Goal: Task Accomplishment & Management: Use online tool/utility

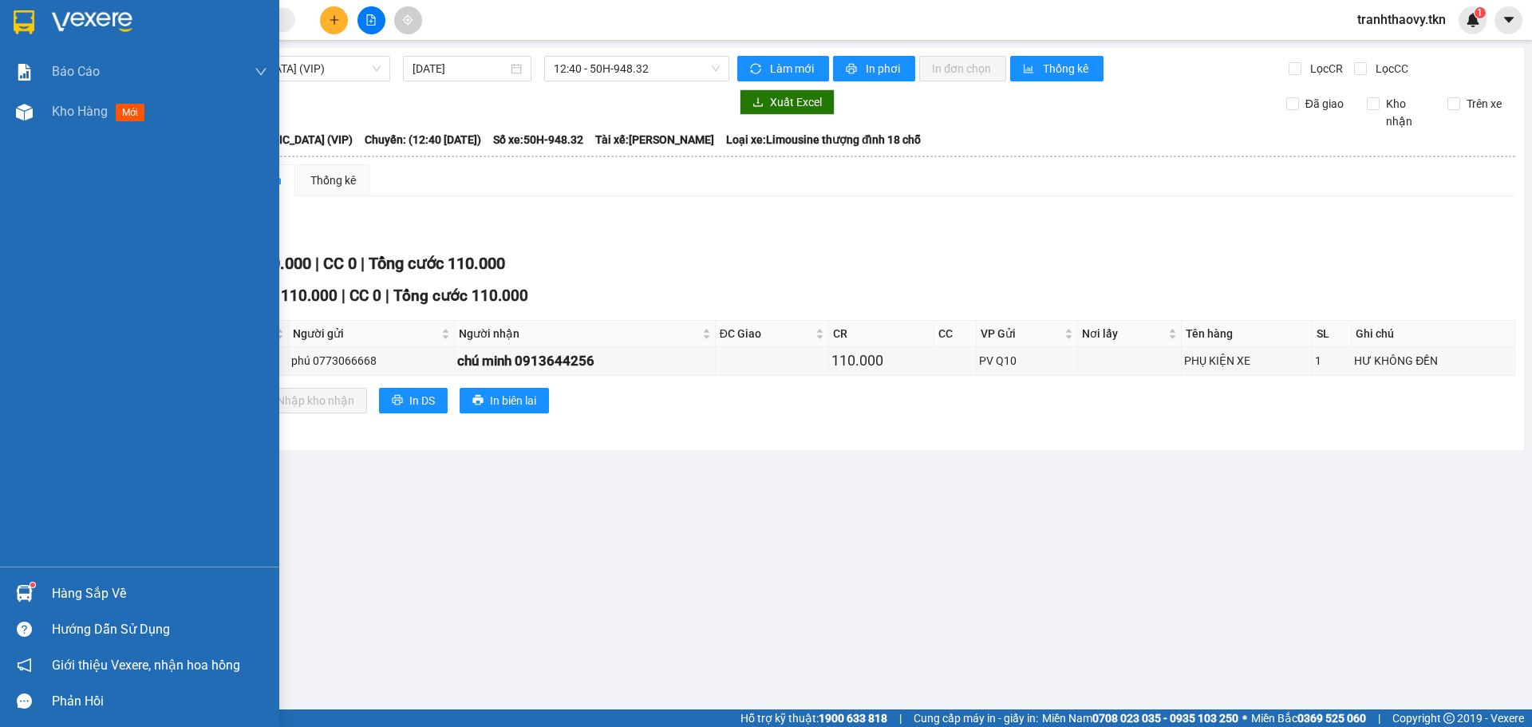
click at [17, 597] on img at bounding box center [24, 593] width 17 height 17
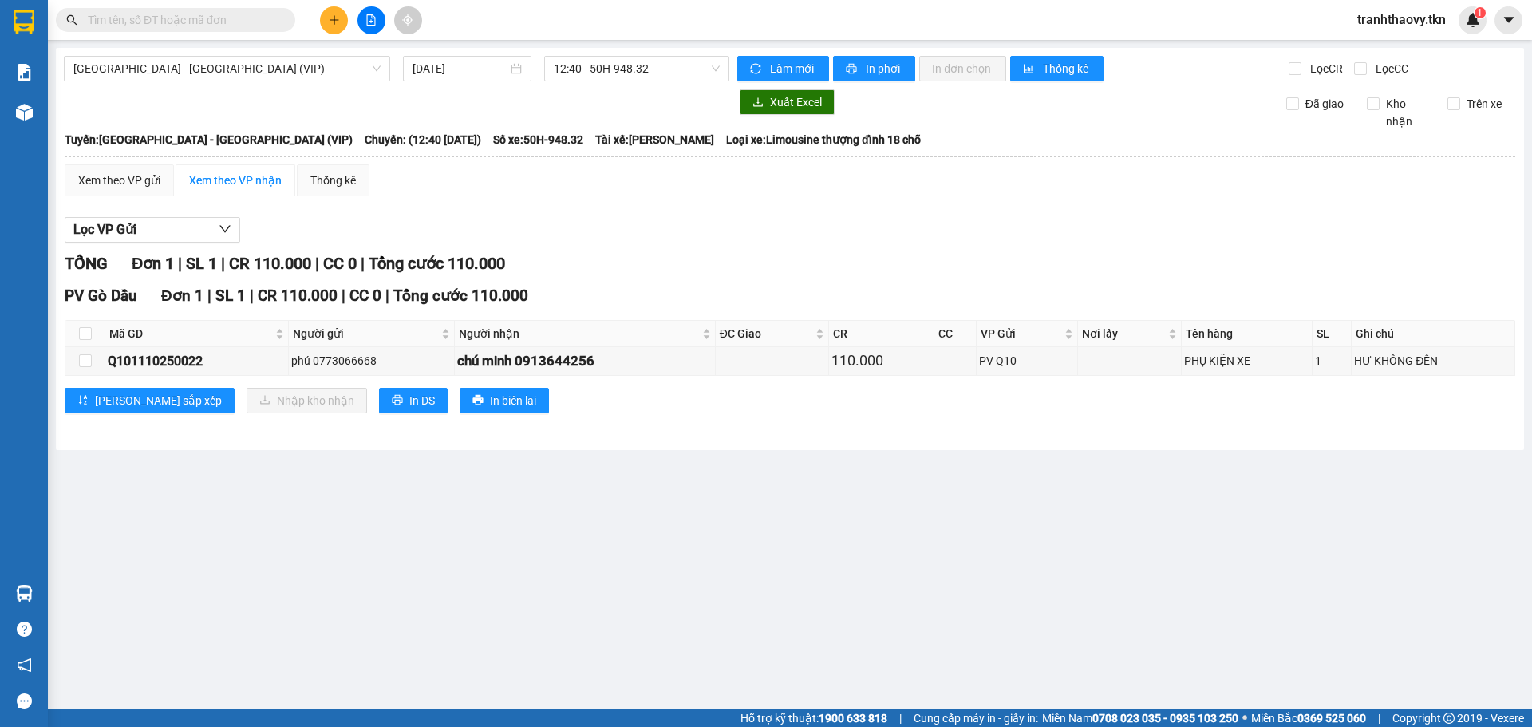
click at [747, 500] on section "Kết quả tìm kiếm ( 0 ) Bộ lọc No Data tranhthaovy.tkn 1 Báo cáo Mẫu 1: Báo cáo …" at bounding box center [766, 363] width 1532 height 727
click at [342, 14] on button at bounding box center [334, 20] width 28 height 28
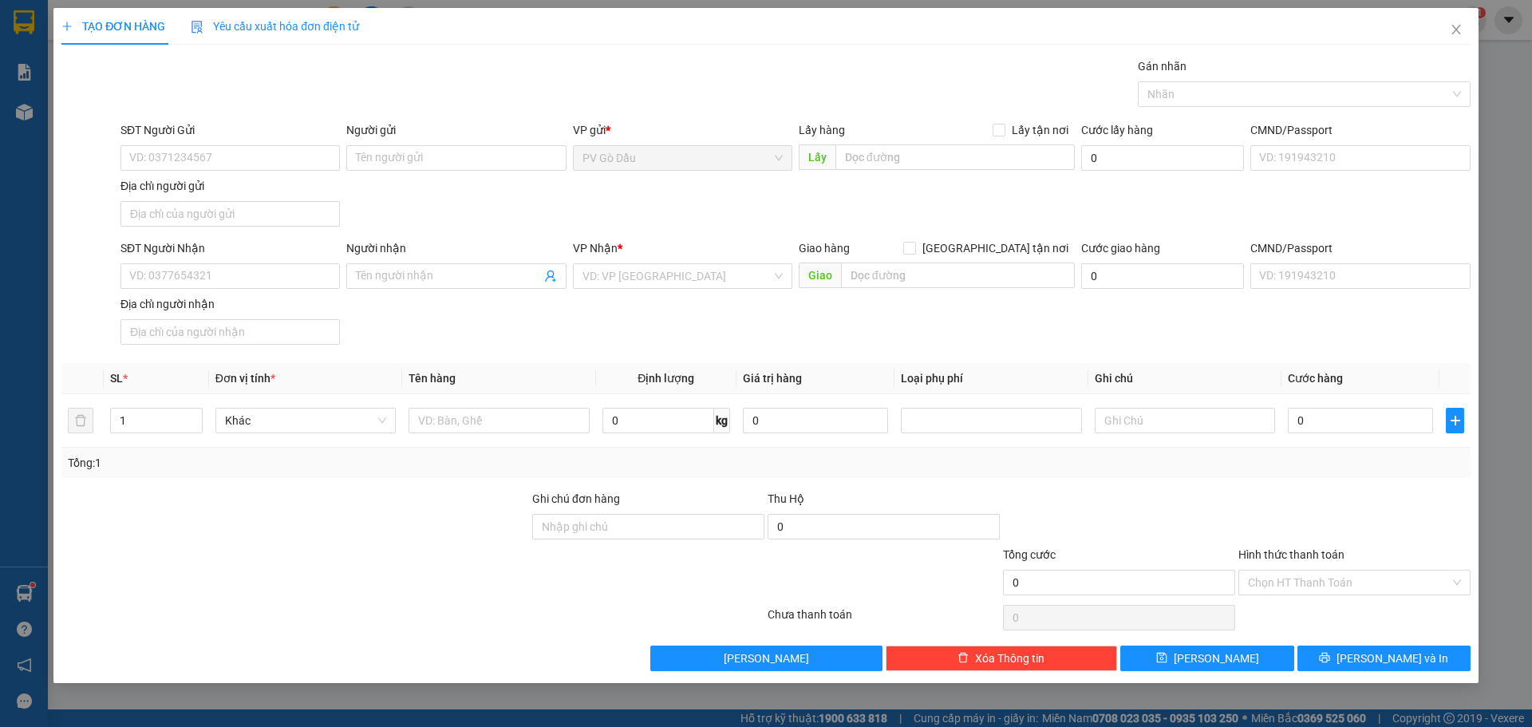
click at [228, 180] on div "Địa chỉ người gửi" at bounding box center [229, 186] width 219 height 18
click at [228, 201] on input "Địa chỉ người gửi" at bounding box center [229, 214] width 219 height 26
click at [229, 161] on input "SĐT Người Gửi" at bounding box center [229, 158] width 219 height 26
type input "0937375096"
click at [412, 152] on input "Người gửi" at bounding box center [455, 158] width 219 height 26
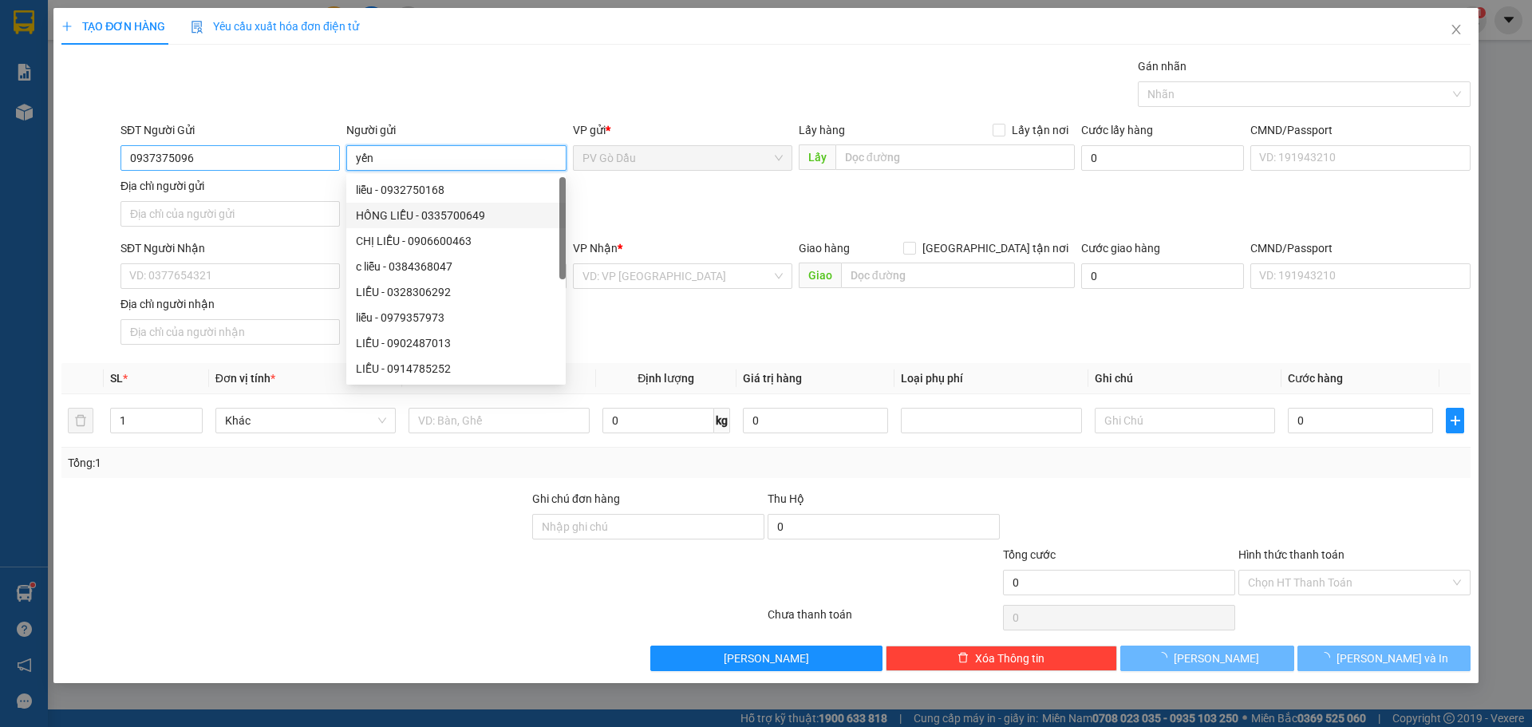
type input "yến"
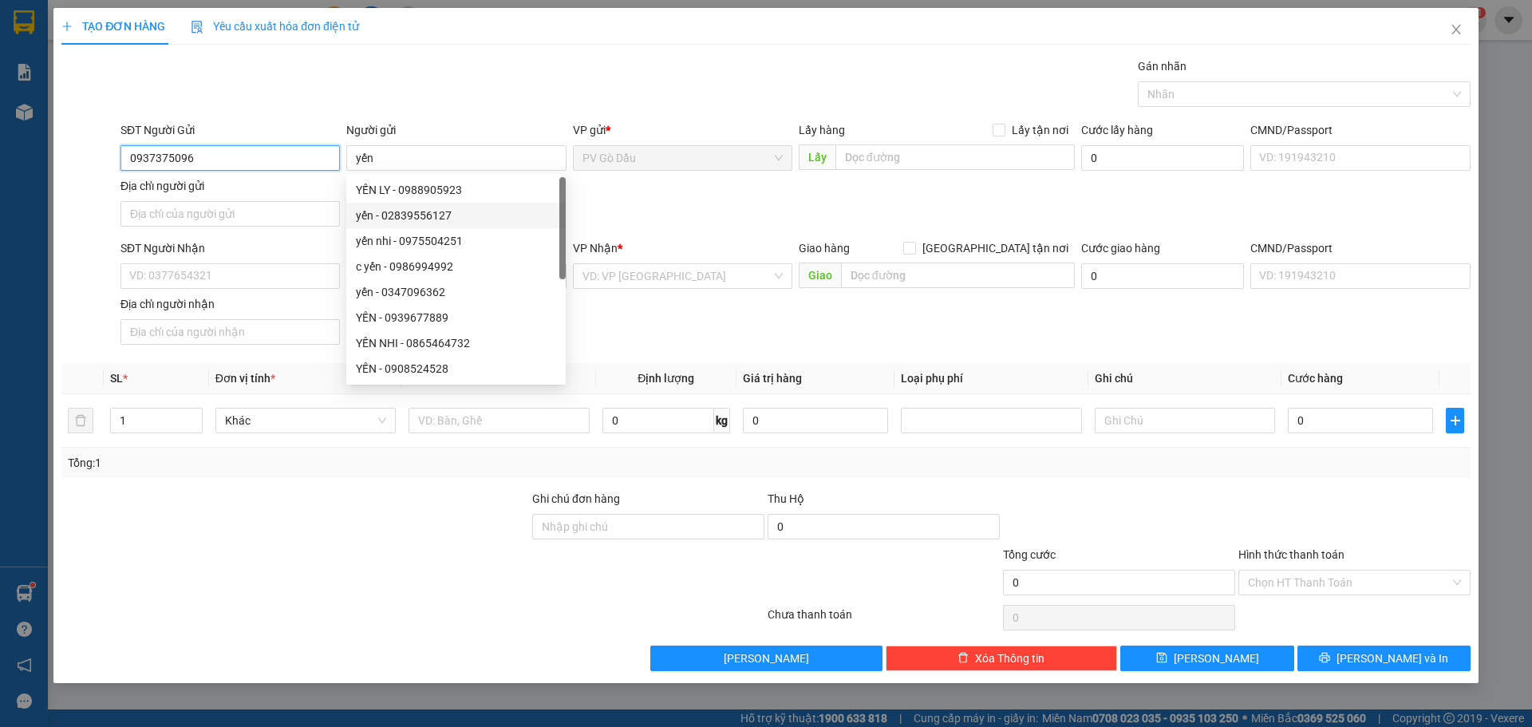
click at [209, 159] on input "0937375096" at bounding box center [229, 158] width 219 height 26
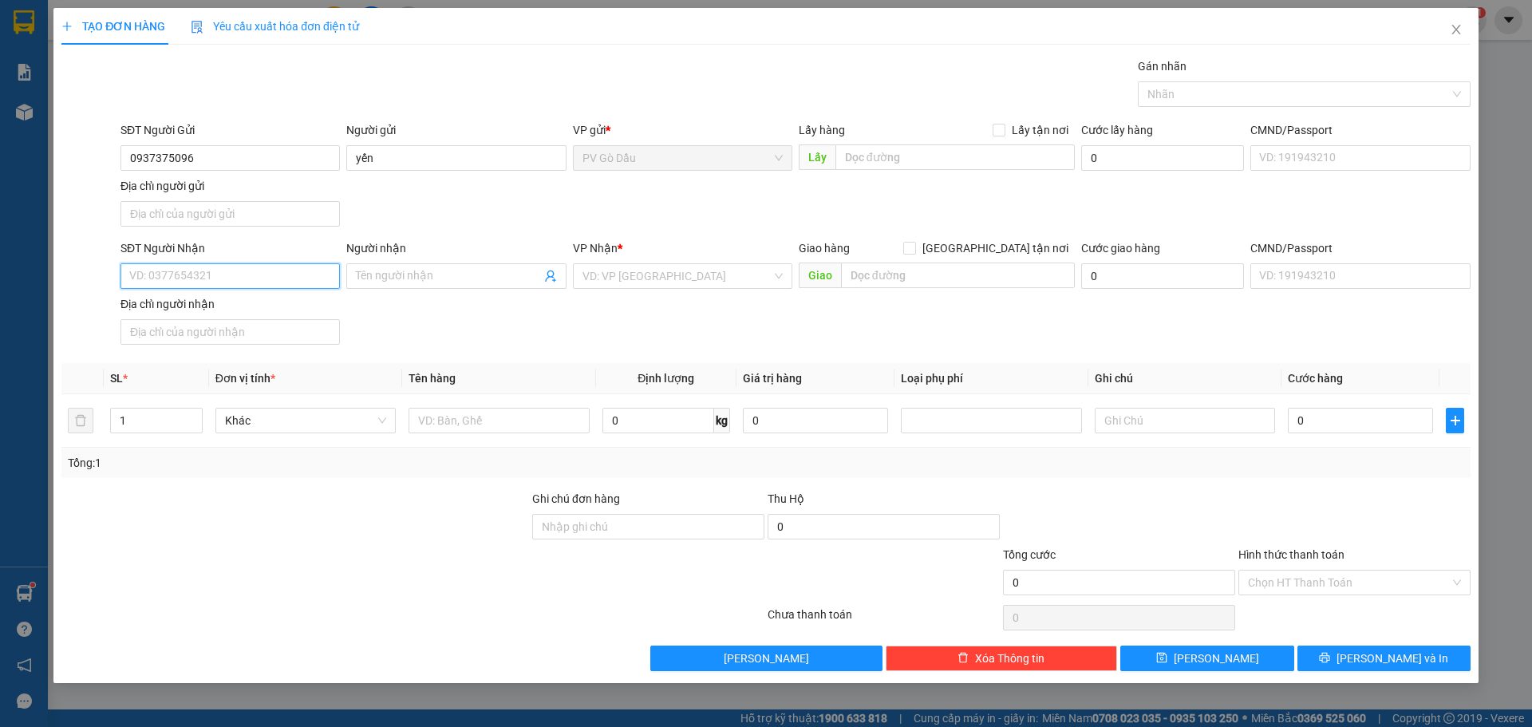
paste input "0937375096"
type input "0937375096"
click at [284, 141] on div "SĐT Người Gửi" at bounding box center [229, 133] width 219 height 24
click at [270, 152] on input "0937375096" at bounding box center [229, 158] width 219 height 26
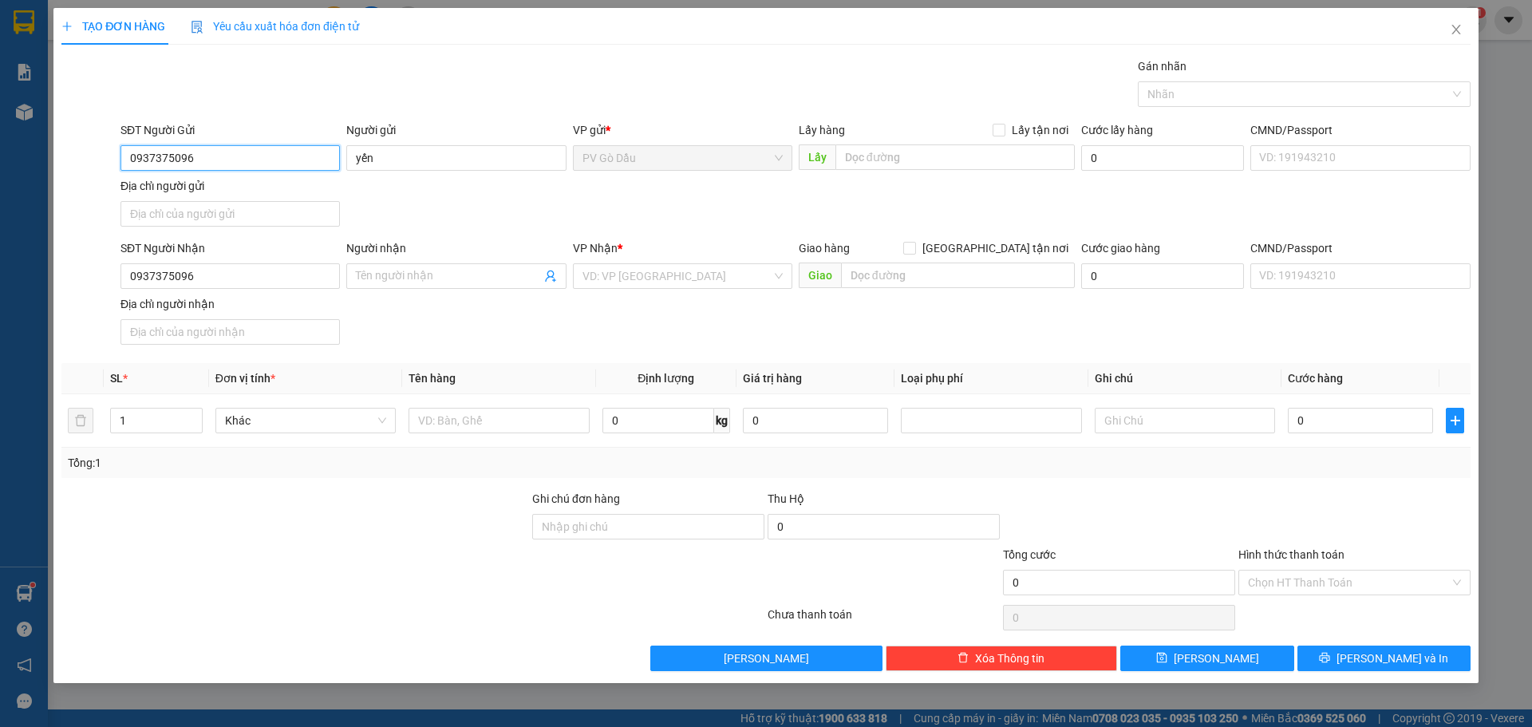
click at [270, 152] on input "0937375096" at bounding box center [229, 158] width 219 height 26
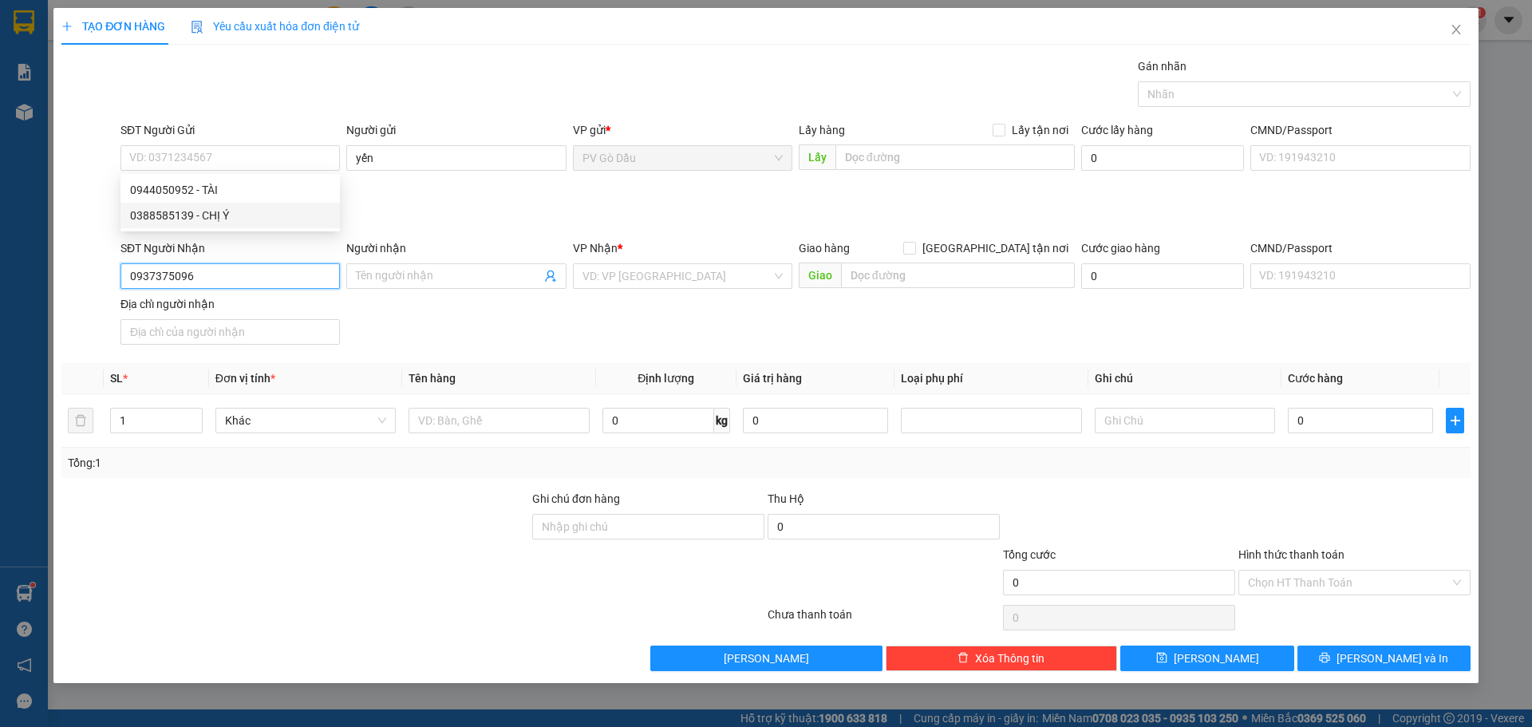
click at [227, 270] on input "0937375096" at bounding box center [229, 276] width 219 height 26
click at [226, 316] on div "0937375096 - YẾN" at bounding box center [229, 308] width 219 height 26
type input "YẾN"
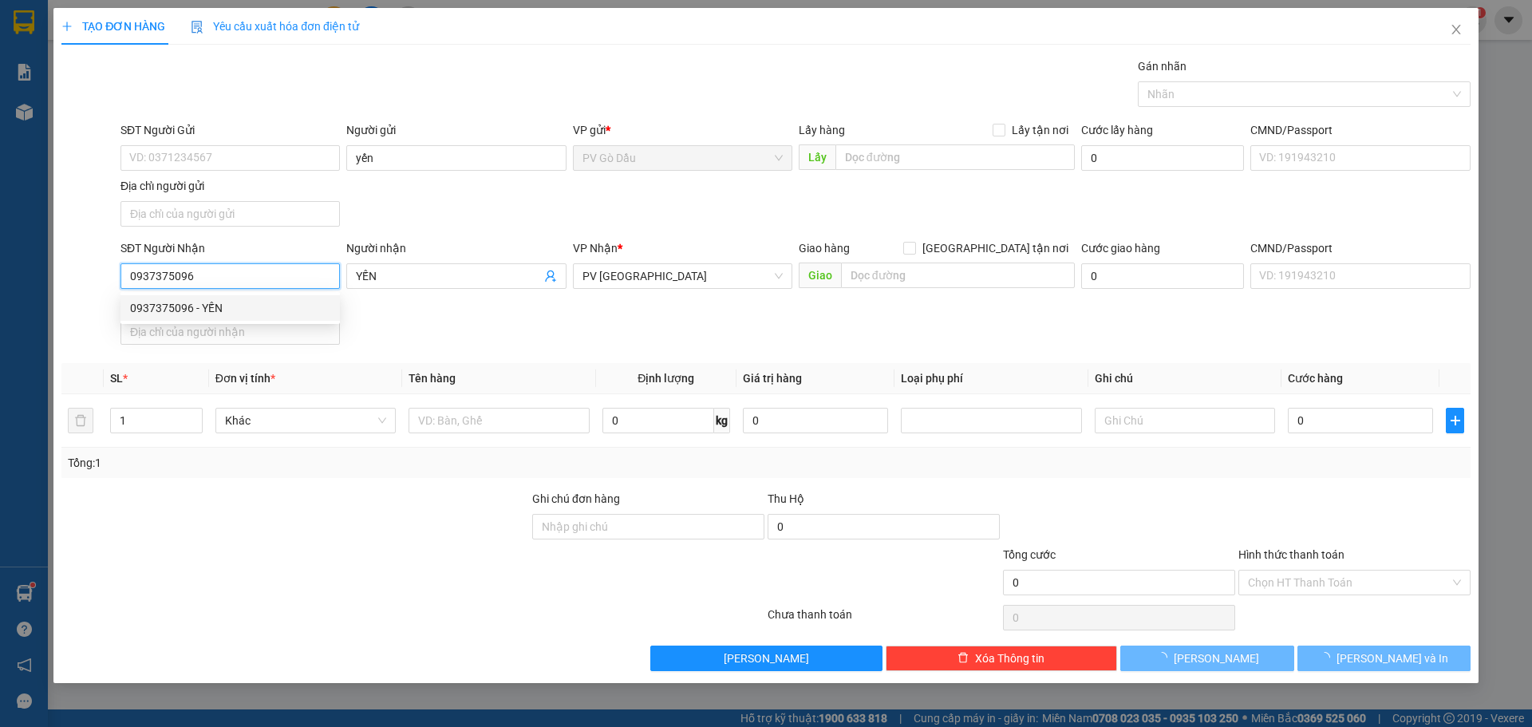
type input "20.000"
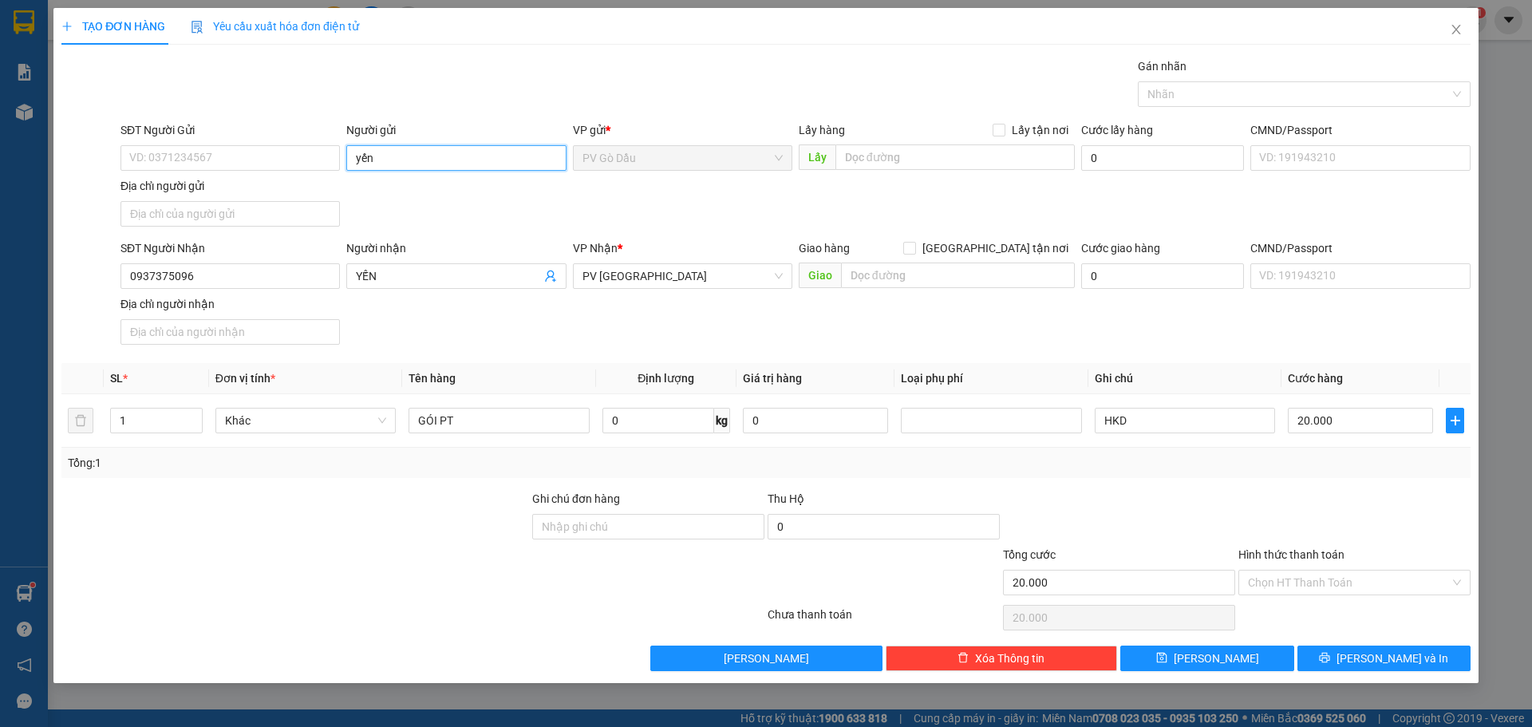
click at [390, 152] on input "yến" at bounding box center [455, 158] width 219 height 26
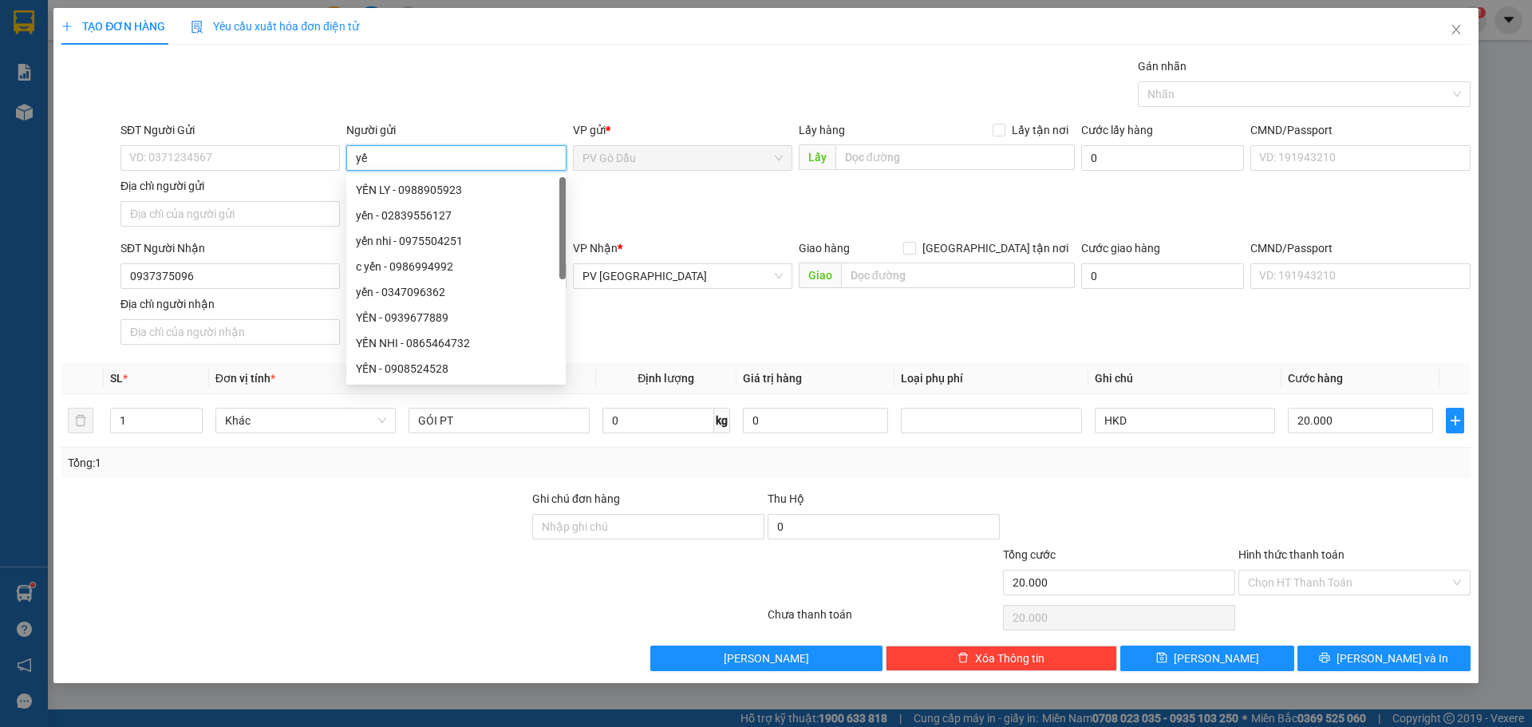
type input "y"
click at [209, 162] on input "SĐT Người Gửi" at bounding box center [229, 158] width 219 height 26
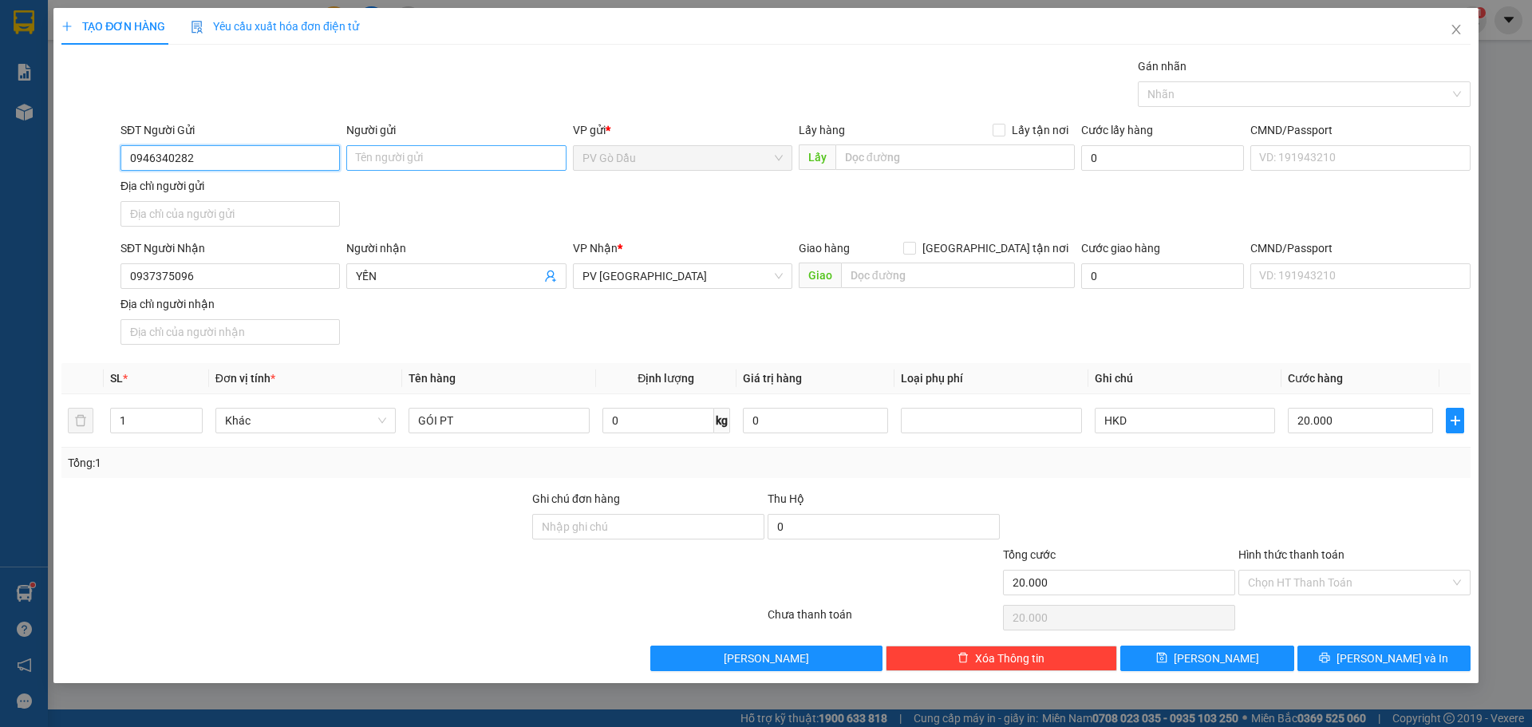
type input "0946340282"
click at [412, 159] on input "Người gửi" at bounding box center [455, 158] width 219 height 26
click at [434, 152] on input "xòm" at bounding box center [455, 158] width 219 height 26
click at [406, 163] on input "xòm" at bounding box center [455, 158] width 219 height 26
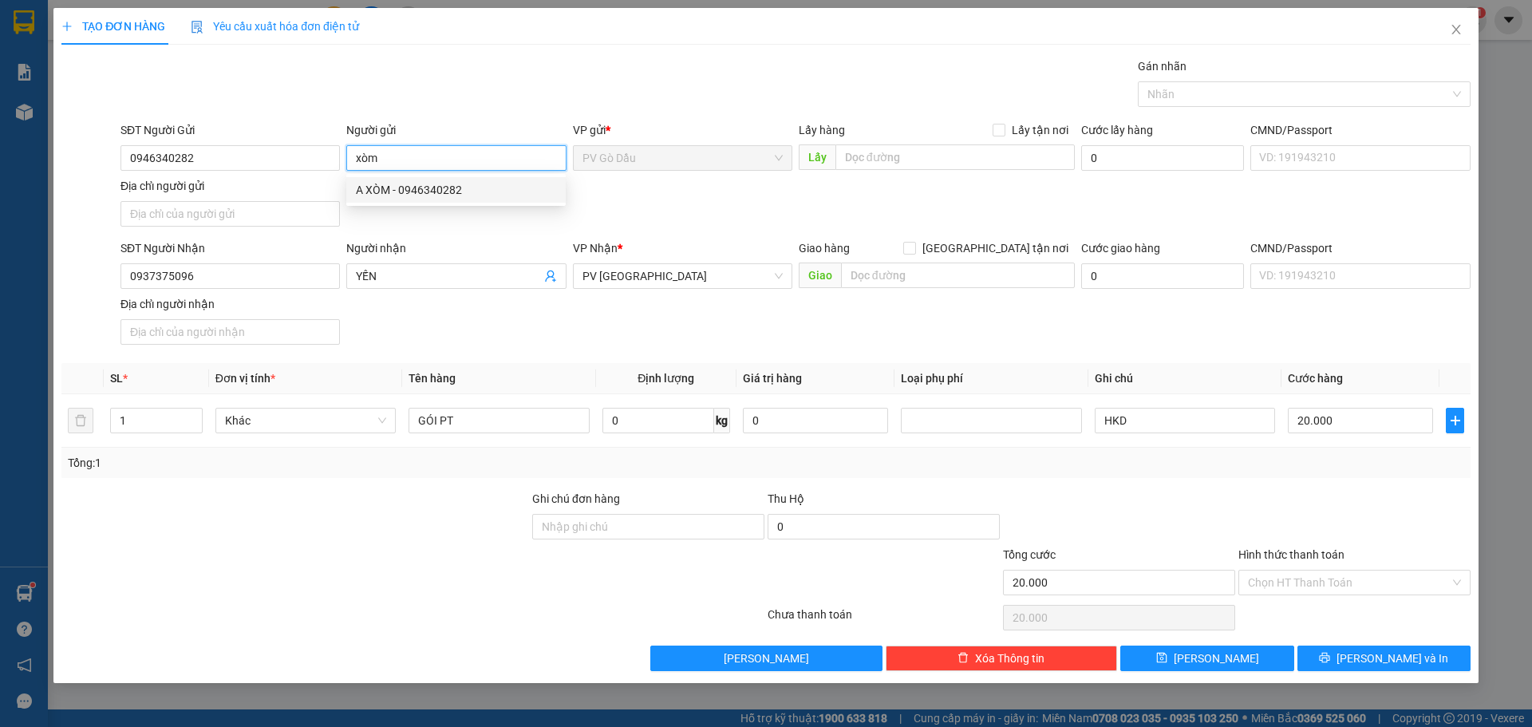
click at [396, 192] on div "A XÒM - 0946340282" at bounding box center [456, 190] width 200 height 18
type input "A XÒM"
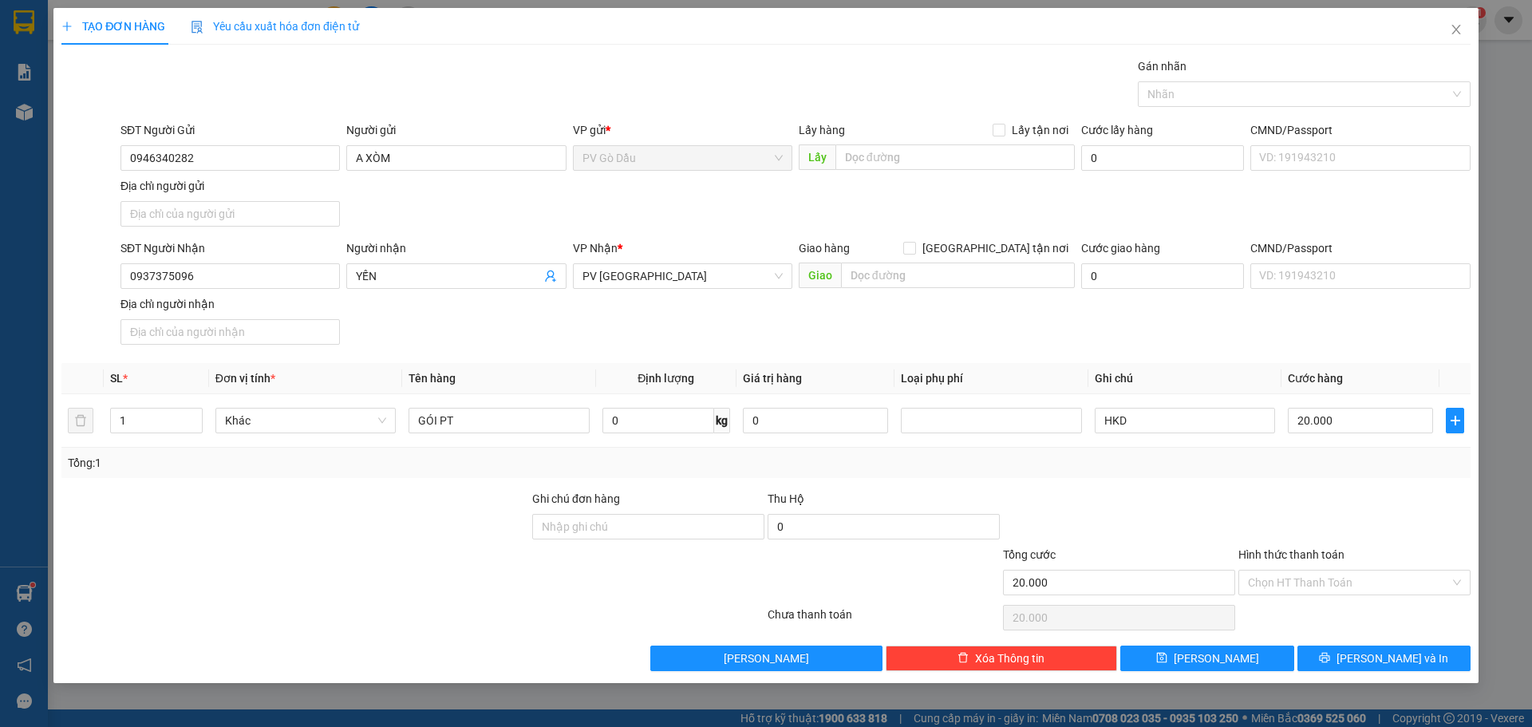
click at [503, 204] on div "SĐT Người Gửi 0946340282 Người gửi A XÒM VP gửi * PV Gò Dầu Lấy hàng Lấy tận nơ…" at bounding box center [795, 177] width 1356 height 112
click at [1363, 409] on input "20.000" at bounding box center [1360, 421] width 145 height 26
type input "3"
type input "00.003"
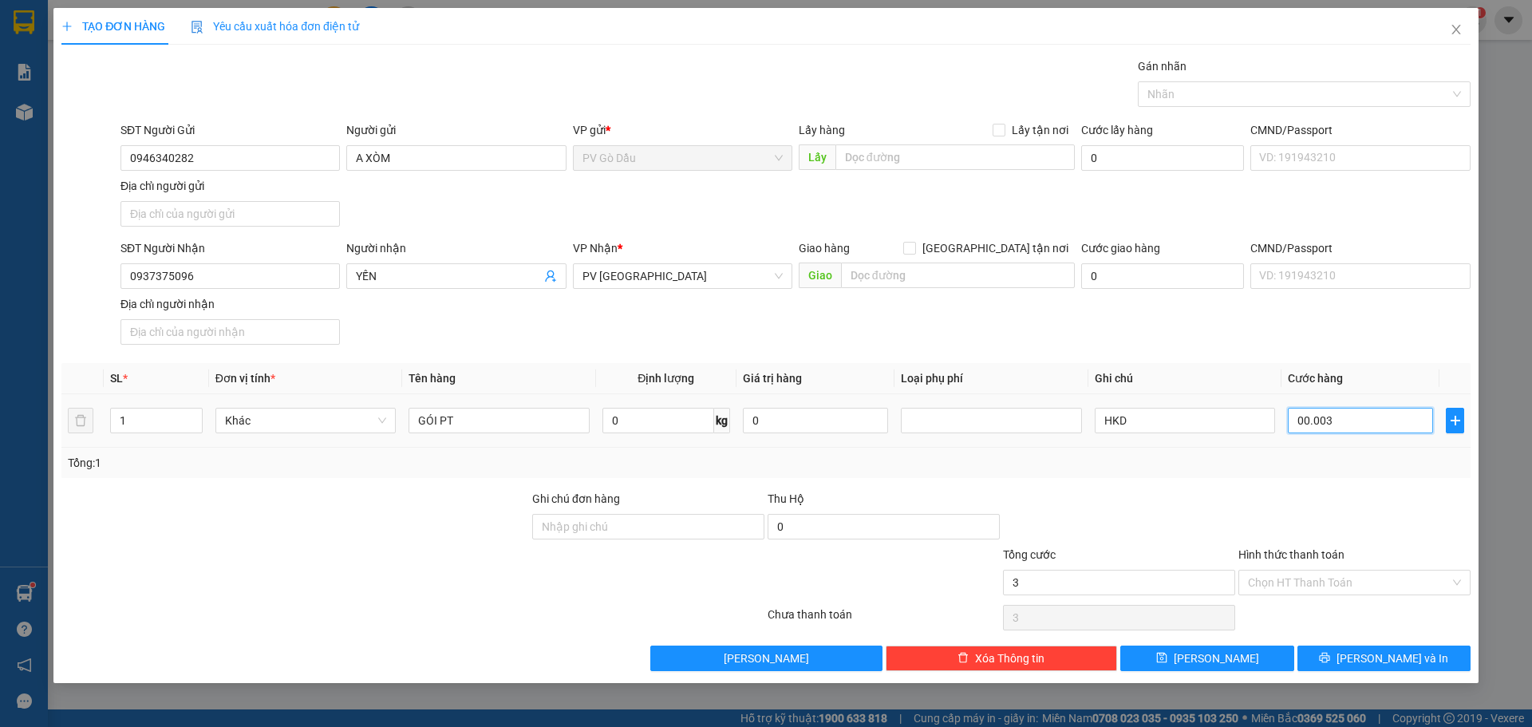
type input "30"
type input "0.000.030"
type input "300"
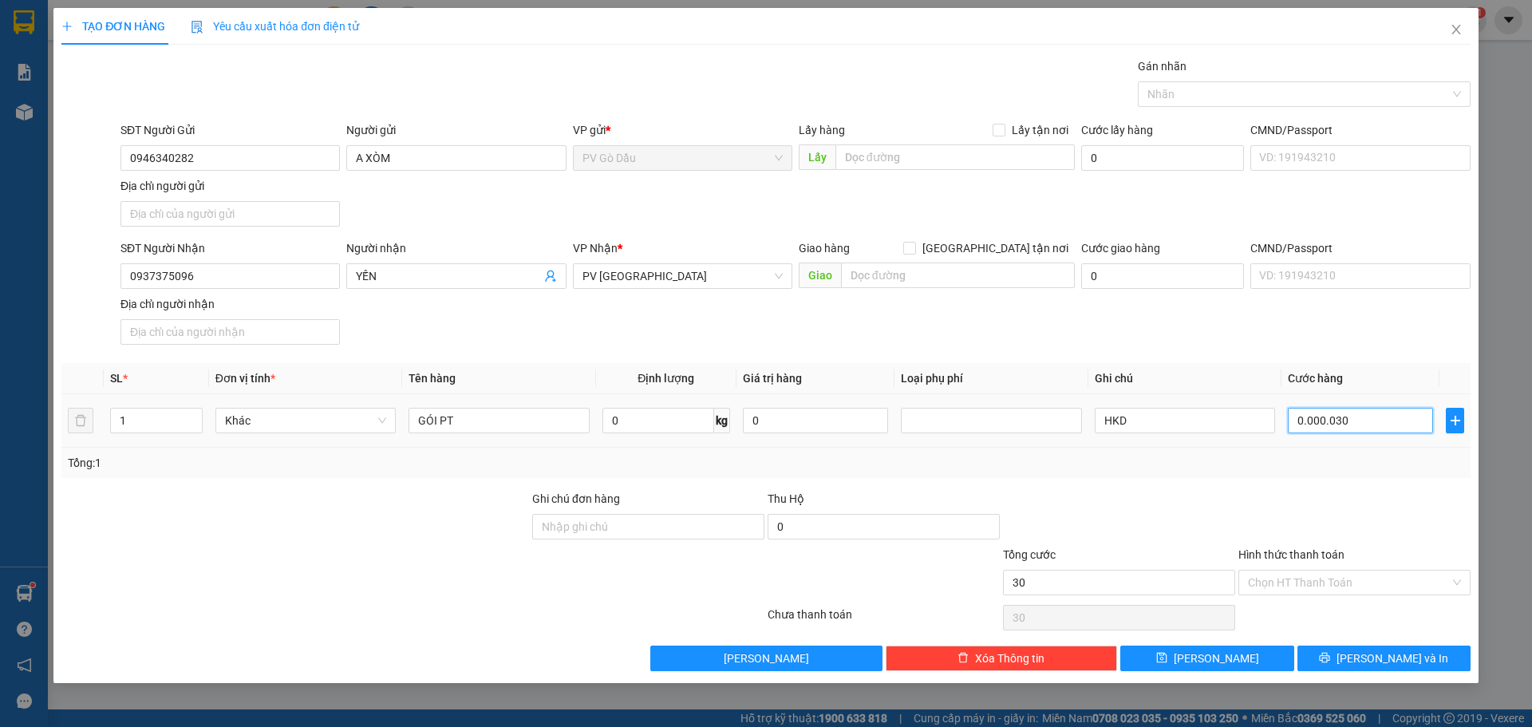
type input "000.000.300"
type input "3.000"
type input "00.000.003.000"
type input "30.000"
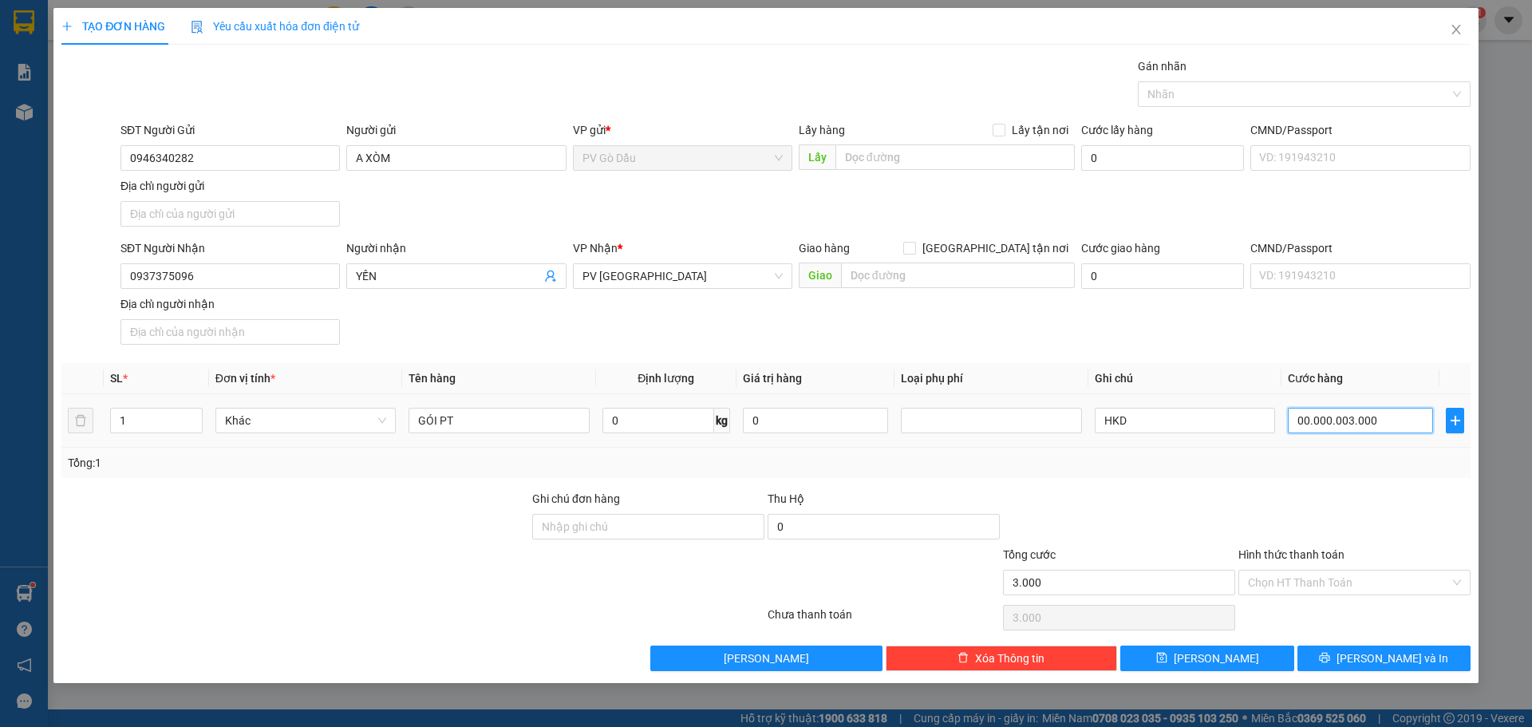
type input "30.000"
type input "0.000.030.000"
type input "30.000"
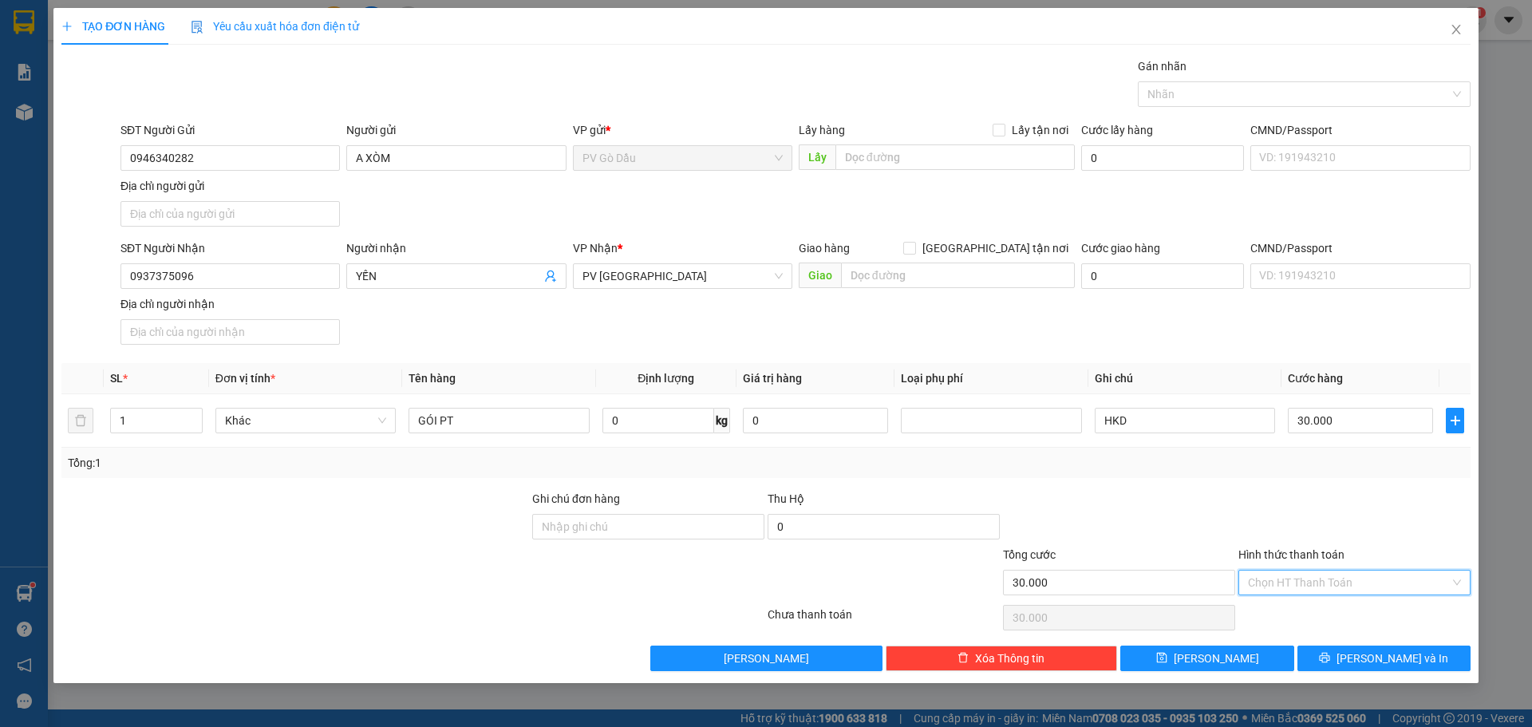
click at [1340, 586] on input "Hình thức thanh toán" at bounding box center [1349, 583] width 202 height 24
click at [1325, 614] on div "Tại văn phòng" at bounding box center [1354, 615] width 213 height 18
type input "0"
click at [495, 420] on input "GÓI PT" at bounding box center [499, 421] width 180 height 26
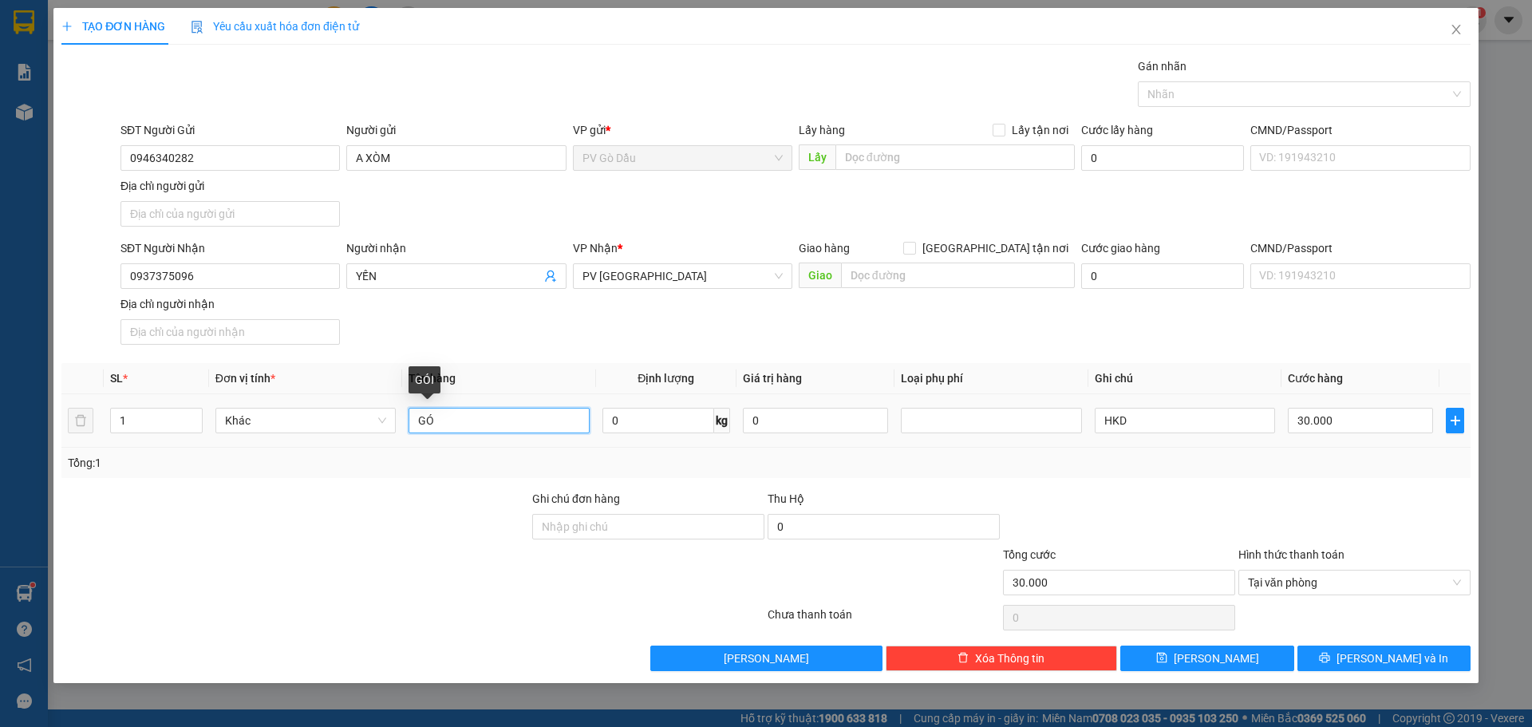
type input "G"
type input "pt"
click at [1351, 650] on button "[PERSON_NAME] và In" at bounding box center [1383, 659] width 173 height 26
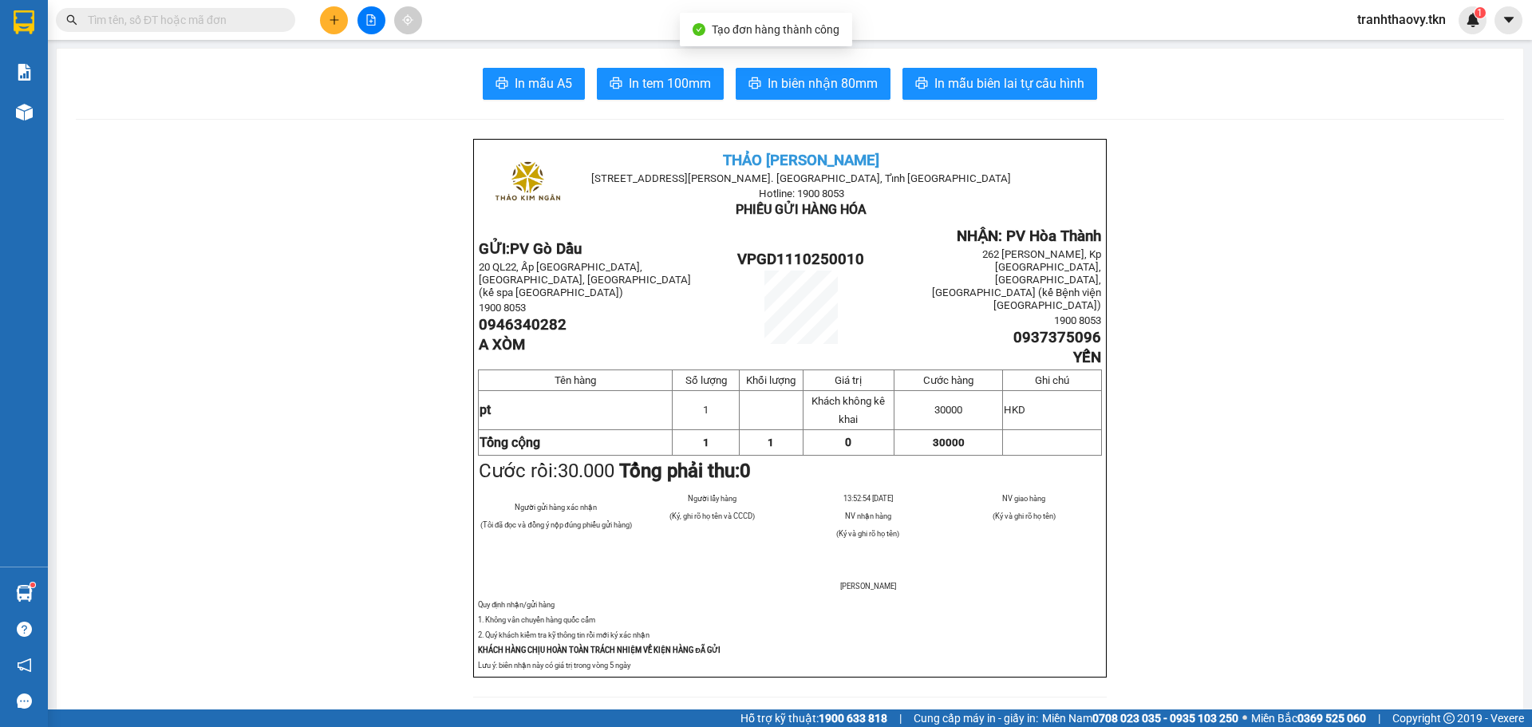
click at [527, 85] on span "In mẫu A5" at bounding box center [543, 83] width 57 height 20
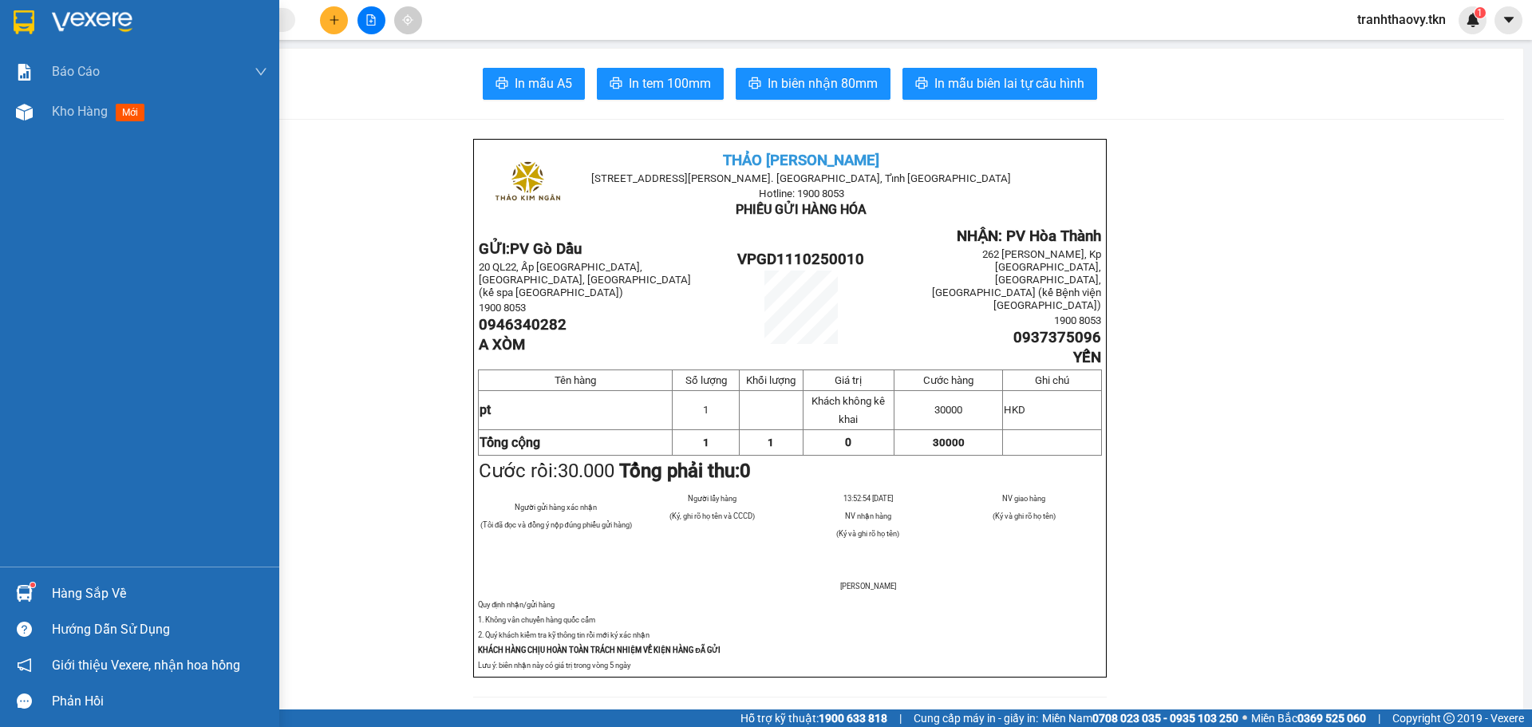
click at [46, 584] on div "Hàng sắp về" at bounding box center [139, 593] width 279 height 36
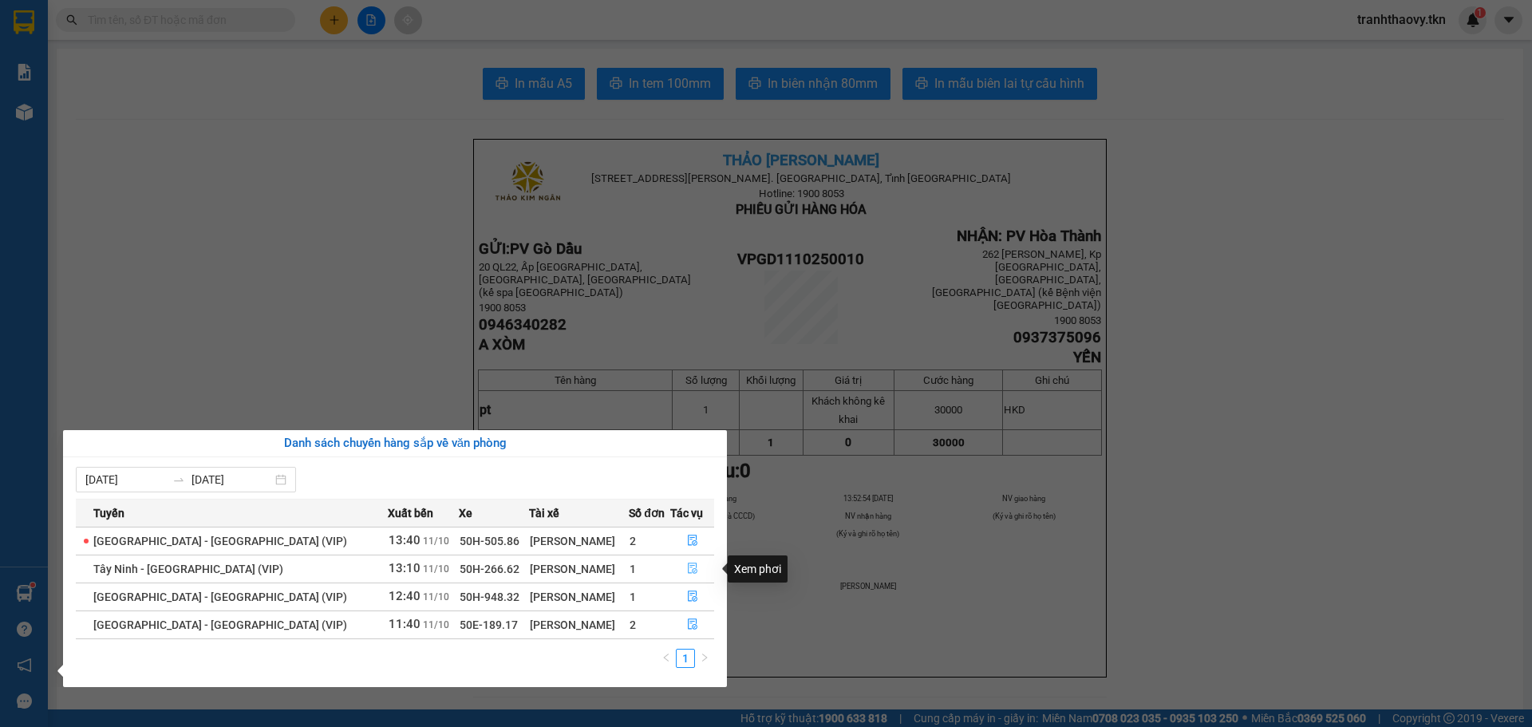
click at [687, 567] on icon "file-done" at bounding box center [692, 568] width 11 height 11
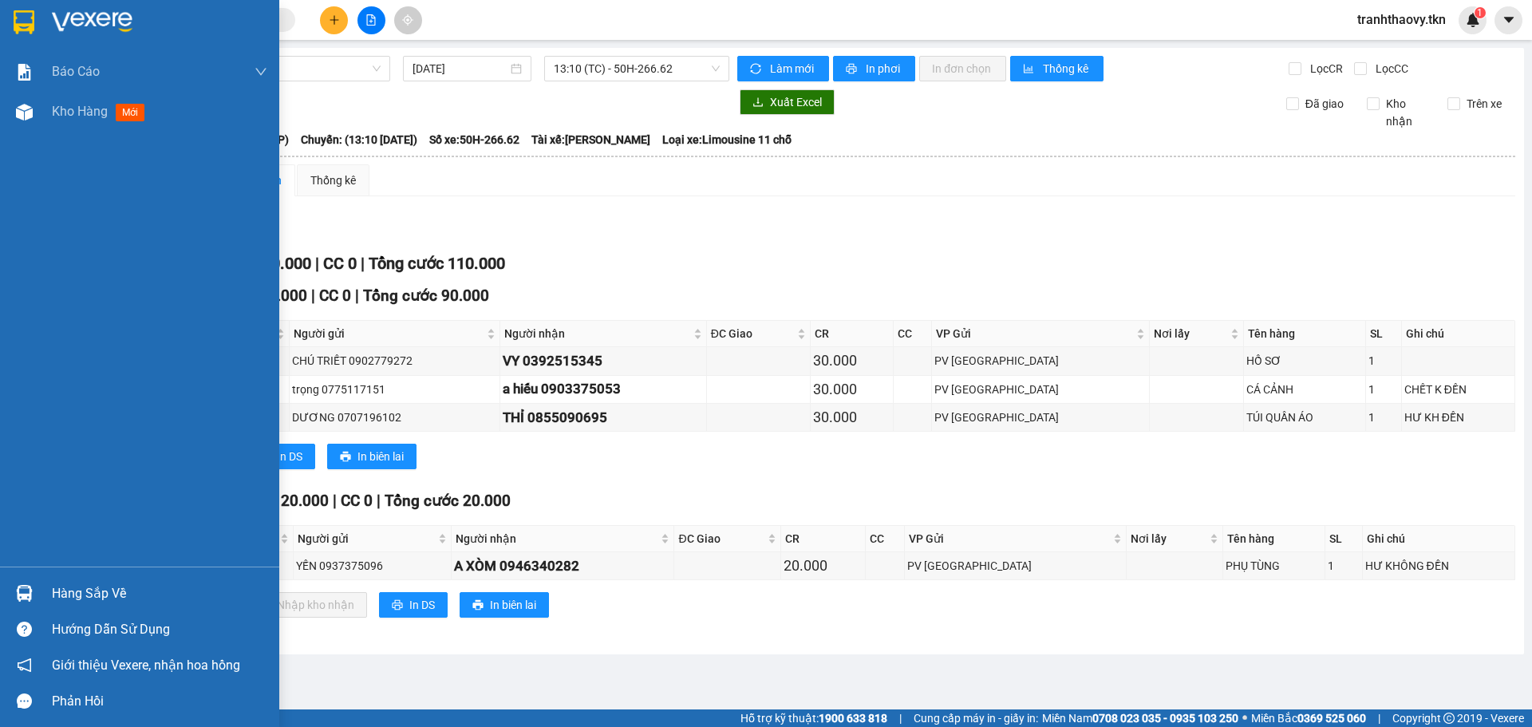
click at [166, 595] on div "Hàng sắp về" at bounding box center [159, 594] width 215 height 24
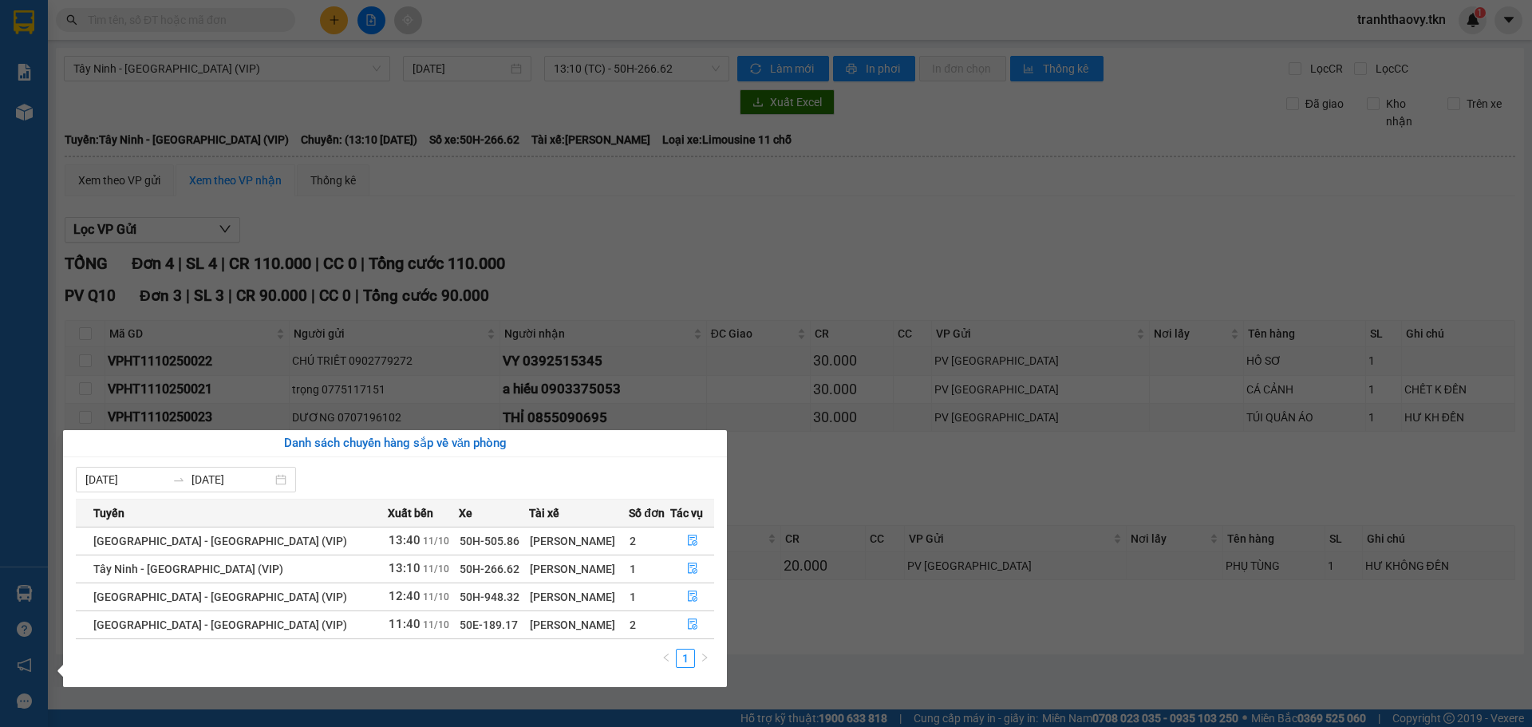
click at [640, 305] on section "Kết quả tìm kiếm ( 0 ) Bộ lọc No Data tranhthaovy.tkn 1 Báo cáo Mẫu 1: Báo cáo …" at bounding box center [766, 363] width 1532 height 727
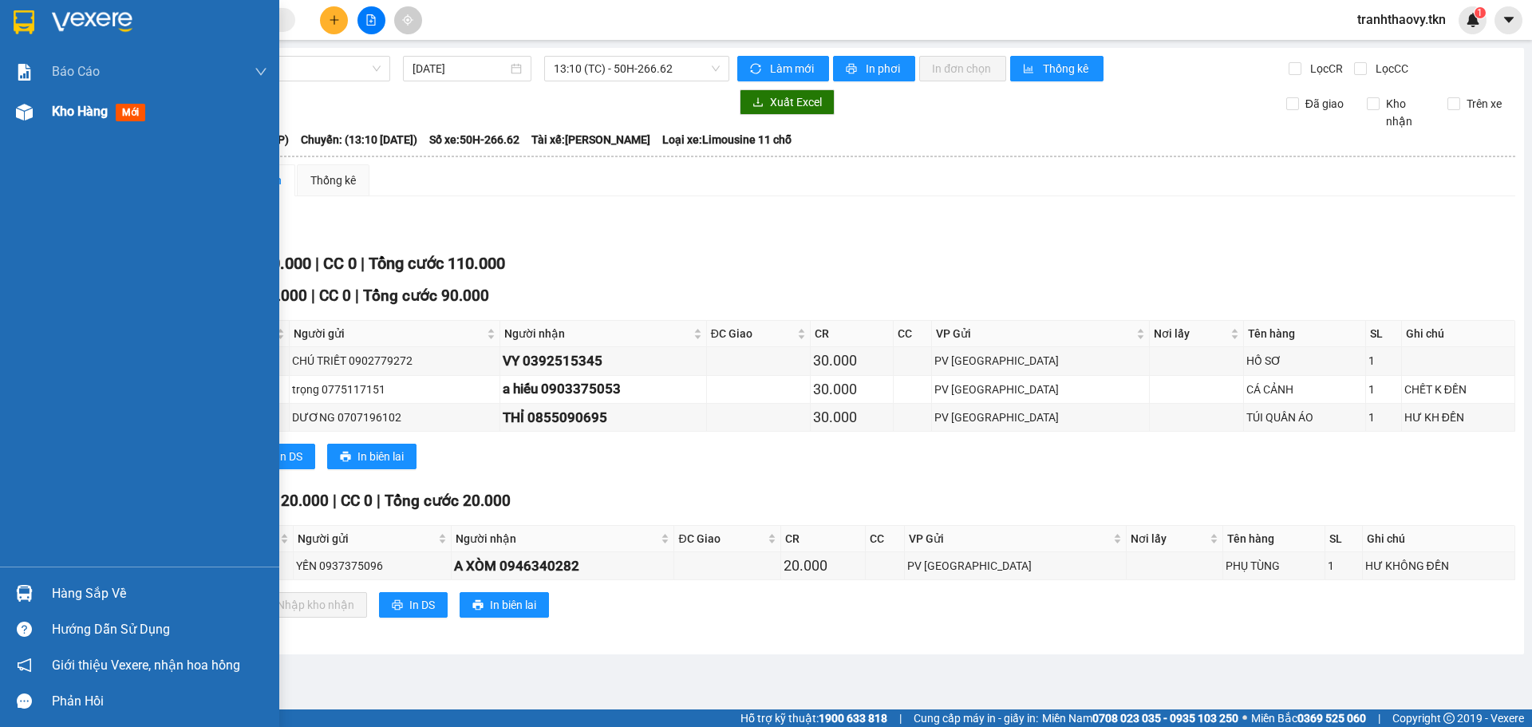
click at [34, 117] on div at bounding box center [24, 112] width 28 height 28
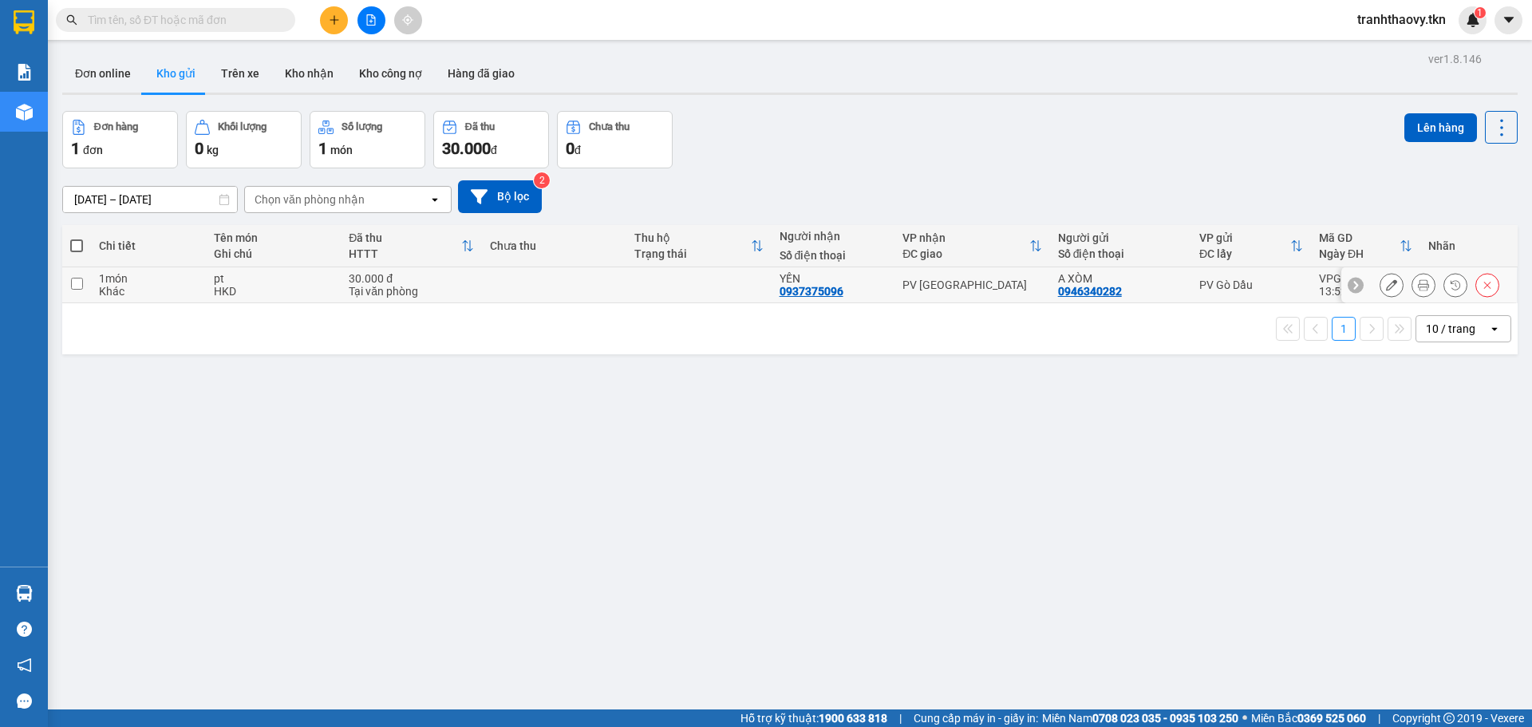
click at [362, 278] on div "30.000 đ" at bounding box center [411, 278] width 125 height 13
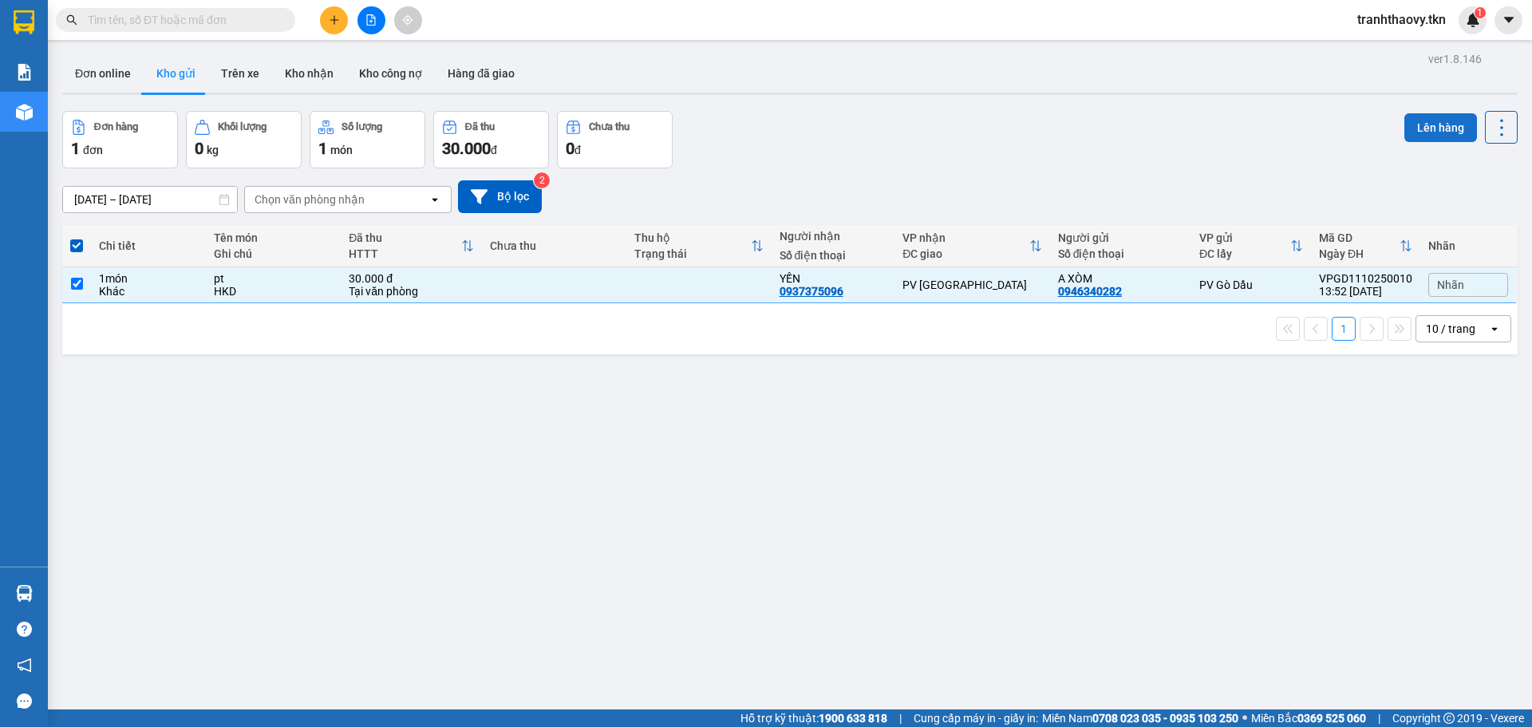
click at [1439, 121] on button "Lên hàng" at bounding box center [1440, 127] width 73 height 29
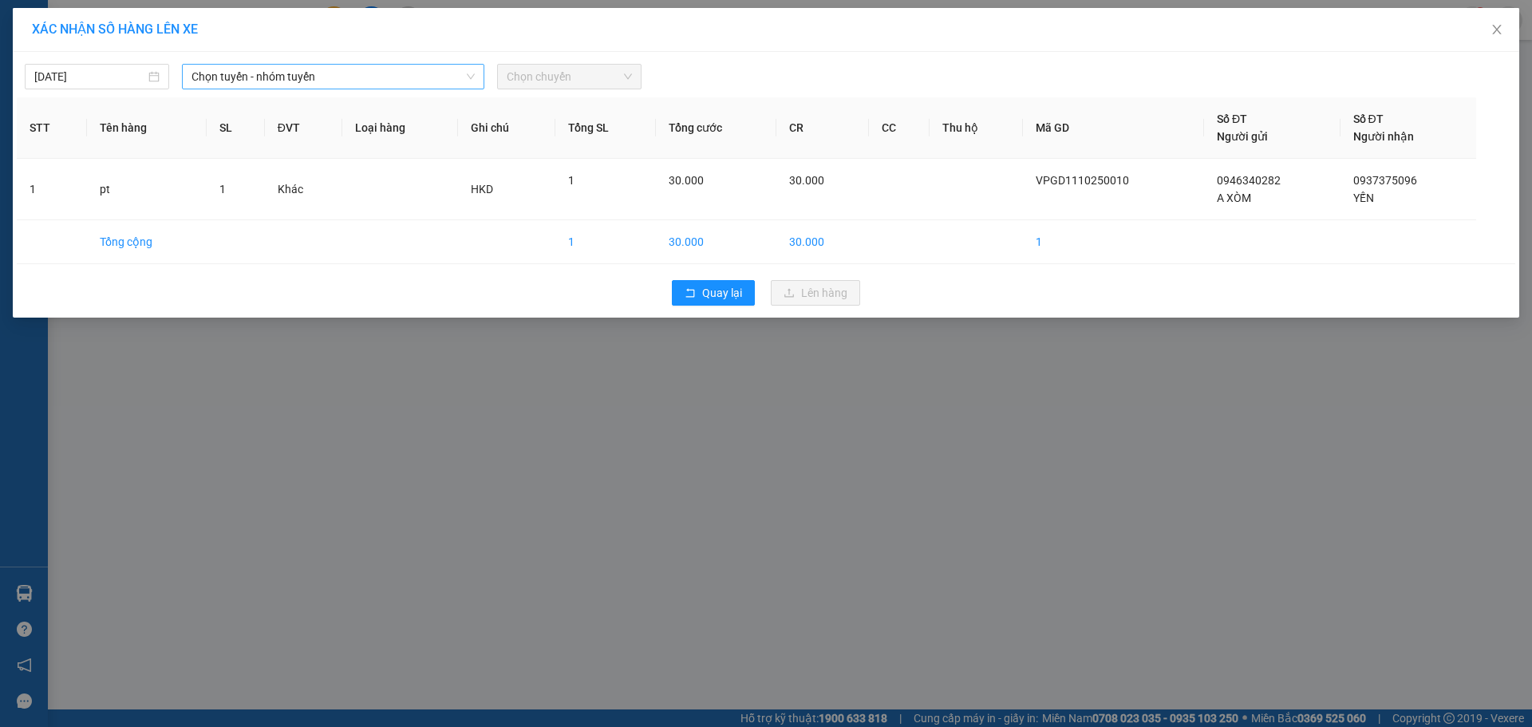
click at [274, 70] on span "Chọn tuyến - nhóm tuyến" at bounding box center [332, 77] width 283 height 24
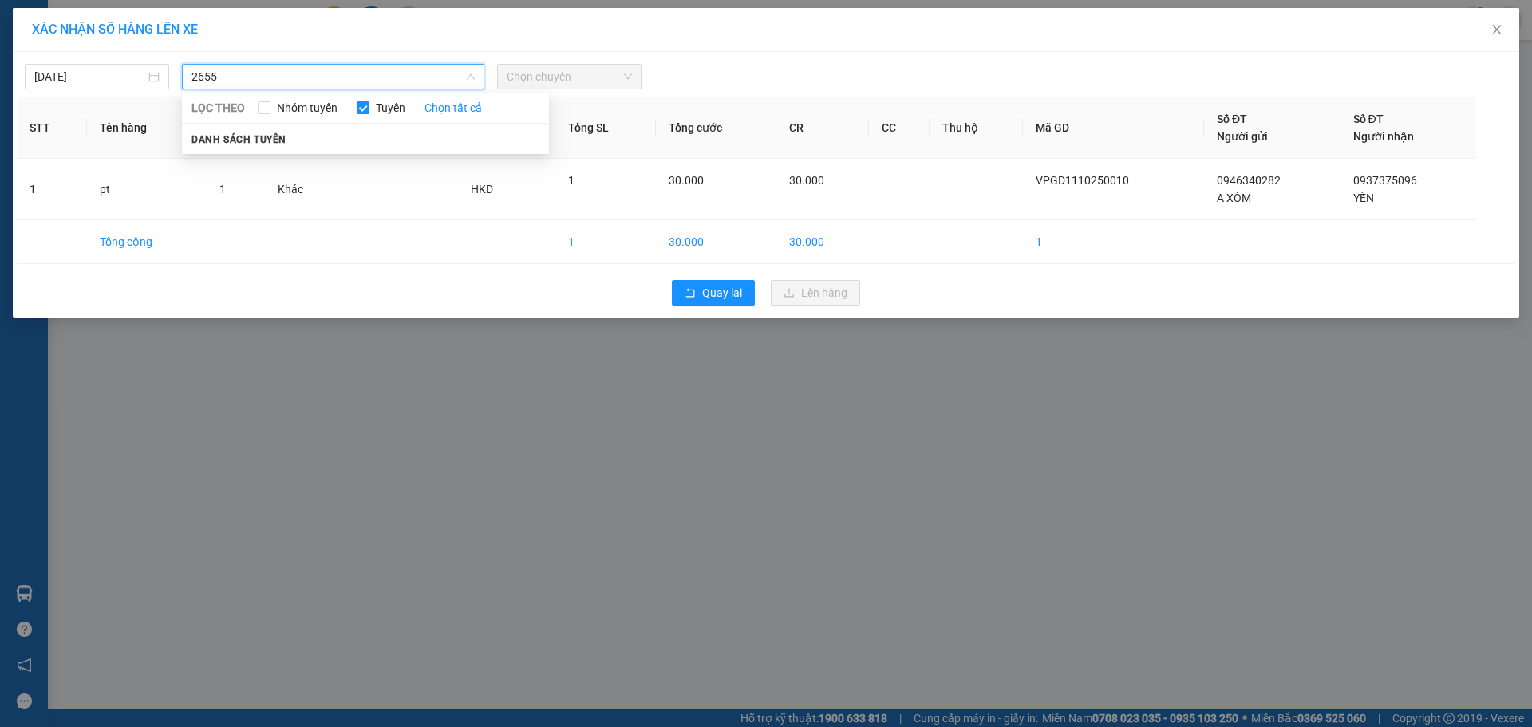
click at [286, 73] on input "2655" at bounding box center [327, 77] width 272 height 24
click at [473, 73] on icon "down" at bounding box center [471, 77] width 10 height 10
type input "2"
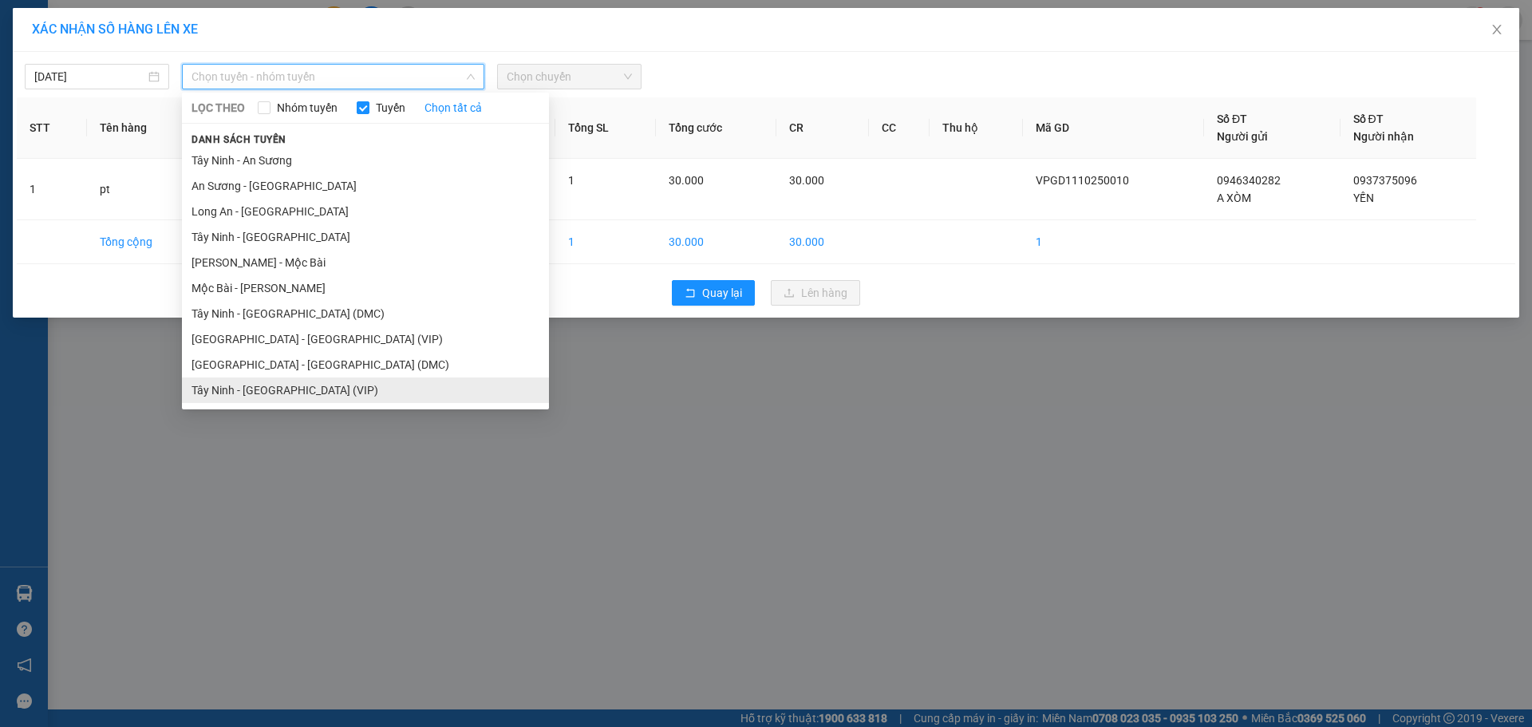
click at [287, 385] on li "Tây Ninh - [GEOGRAPHIC_DATA] (VIP)" at bounding box center [365, 390] width 367 height 26
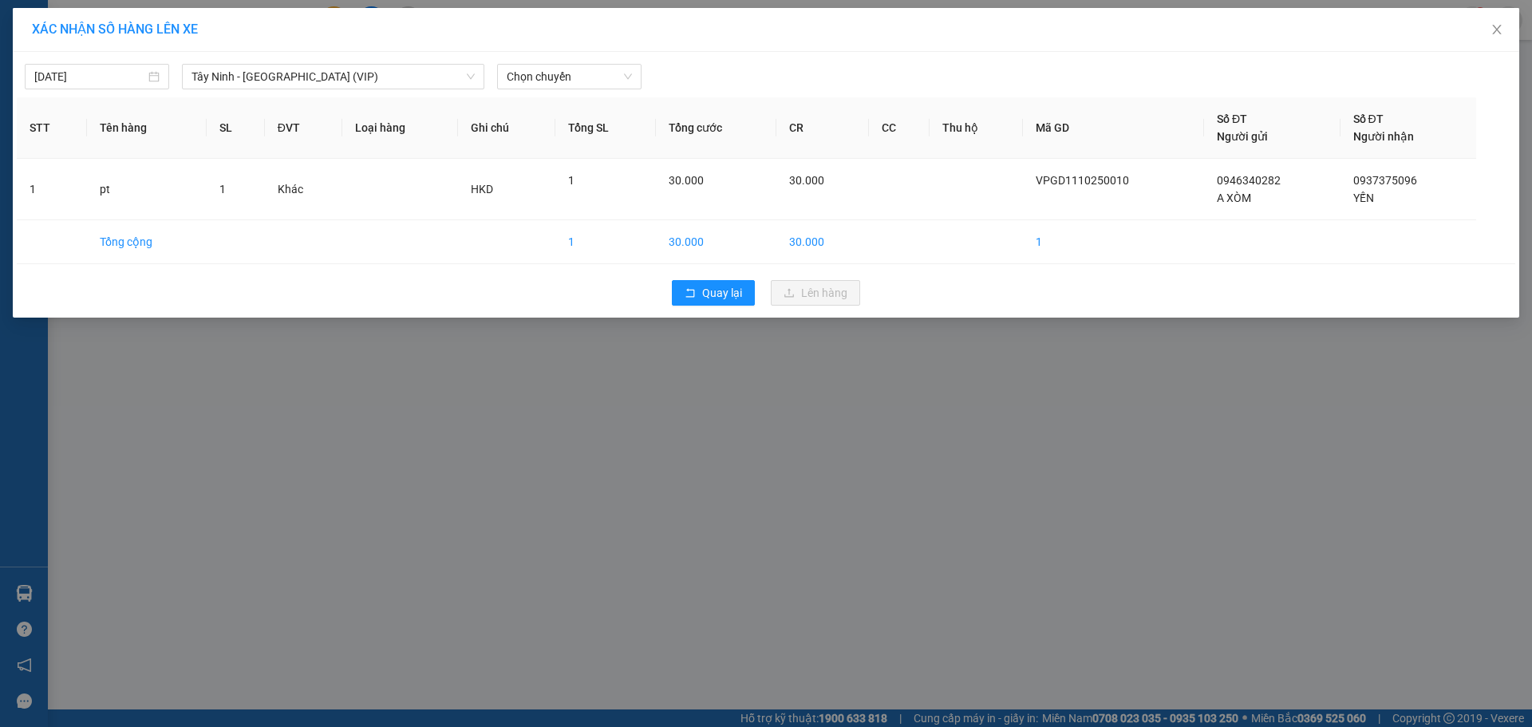
click at [354, 61] on div "[DATE] [GEOGRAPHIC_DATA] - [GEOGRAPHIC_DATA] (VIP) LỌC THEO Nhóm tuyến Tuyến Ch…" at bounding box center [766, 73] width 1498 height 34
click at [346, 69] on span "Tây Ninh - [GEOGRAPHIC_DATA] (VIP)" at bounding box center [332, 77] width 283 height 24
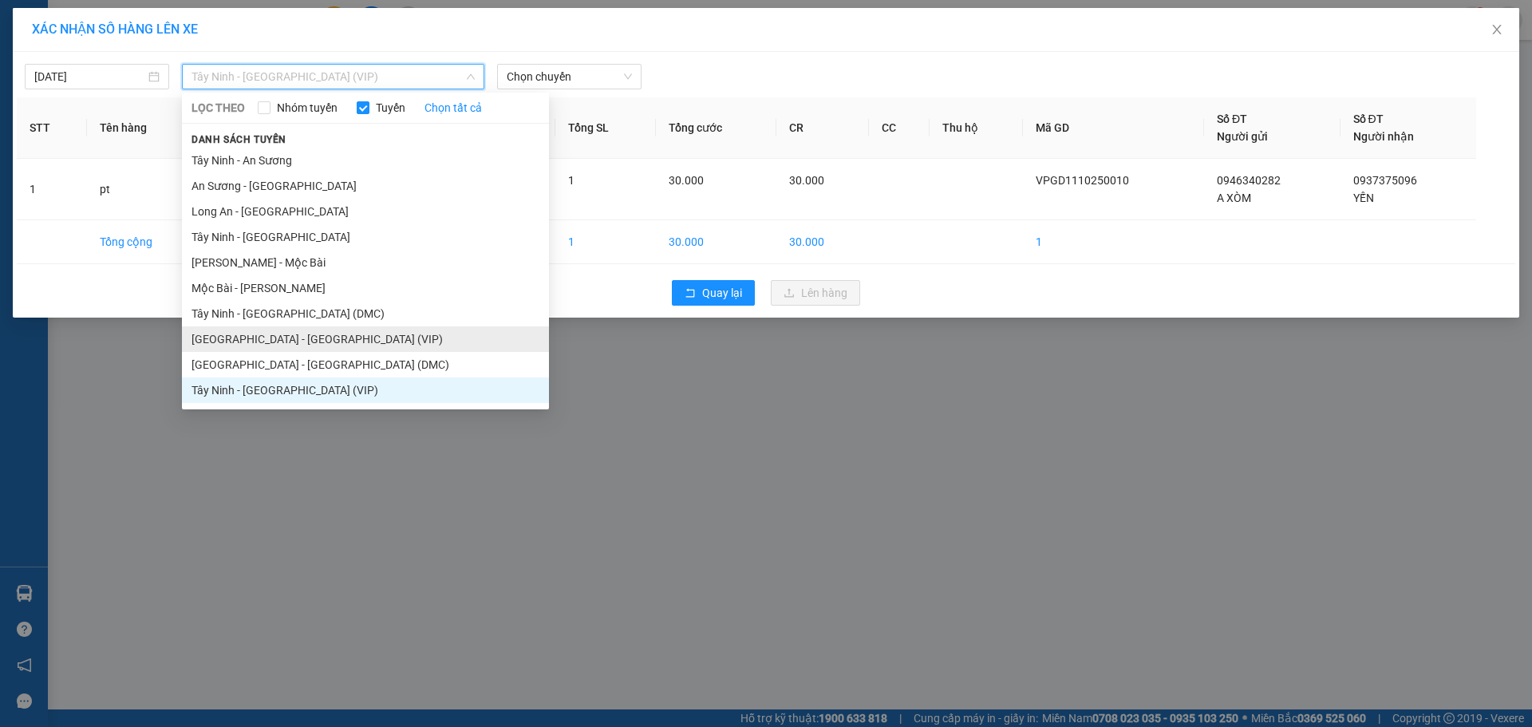
click at [277, 336] on li "[GEOGRAPHIC_DATA] - [GEOGRAPHIC_DATA] (VIP)" at bounding box center [365, 339] width 367 height 26
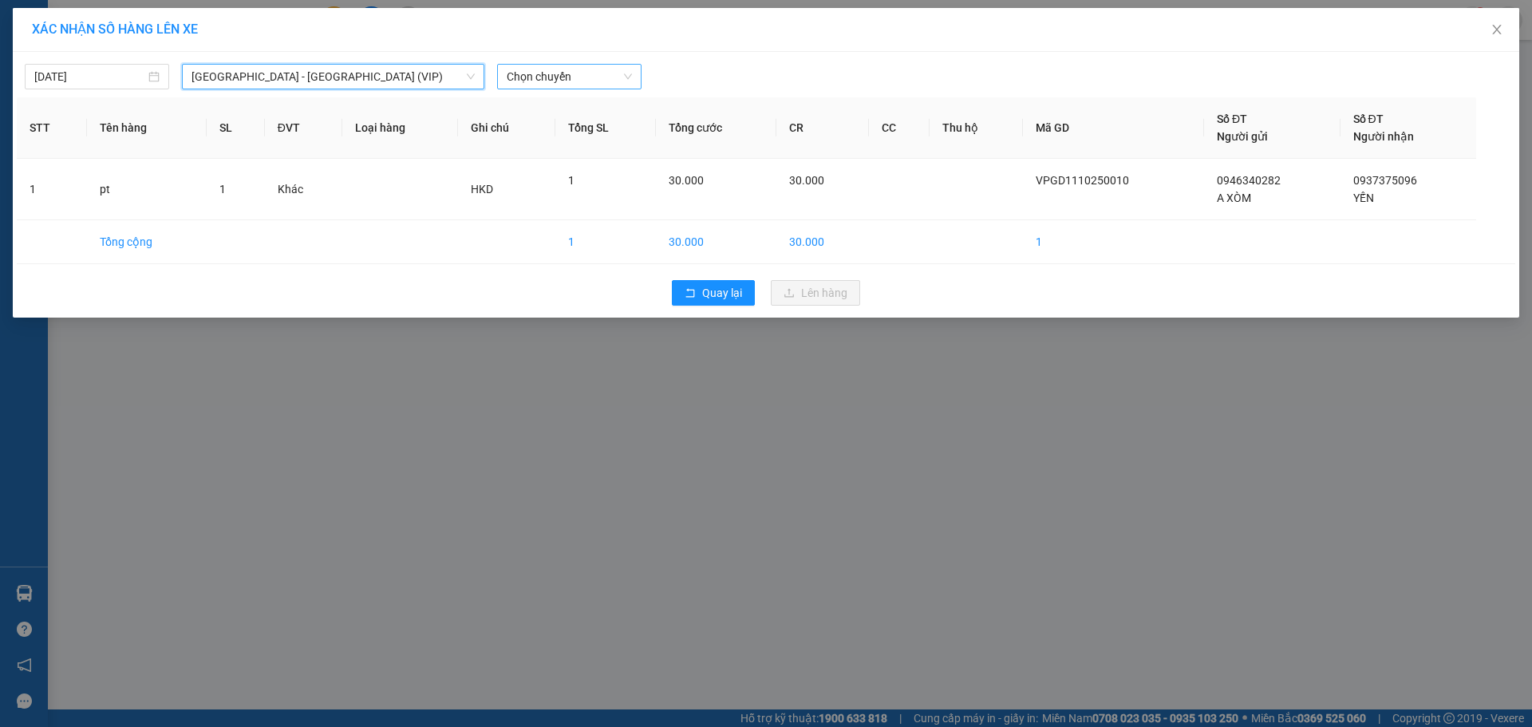
click at [567, 77] on span "Chọn chuyến" at bounding box center [569, 77] width 125 height 24
type input "26559"
click at [590, 85] on input "26559" at bounding box center [564, 77] width 114 height 24
click at [259, 77] on span "[GEOGRAPHIC_DATA] - [GEOGRAPHIC_DATA] (VIP)" at bounding box center [332, 77] width 283 height 24
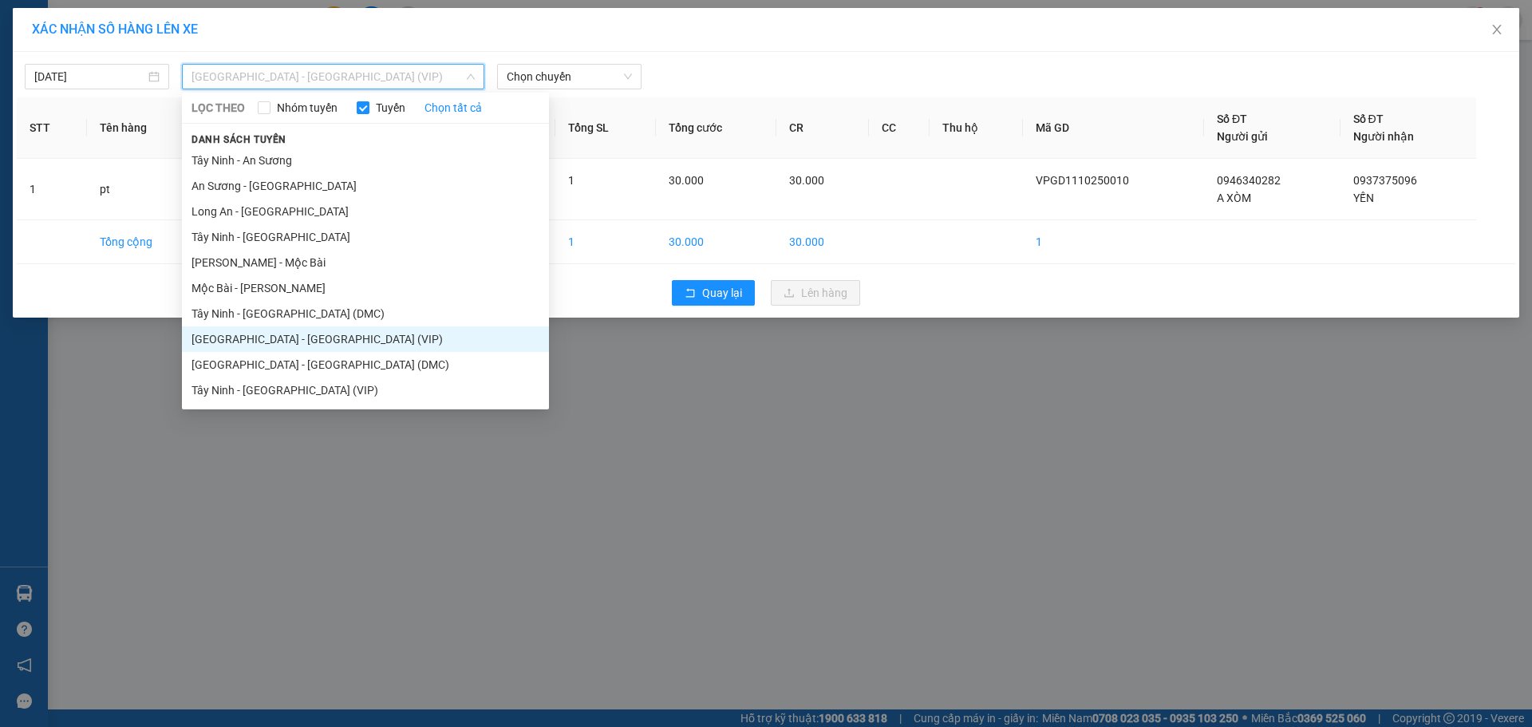
drag, startPoint x: 278, startPoint y: 336, endPoint x: 285, endPoint y: 325, distance: 12.9
click at [279, 336] on li "[GEOGRAPHIC_DATA] - [GEOGRAPHIC_DATA] (VIP)" at bounding box center [365, 339] width 367 height 26
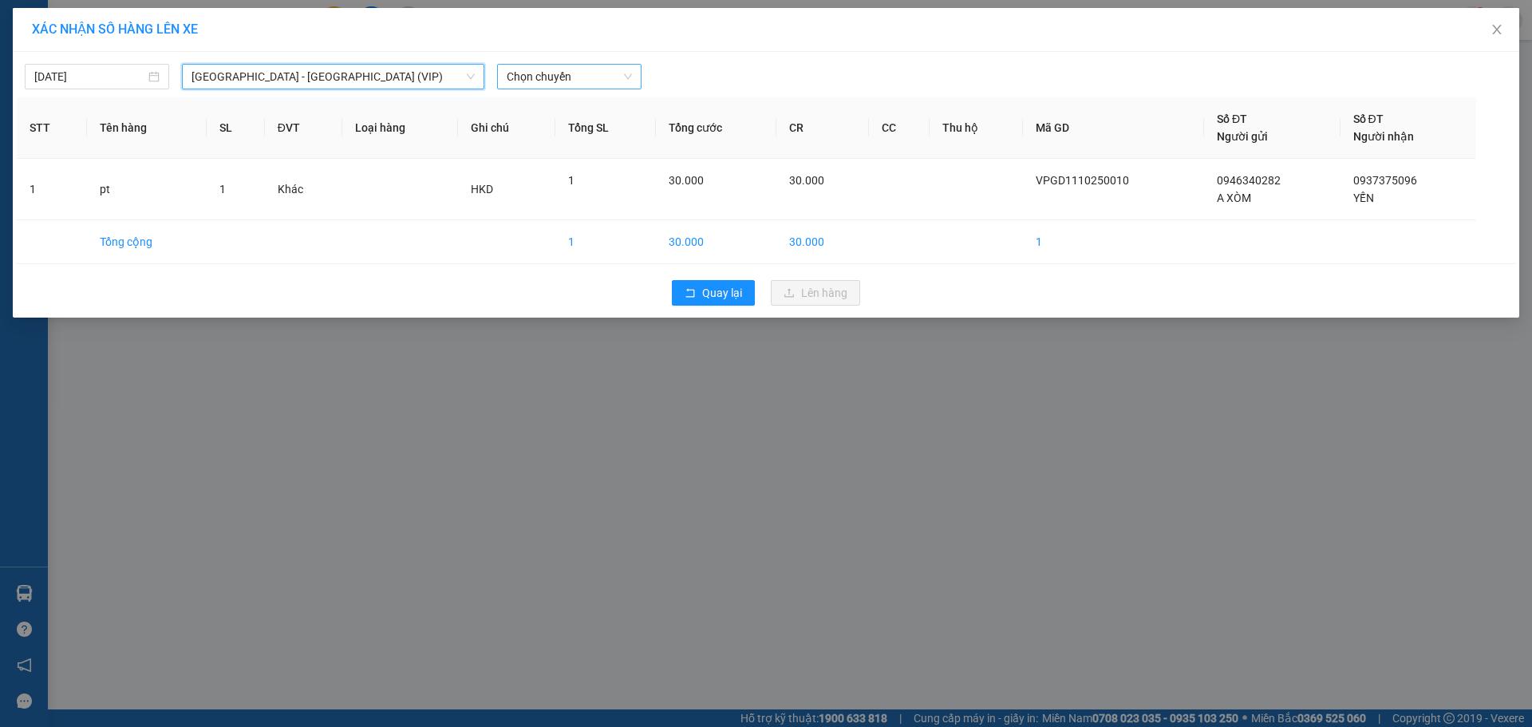
click at [559, 70] on span "Chọn chuyến" at bounding box center [569, 77] width 125 height 24
type input "26559"
click at [344, 80] on span "[GEOGRAPHIC_DATA] - [GEOGRAPHIC_DATA] (VIP)" at bounding box center [332, 77] width 283 height 24
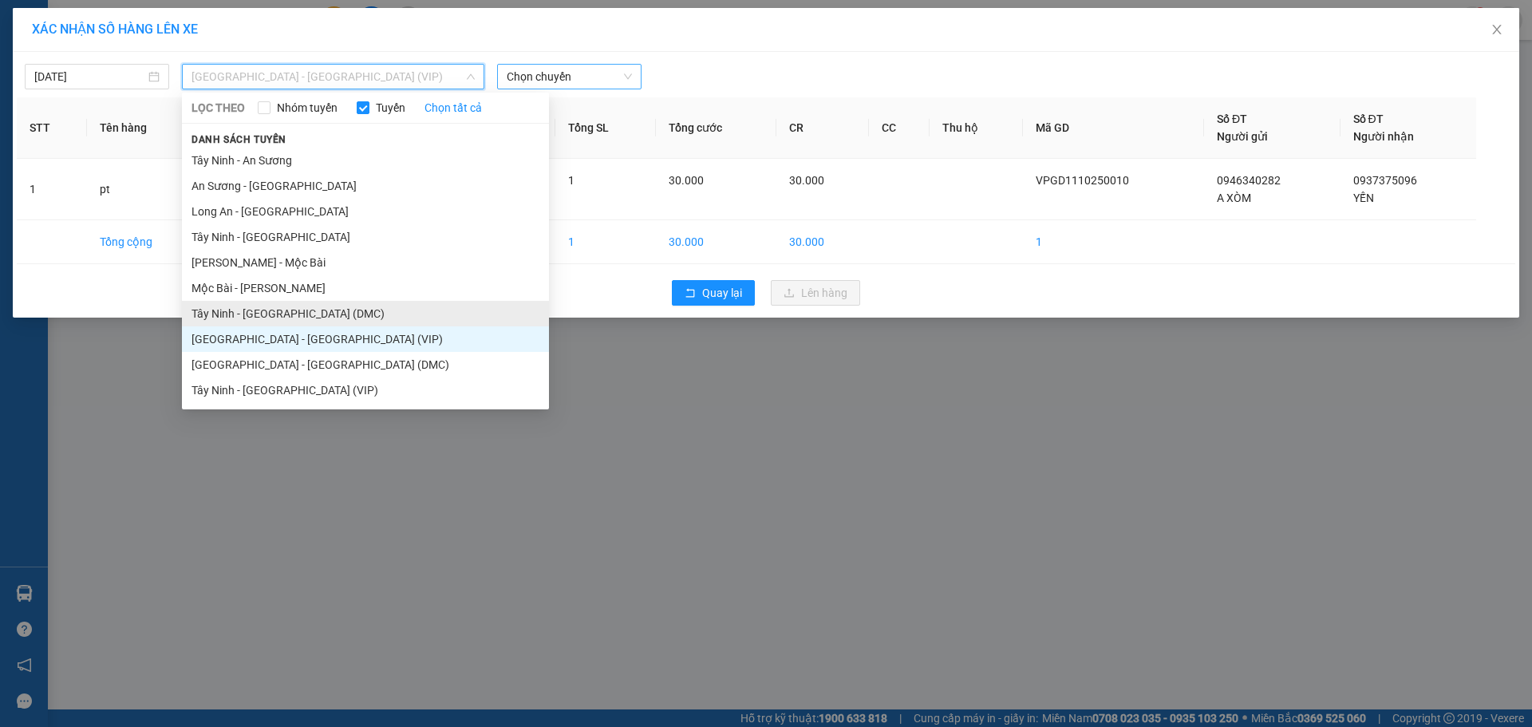
click at [334, 322] on li "Tây Ninh - [GEOGRAPHIC_DATA] (DMC)" at bounding box center [365, 314] width 367 height 26
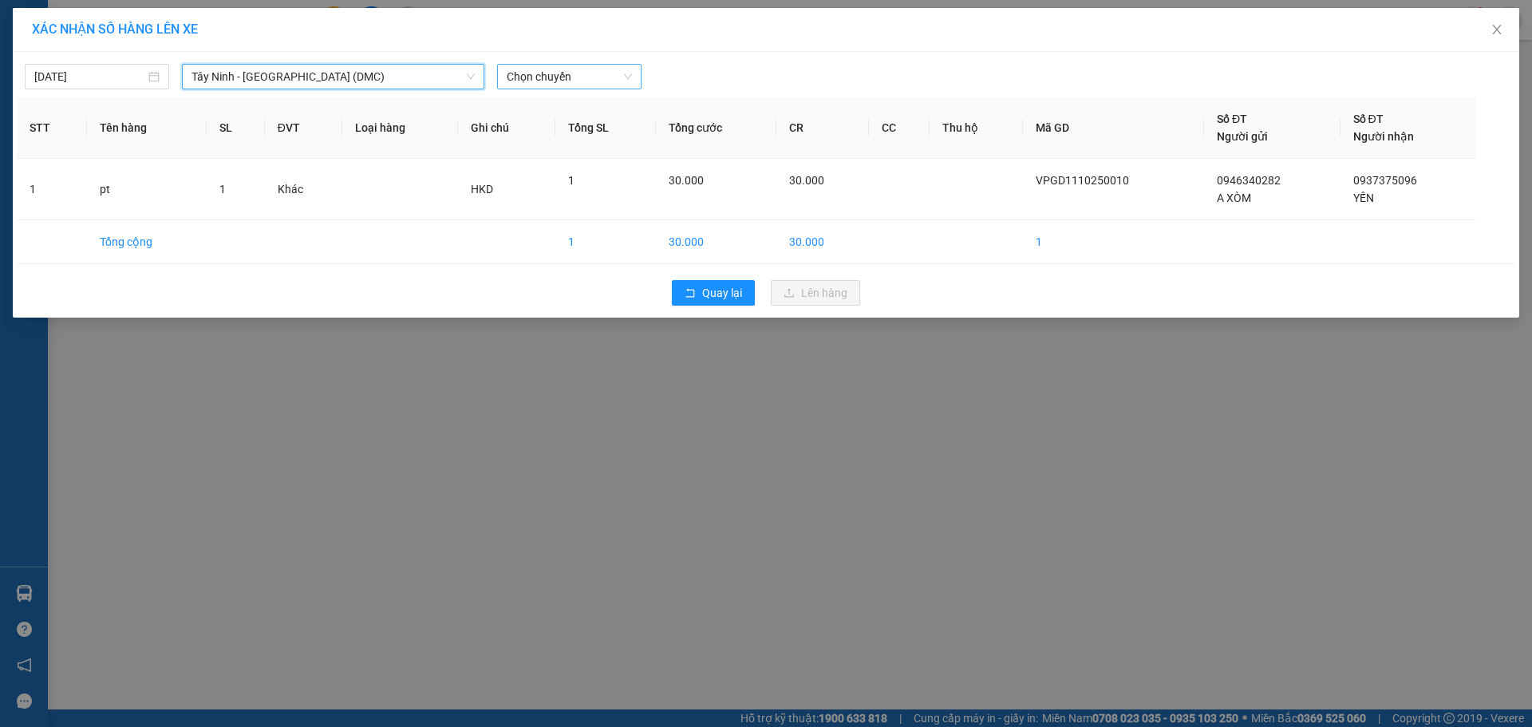
click at [402, 46] on div "XÁC NHẬN SỐ HÀNG LÊN XE" at bounding box center [766, 30] width 1506 height 44
click at [378, 73] on span "Tây Ninh - [GEOGRAPHIC_DATA] (DMC)" at bounding box center [332, 77] width 283 height 24
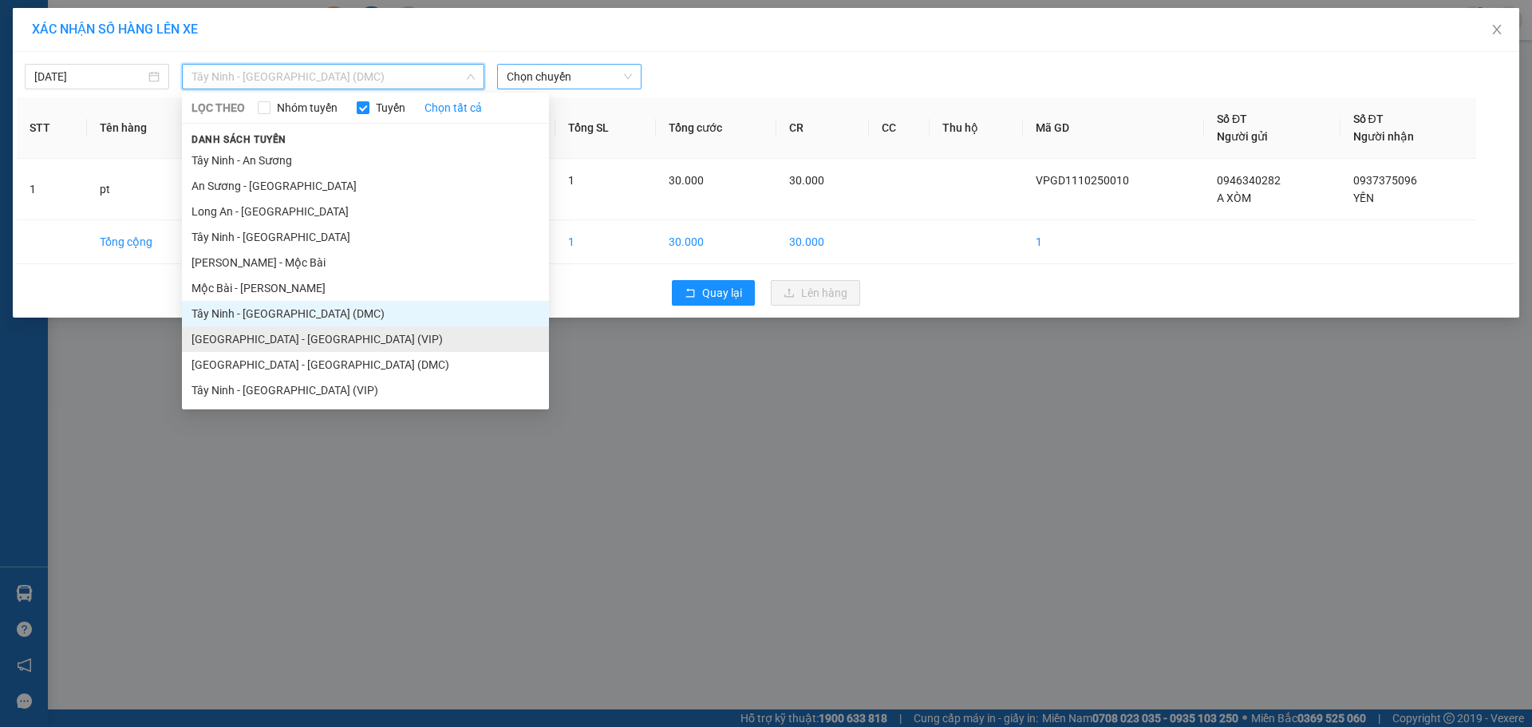
click at [338, 351] on li "[GEOGRAPHIC_DATA] - [GEOGRAPHIC_DATA] (VIP)" at bounding box center [365, 339] width 367 height 26
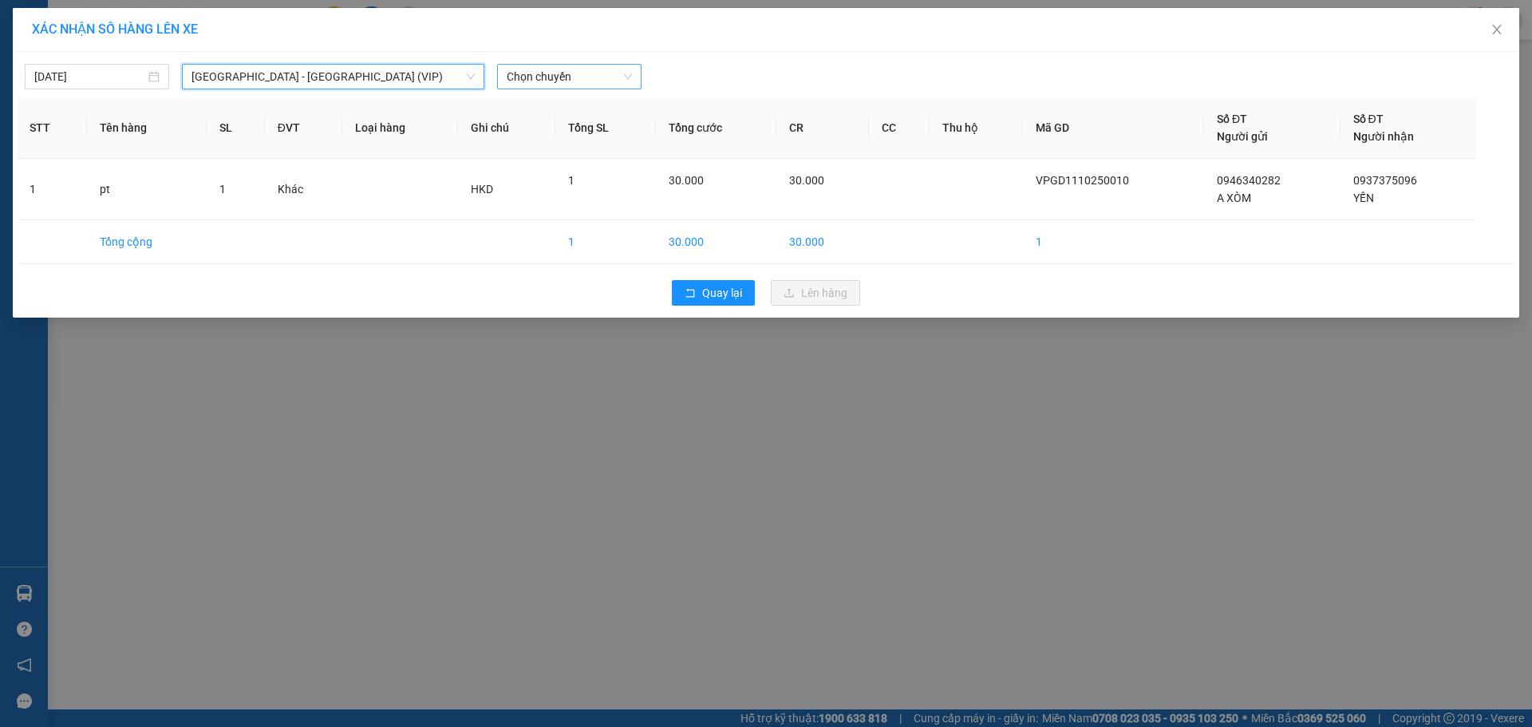
click at [328, 55] on div "[DATE] [GEOGRAPHIC_DATA] - [GEOGRAPHIC_DATA] (VIP) [GEOGRAPHIC_DATA] - [GEOGRAP…" at bounding box center [766, 185] width 1506 height 266
click at [314, 73] on span "[GEOGRAPHIC_DATA] - [GEOGRAPHIC_DATA] (VIP)" at bounding box center [332, 77] width 283 height 24
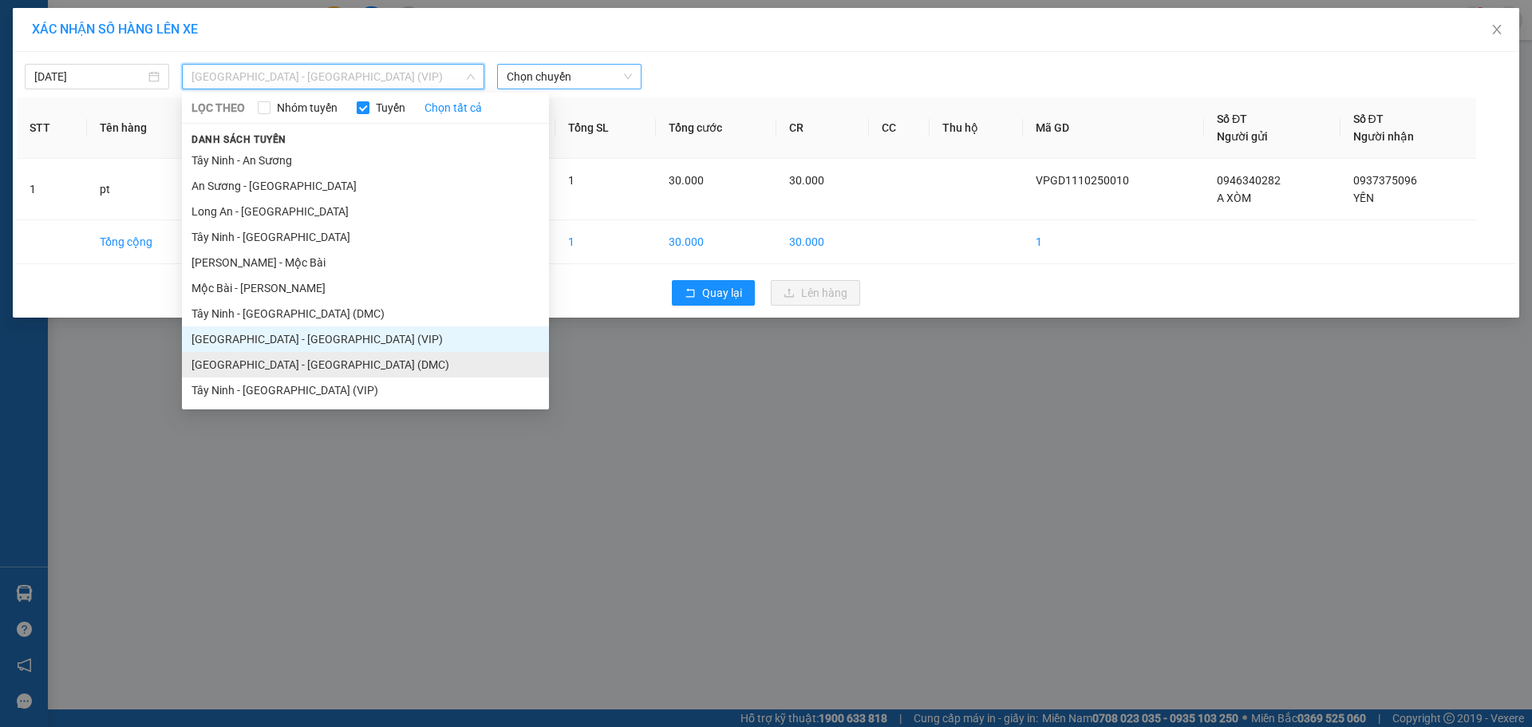
click at [251, 371] on li "[GEOGRAPHIC_DATA] - [GEOGRAPHIC_DATA] (DMC)" at bounding box center [365, 365] width 367 height 26
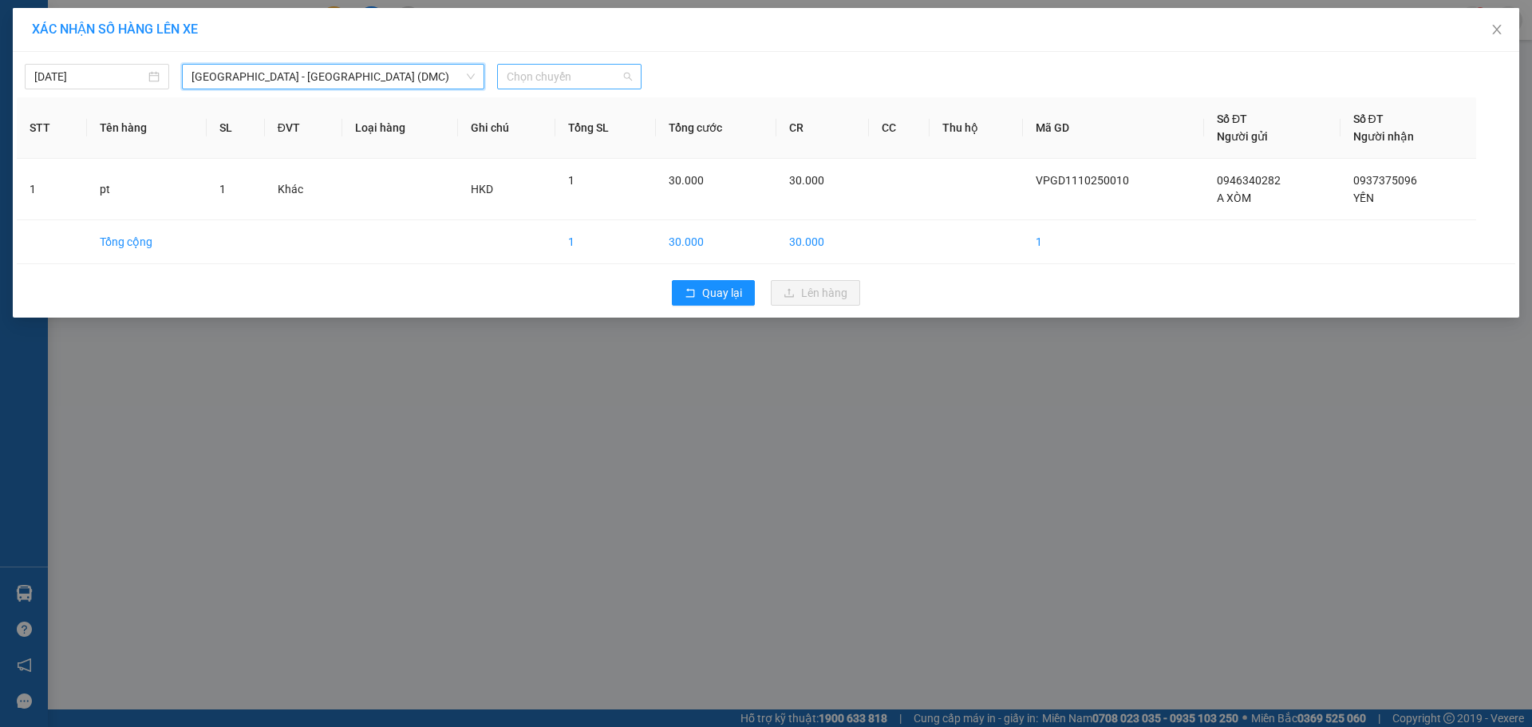
click at [555, 76] on span "Chọn chuyến" at bounding box center [569, 77] width 125 height 24
type input "26559"
click at [559, 104] on div "11:20 - 50H-265.59" at bounding box center [569, 109] width 124 height 18
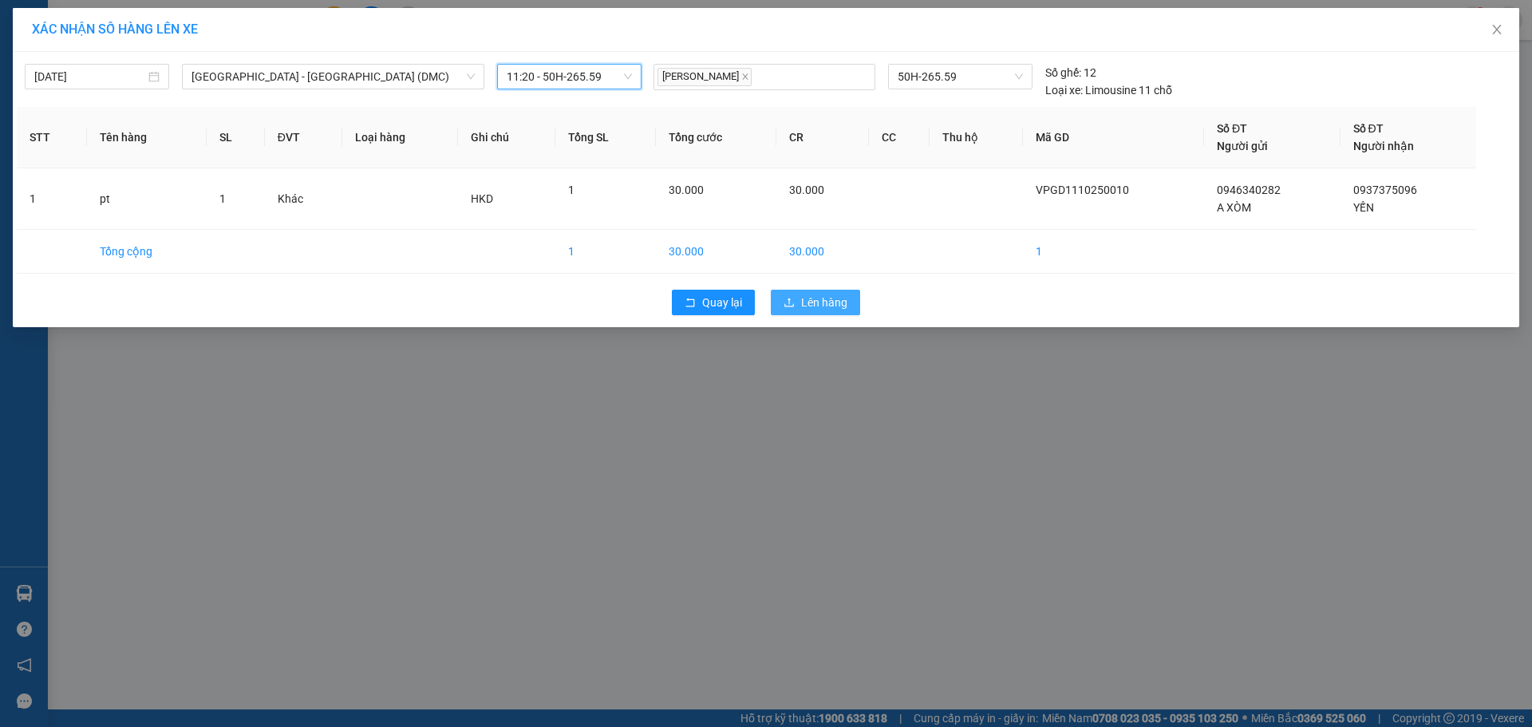
click at [834, 309] on span "Lên hàng" at bounding box center [824, 303] width 46 height 18
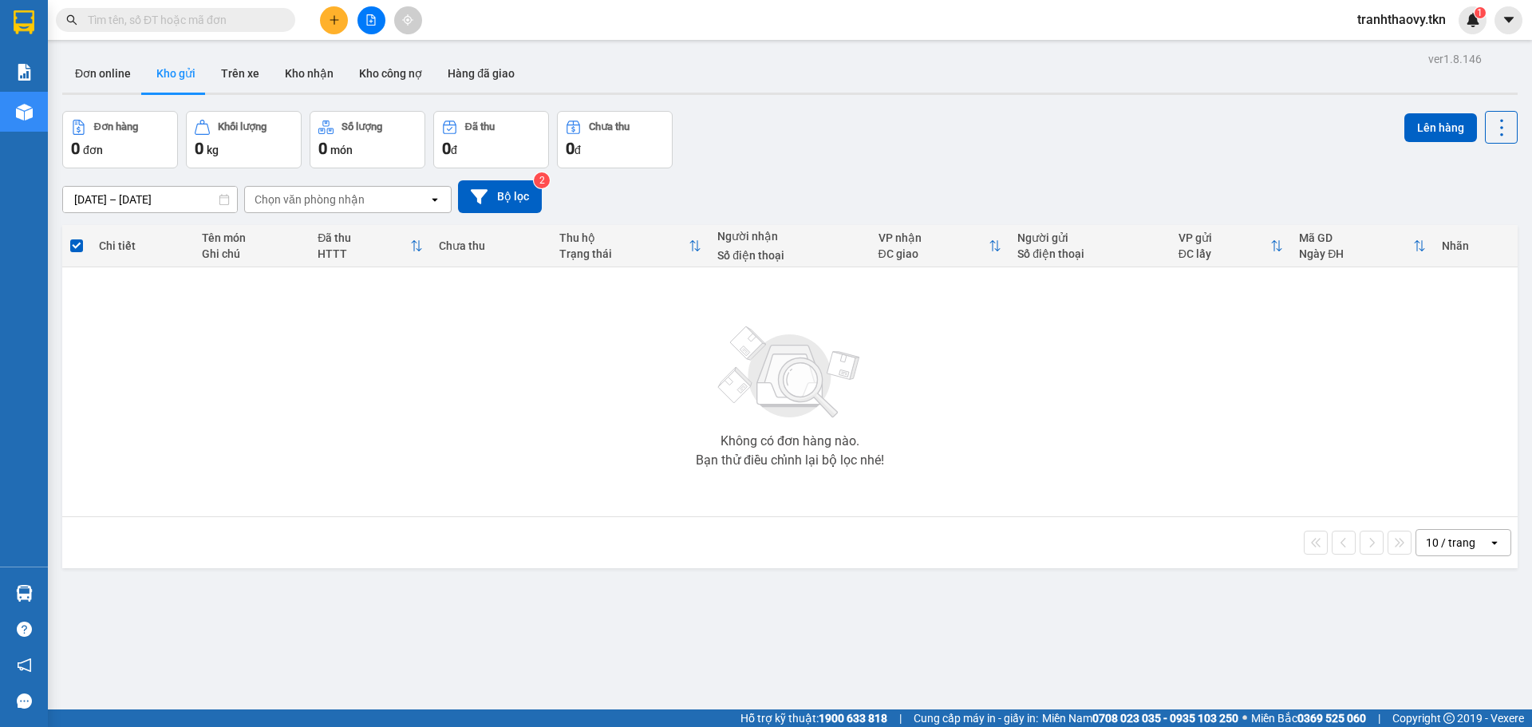
click at [685, 112] on div "Đơn hàng 0 đơn Khối lượng 0 kg Số lượng 0 món Đã thu 0 đ Chưa thu 0 đ Lên hàng" at bounding box center [789, 139] width 1455 height 57
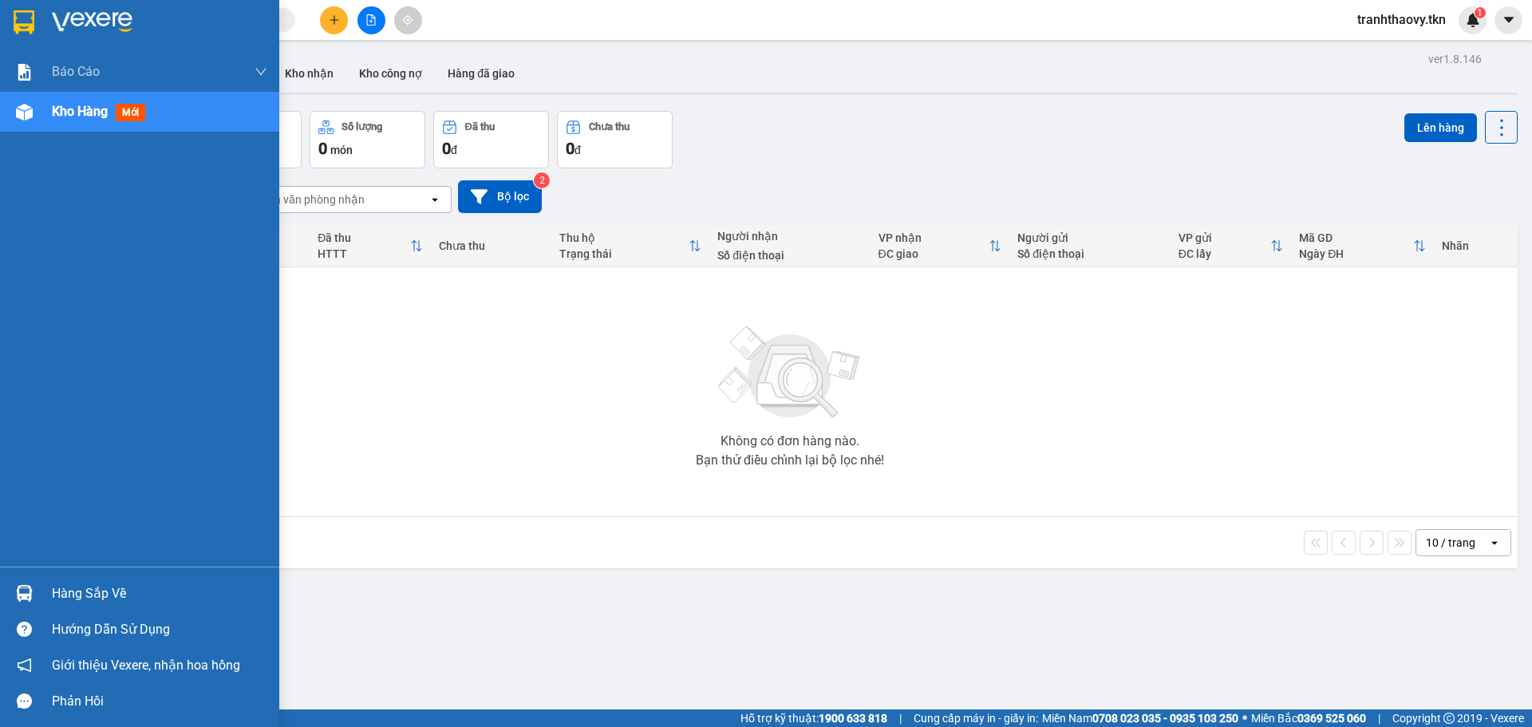
click at [45, 586] on div "Hàng sắp về" at bounding box center [139, 593] width 279 height 36
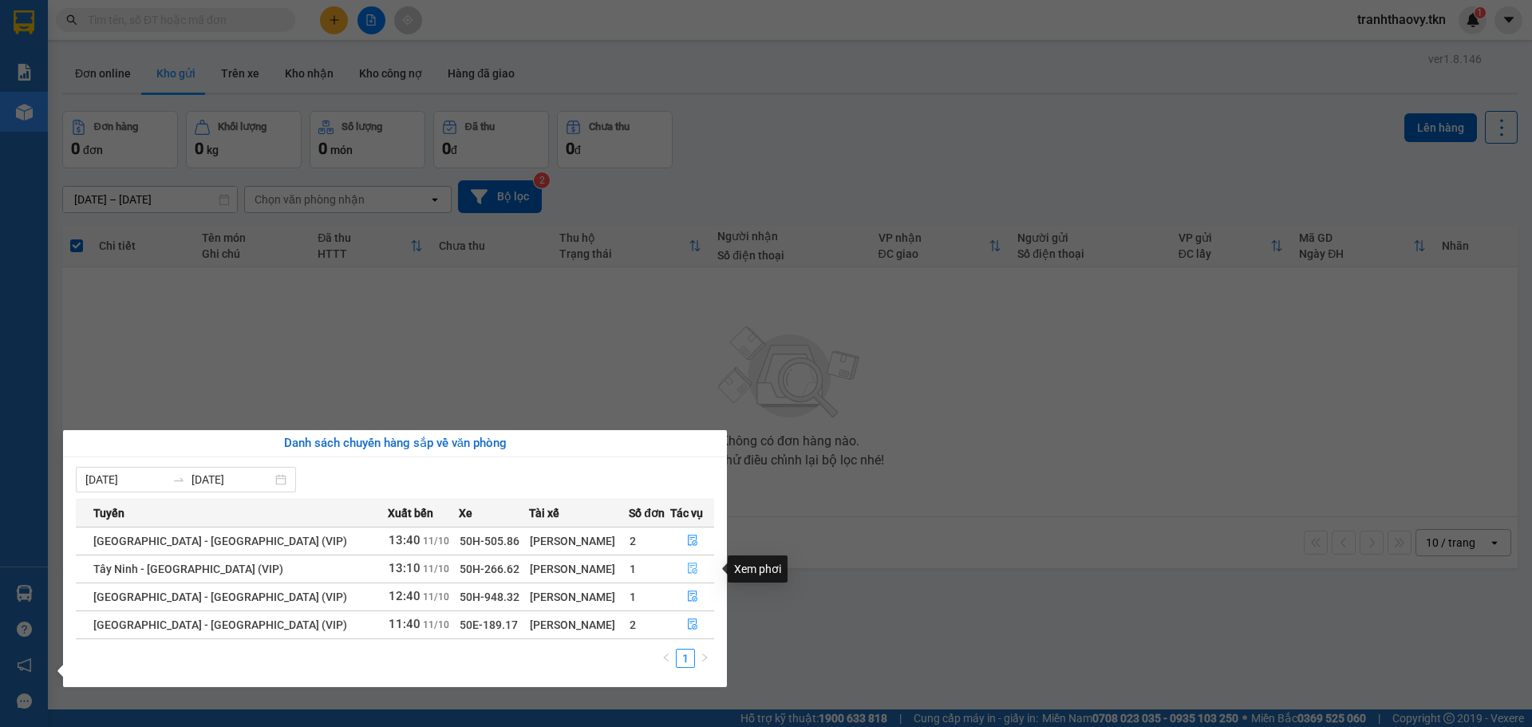
click at [687, 567] on icon "file-done" at bounding box center [692, 568] width 11 height 11
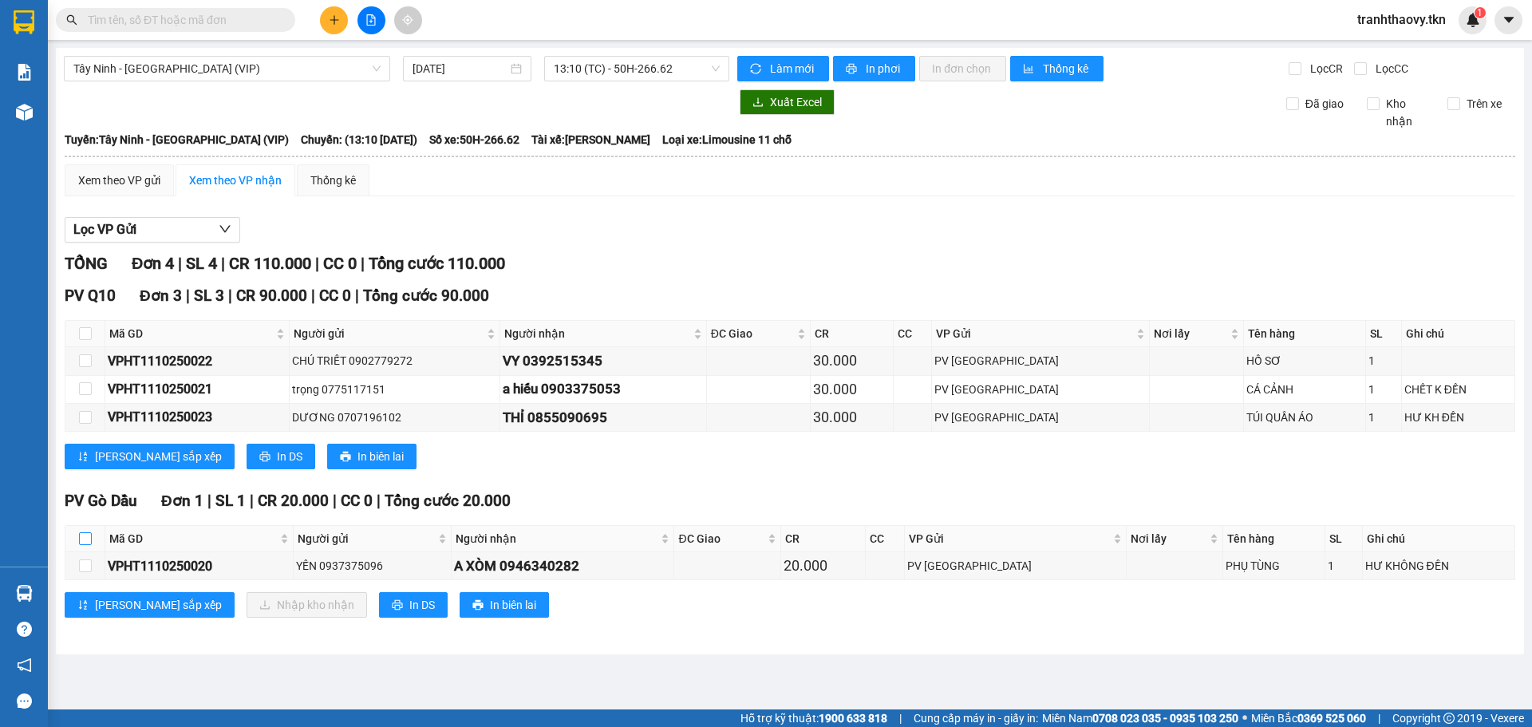
click at [86, 531] on label at bounding box center [85, 539] width 13 height 18
click at [86, 532] on input "checkbox" at bounding box center [85, 538] width 13 height 13
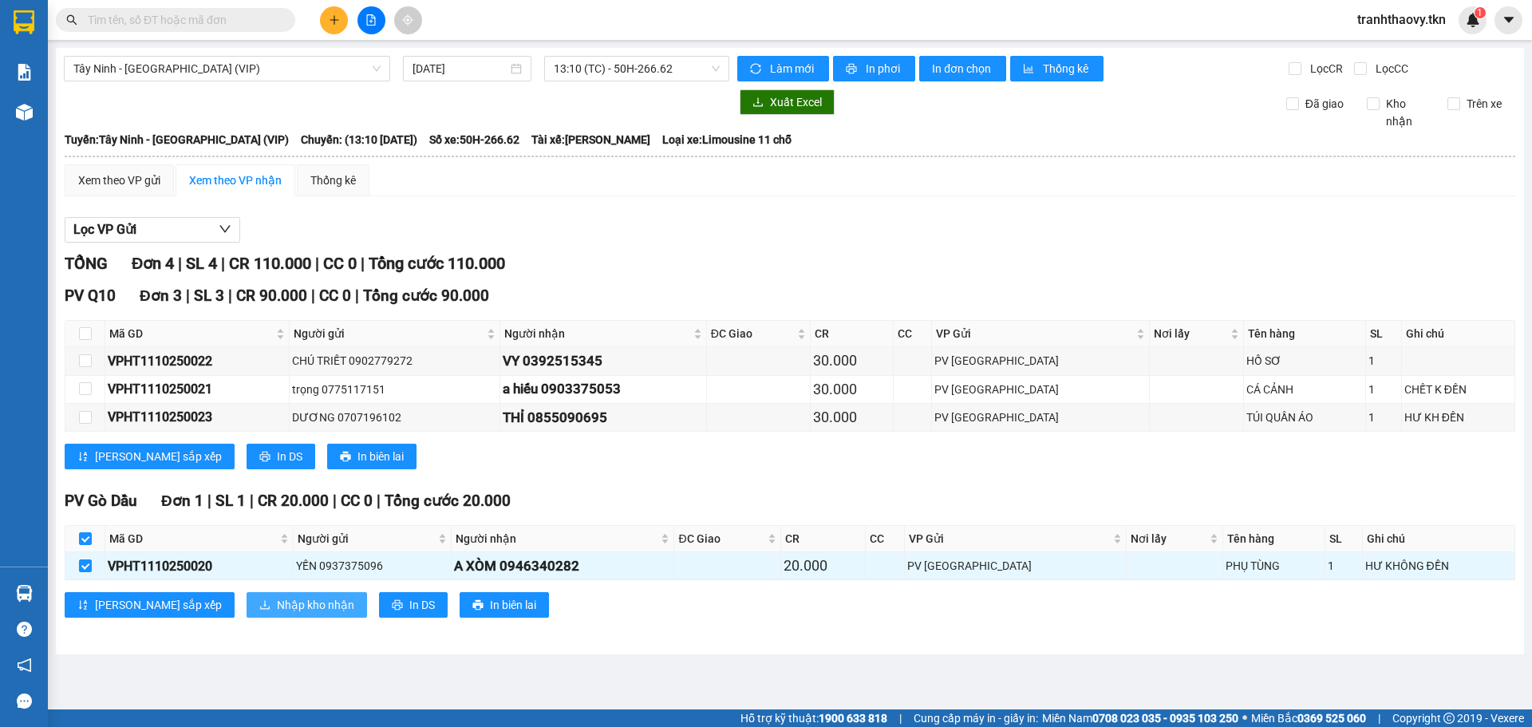
click at [277, 614] on span "Nhập kho nhận" at bounding box center [315, 605] width 77 height 18
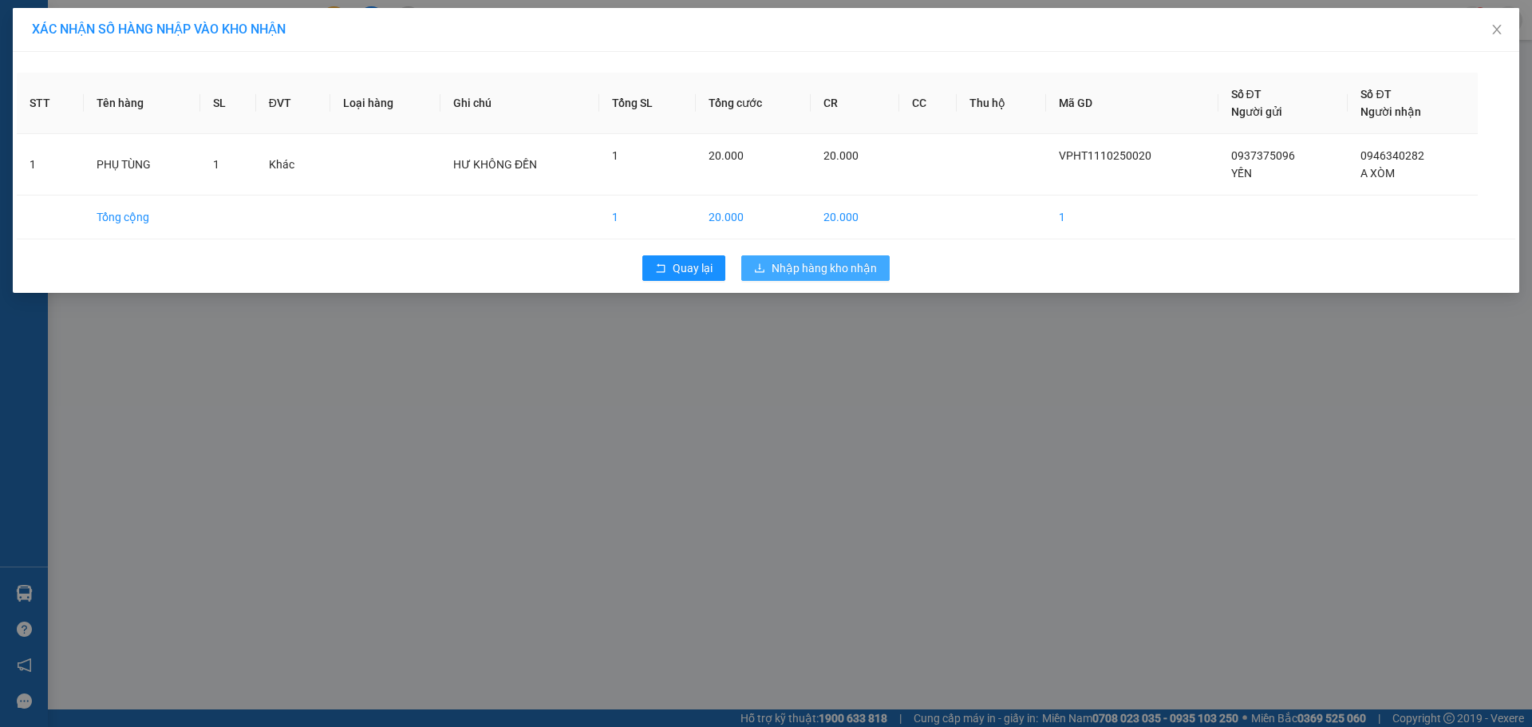
click at [866, 264] on span "Nhập hàng kho nhận" at bounding box center [824, 268] width 105 height 18
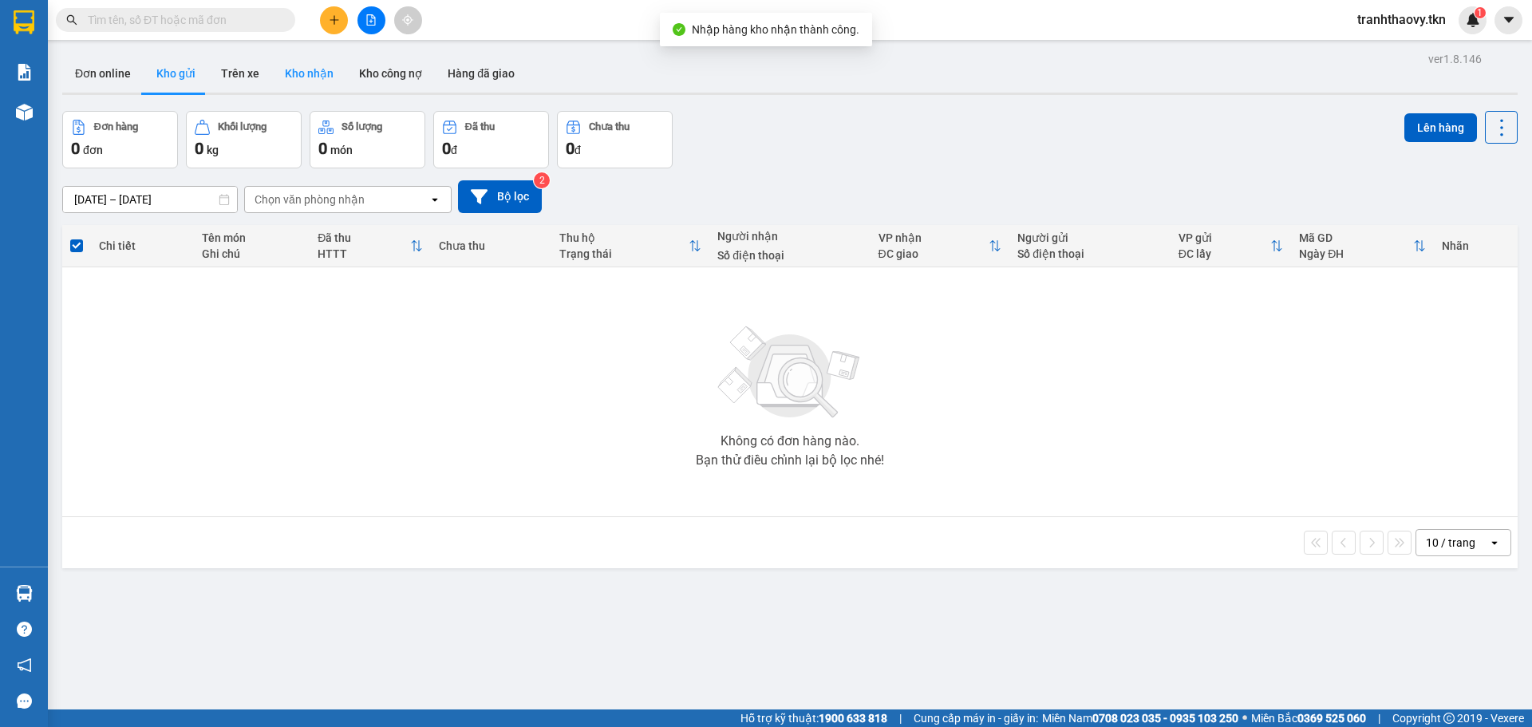
click at [330, 58] on button "Kho nhận" at bounding box center [309, 73] width 74 height 38
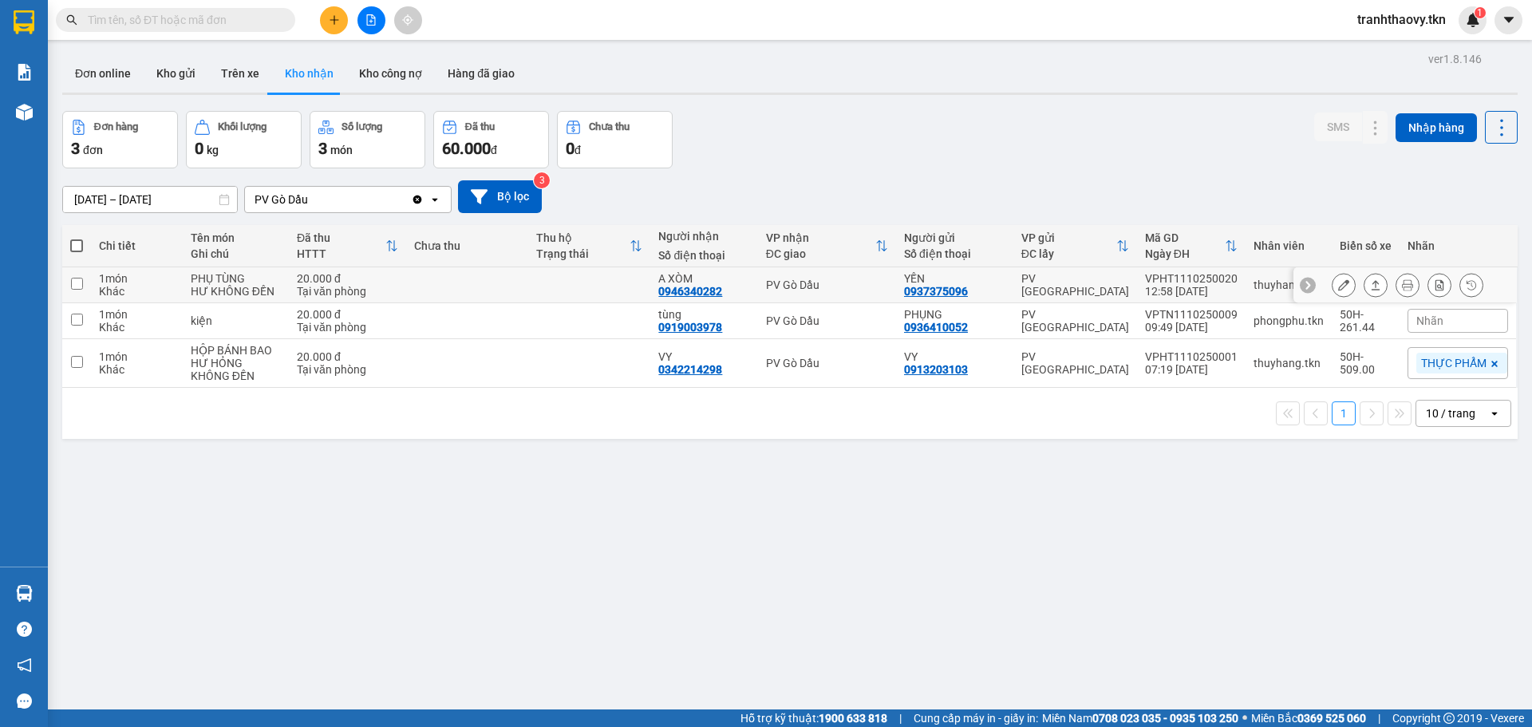
click at [1364, 283] on button at bounding box center [1375, 285] width 22 height 28
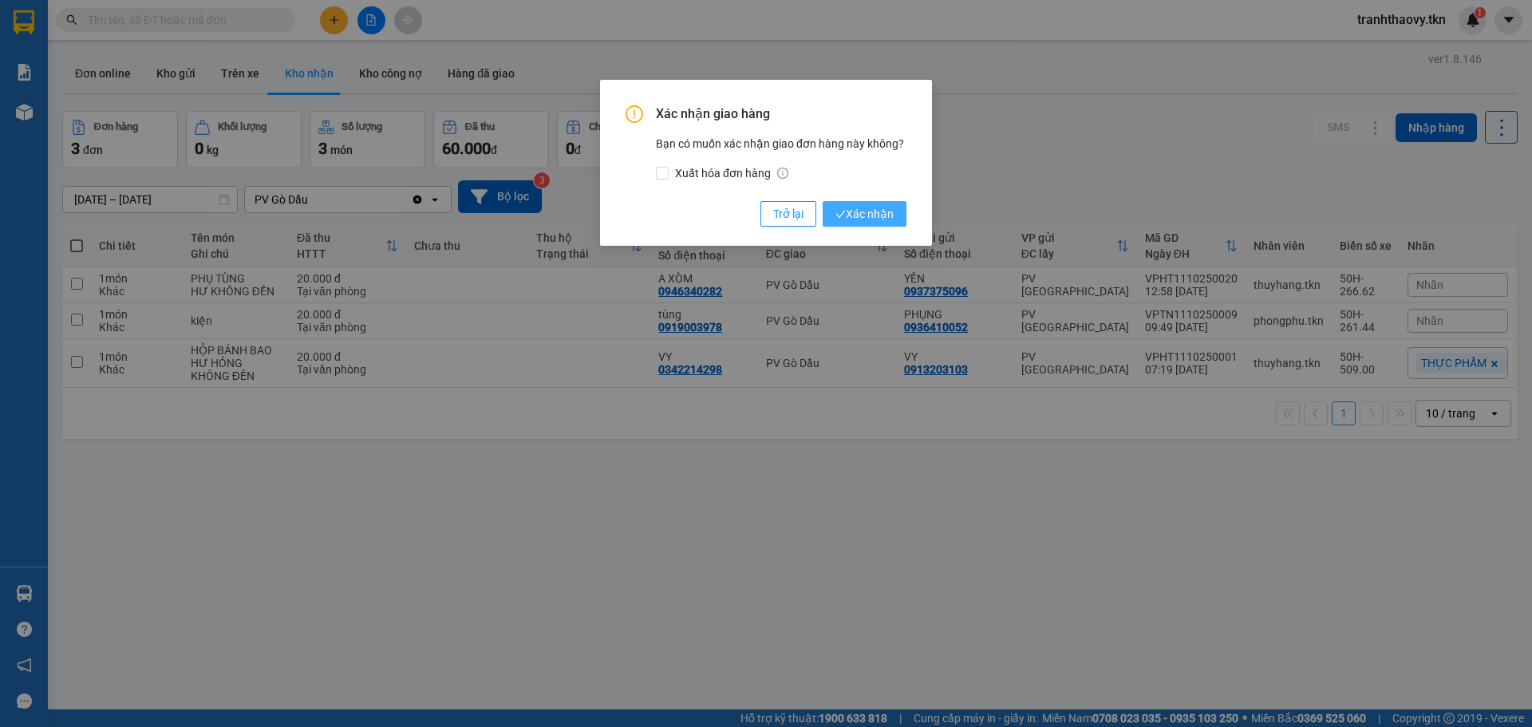
drag, startPoint x: 871, startPoint y: 227, endPoint x: 871, endPoint y: 214, distance: 12.8
click at [871, 224] on button "Xác nhận" at bounding box center [865, 214] width 84 height 26
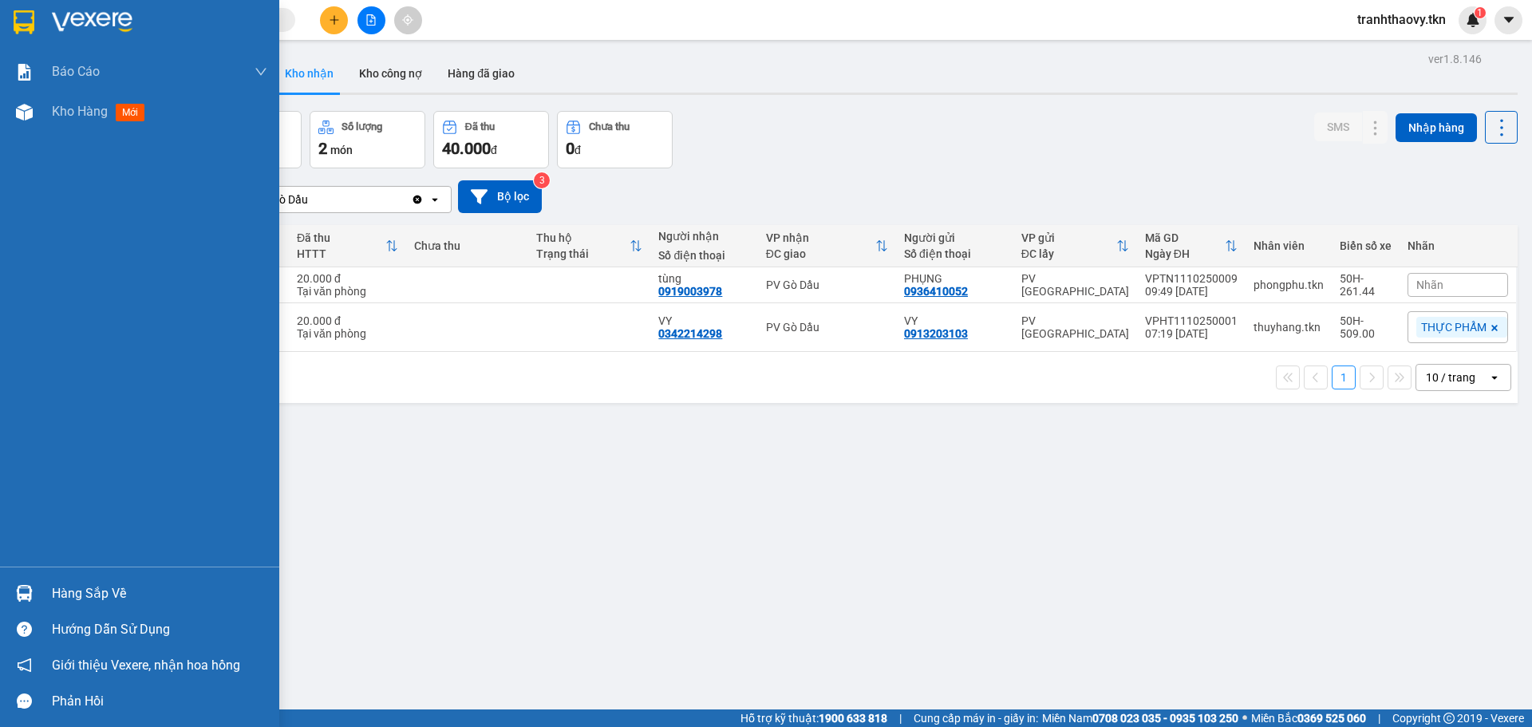
click at [70, 568] on div "Hàng sắp về Hướng dẫn sử dụng Giới thiệu Vexere, nhận hoa hồng Phản hồi" at bounding box center [139, 643] width 279 height 152
click at [73, 592] on div "Hàng sắp về" at bounding box center [159, 594] width 215 height 24
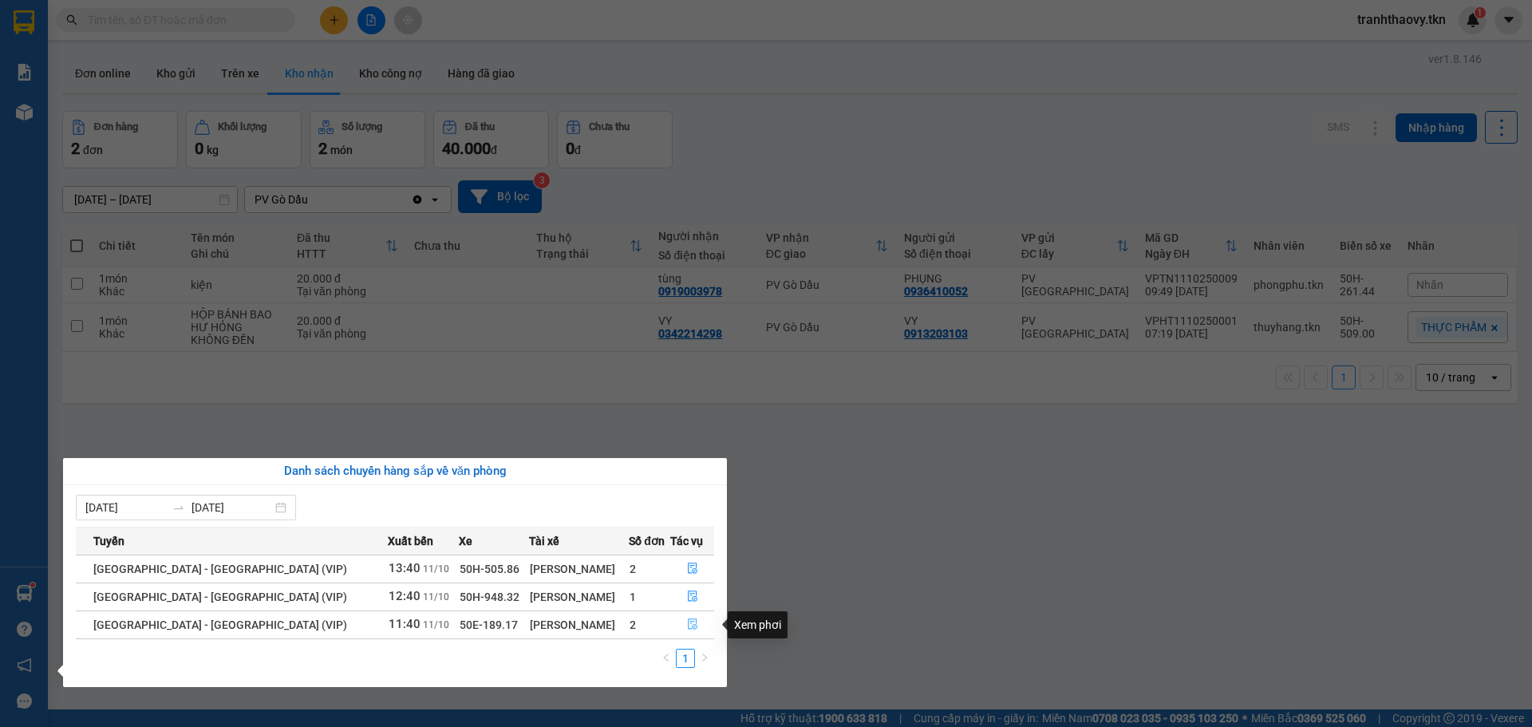
click at [687, 629] on icon "file-done" at bounding box center [692, 623] width 11 height 11
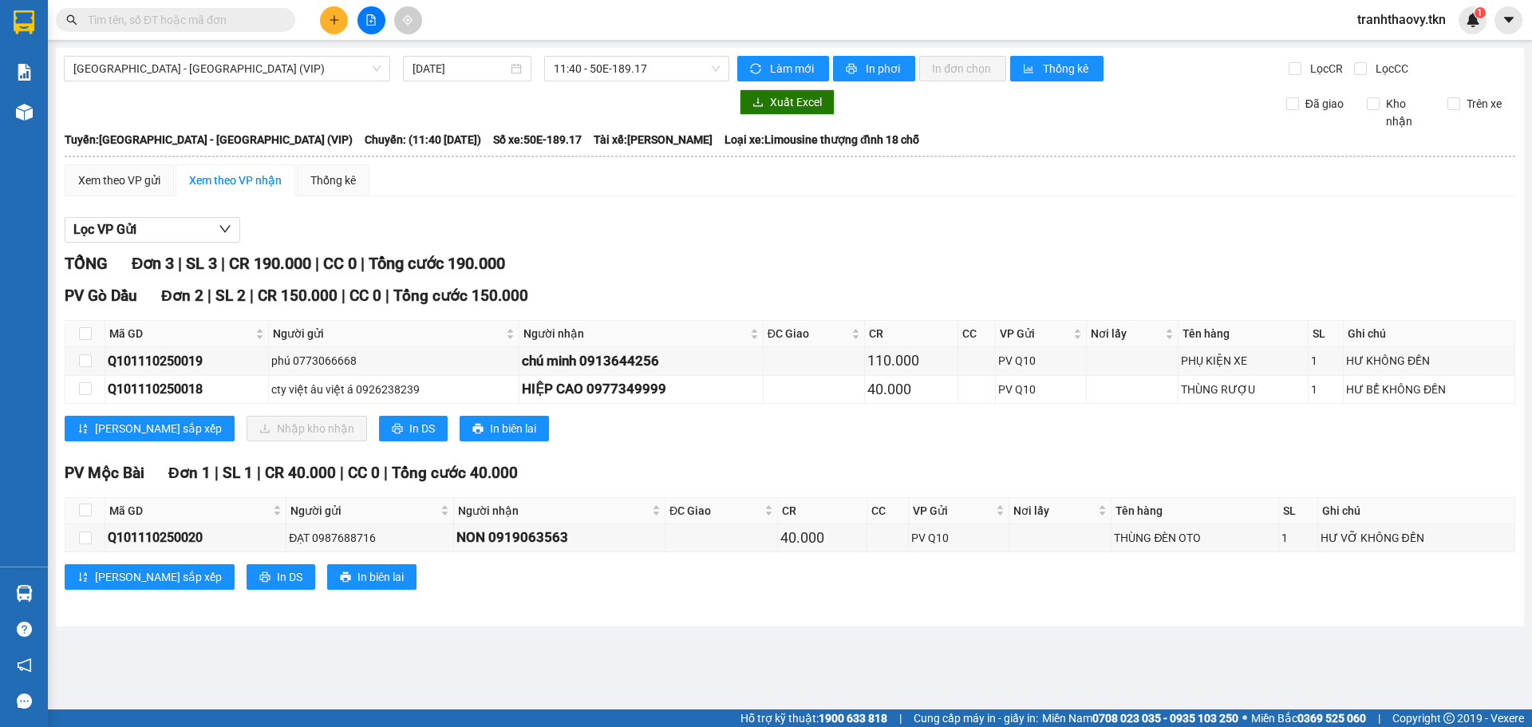
click at [75, 334] on th at bounding box center [85, 334] width 40 height 26
click at [79, 333] on th at bounding box center [85, 334] width 40 height 26
drag, startPoint x: 81, startPoint y: 333, endPoint x: 93, endPoint y: 333, distance: 11.2
click at [82, 333] on input "checkbox" at bounding box center [85, 333] width 13 height 13
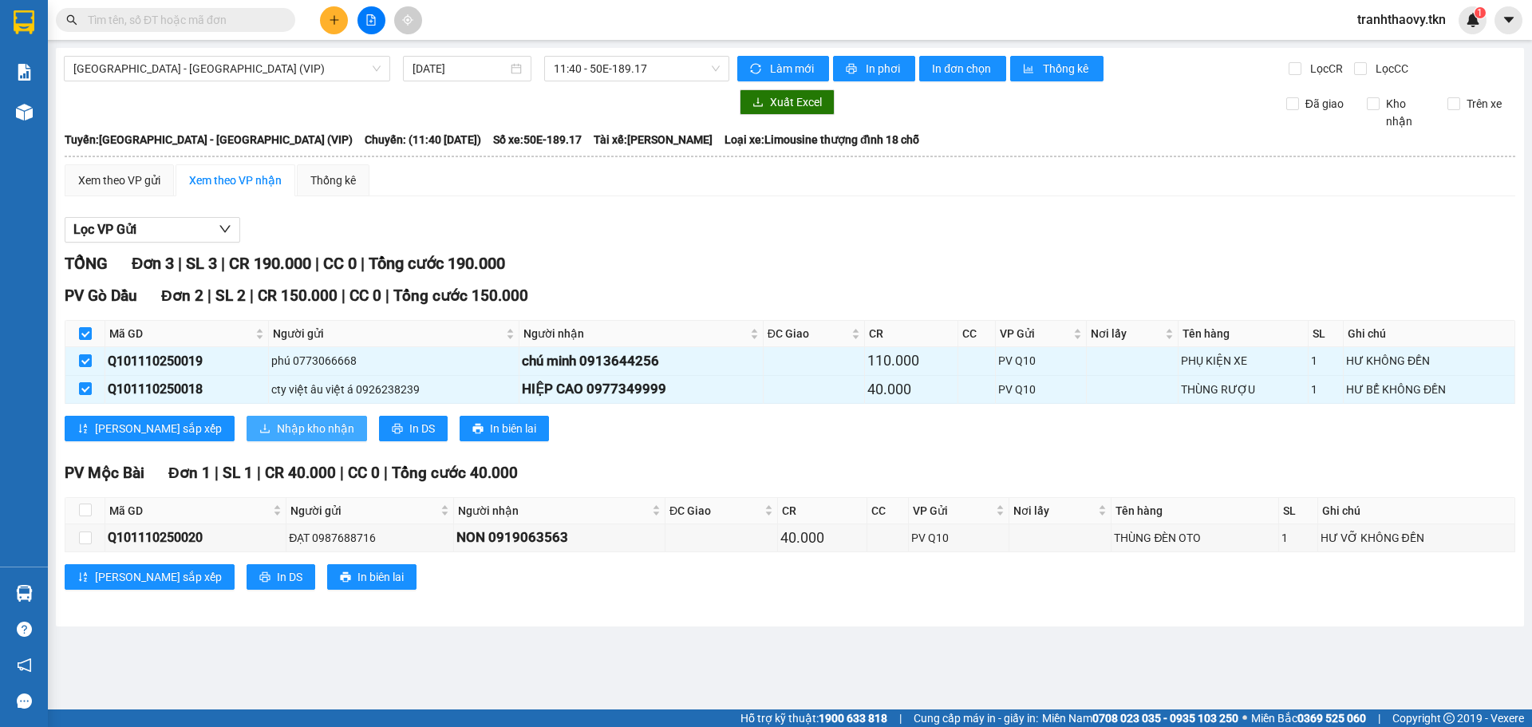
click at [290, 421] on button "Nhập kho nhận" at bounding box center [307, 429] width 120 height 26
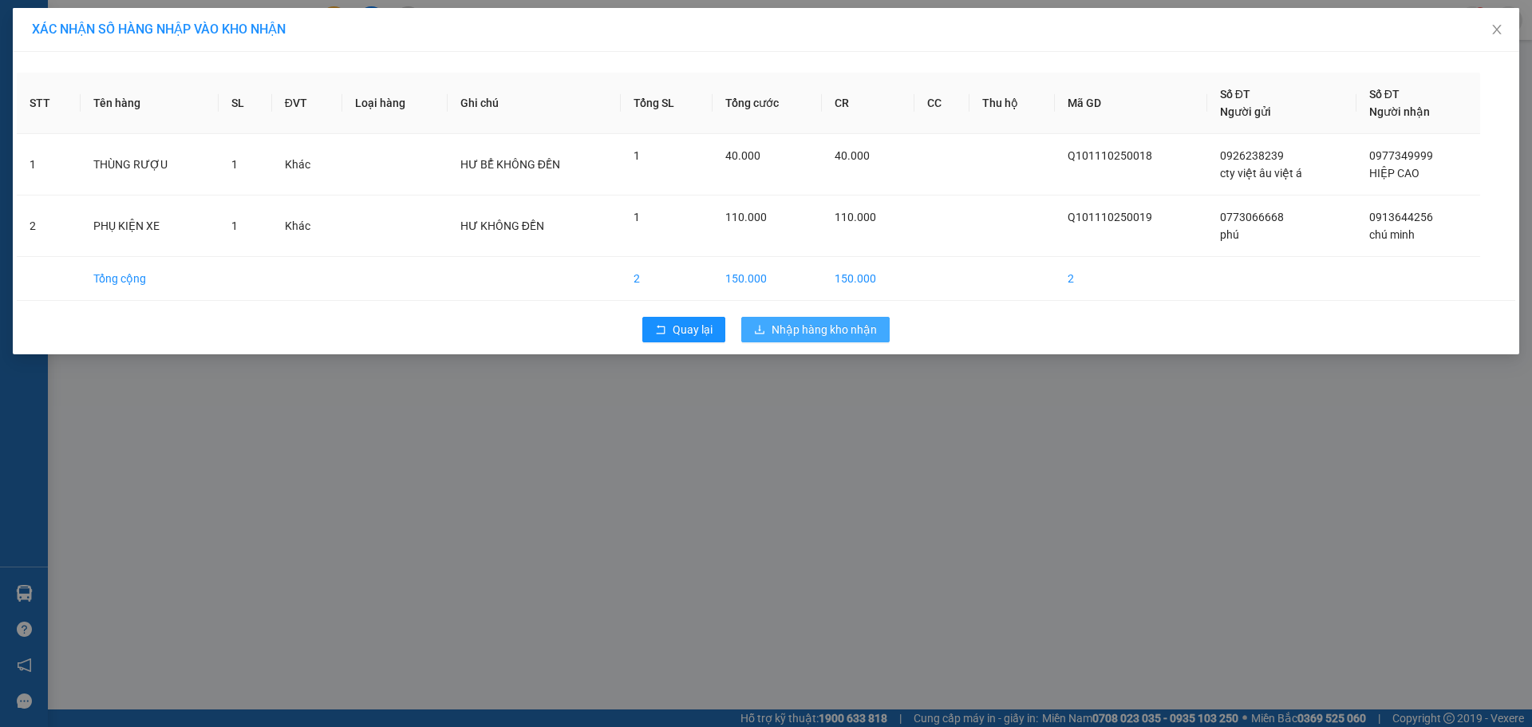
click at [780, 318] on button "Nhập hàng kho nhận" at bounding box center [815, 330] width 148 height 26
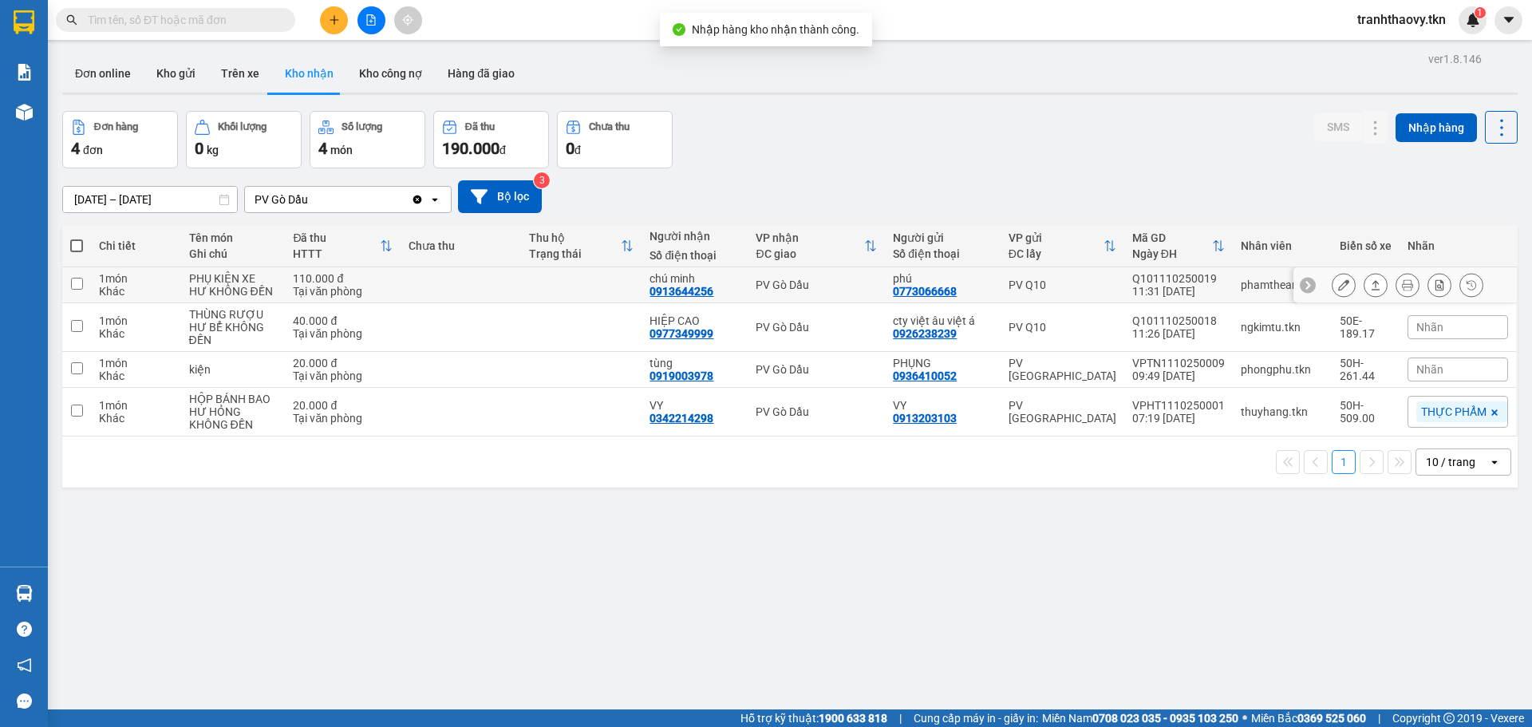
click at [417, 278] on td at bounding box center [461, 285] width 120 height 36
checkbox input "true"
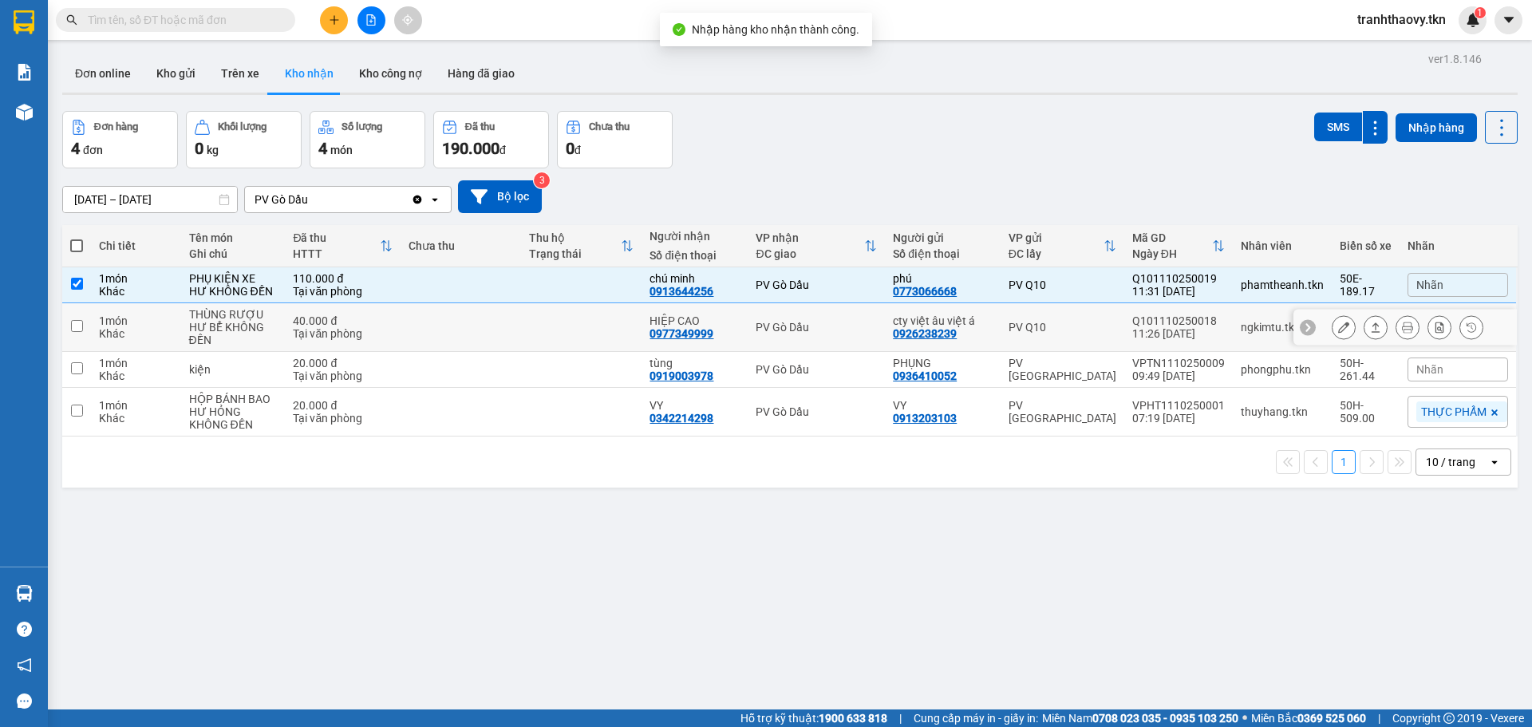
click at [417, 306] on td at bounding box center [461, 327] width 120 height 49
checkbox input "true"
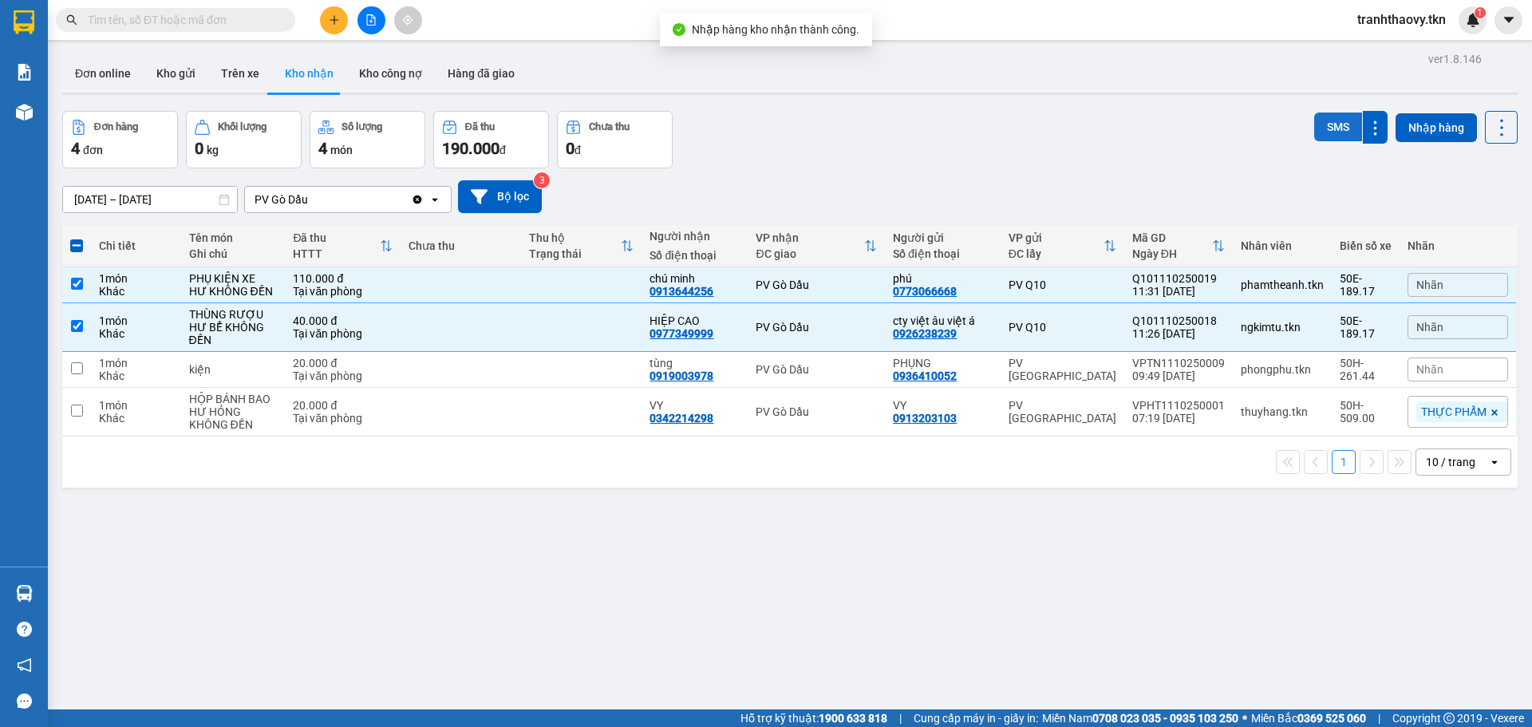
click at [1325, 121] on button "SMS" at bounding box center [1338, 127] width 48 height 29
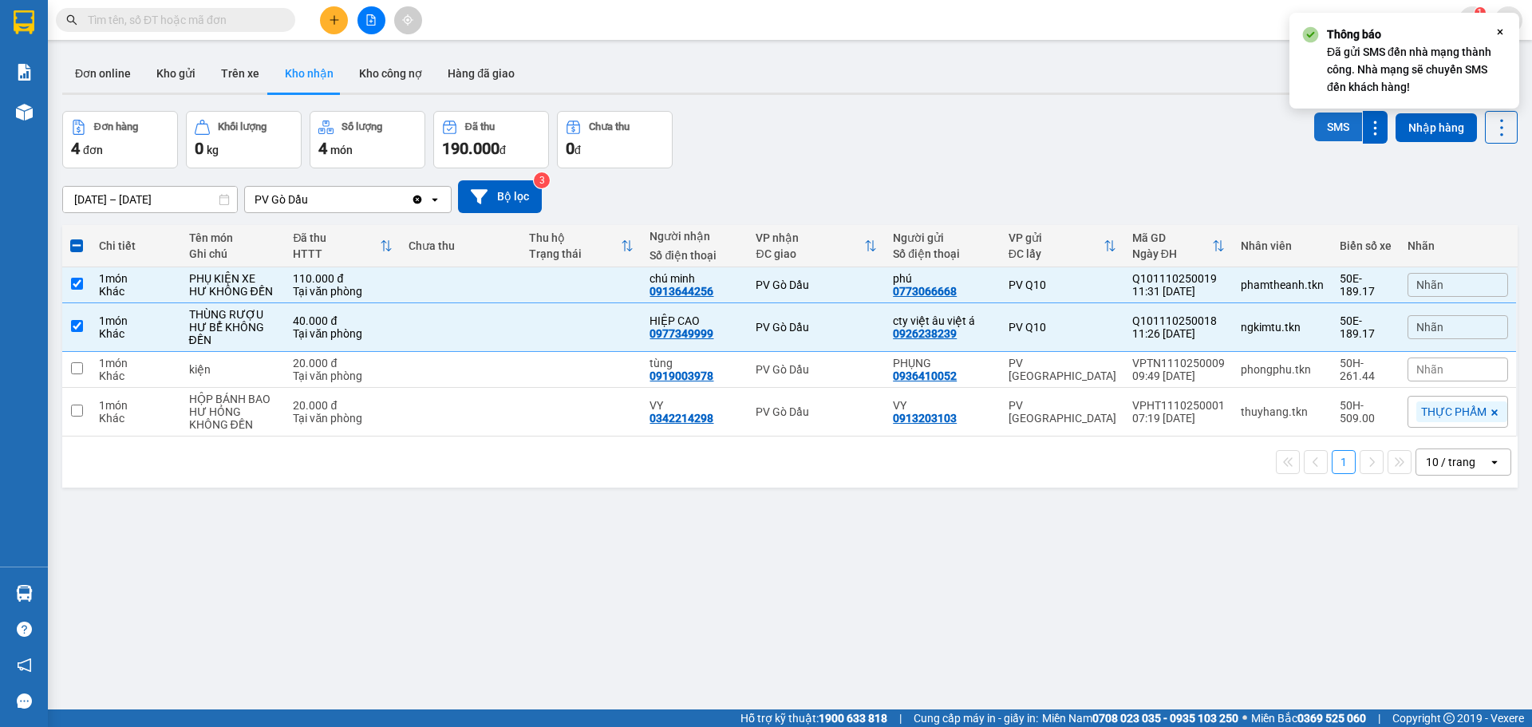
click at [1325, 121] on button "SMS" at bounding box center [1338, 127] width 48 height 29
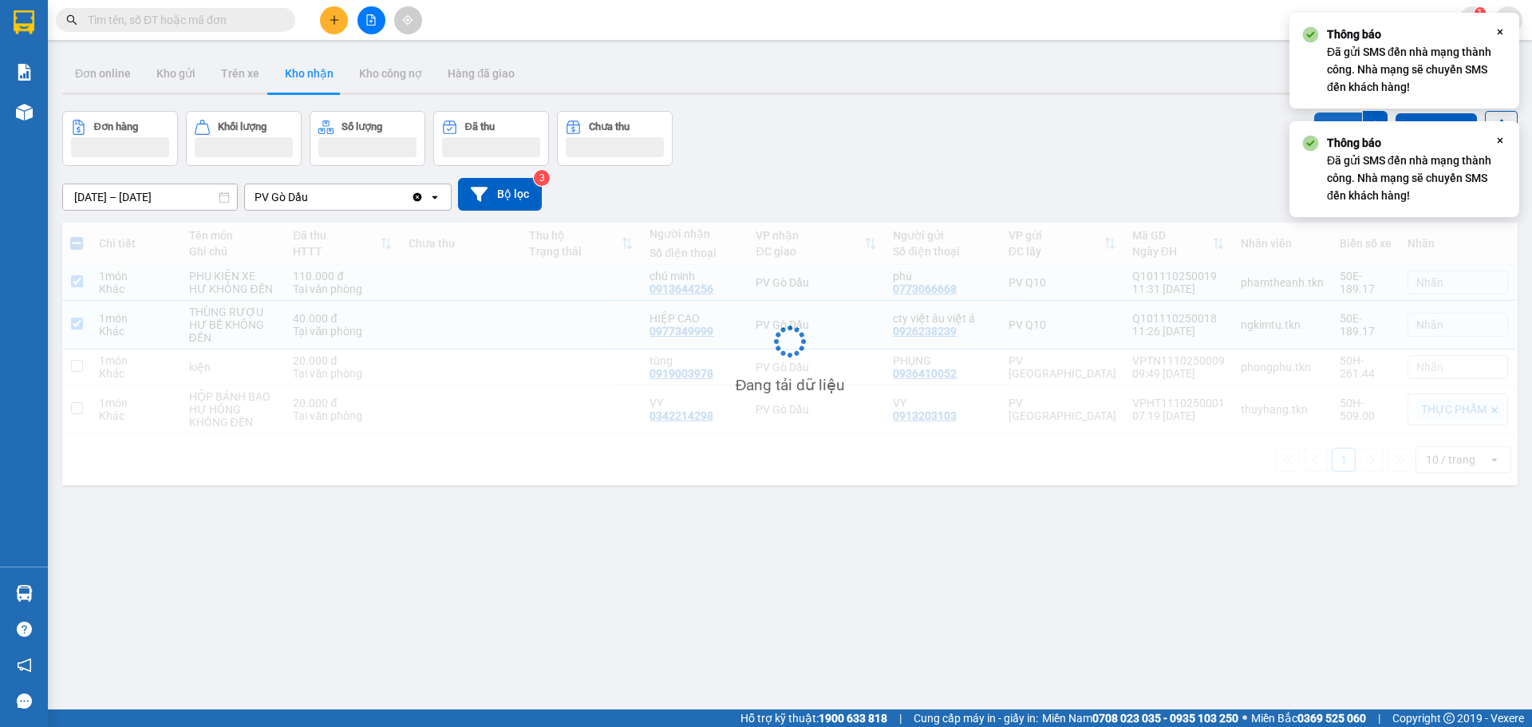
click at [1327, 120] on button "SMS" at bounding box center [1338, 127] width 48 height 29
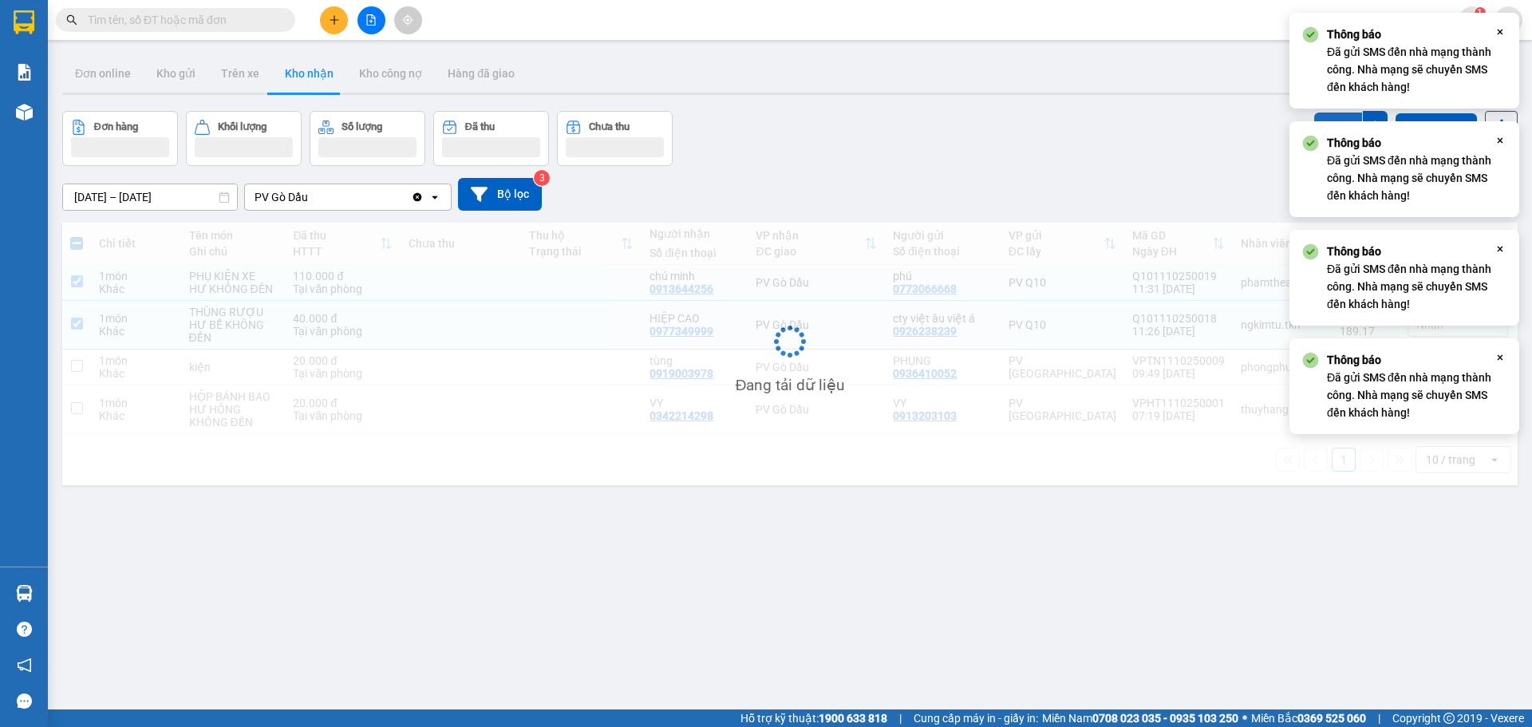
click at [1327, 120] on button "SMS" at bounding box center [1338, 127] width 48 height 29
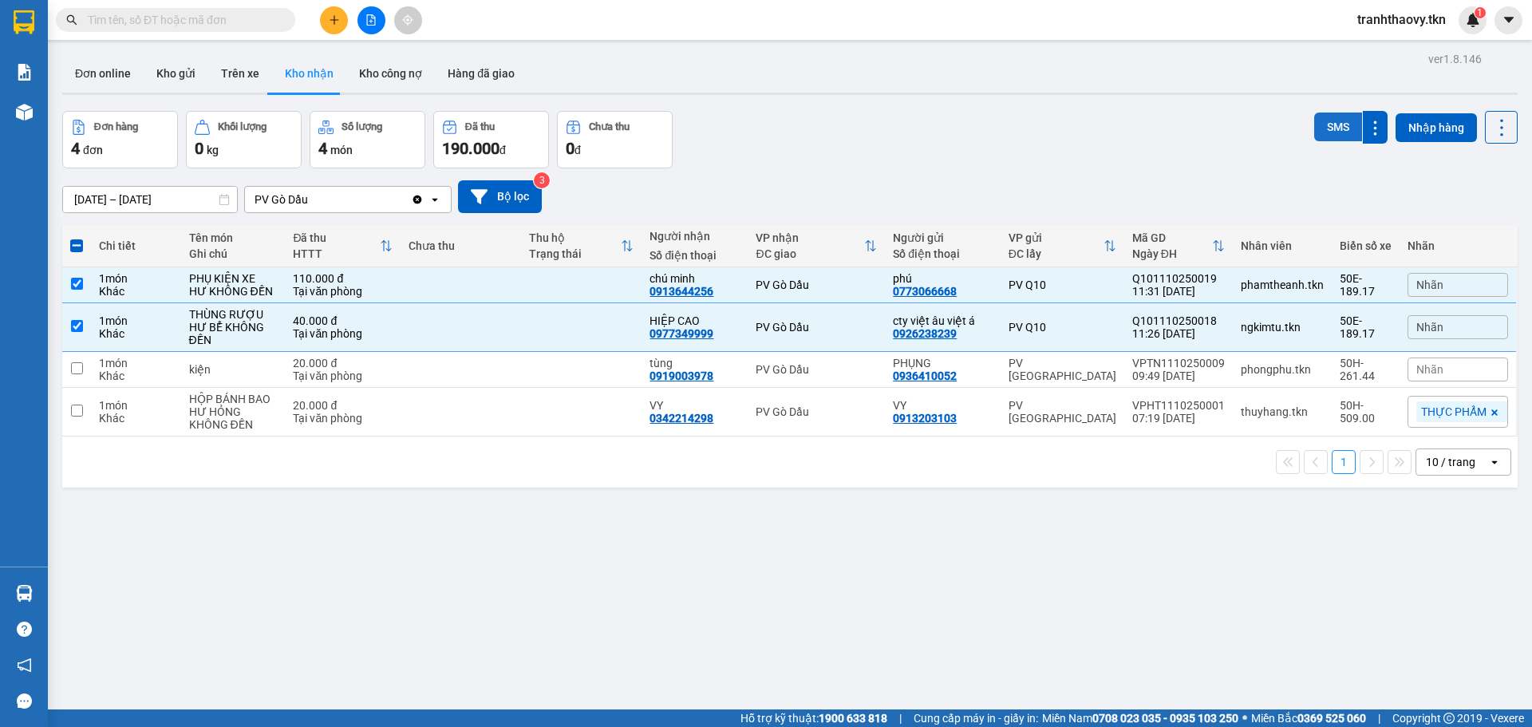
click at [1340, 115] on button "SMS" at bounding box center [1338, 127] width 48 height 29
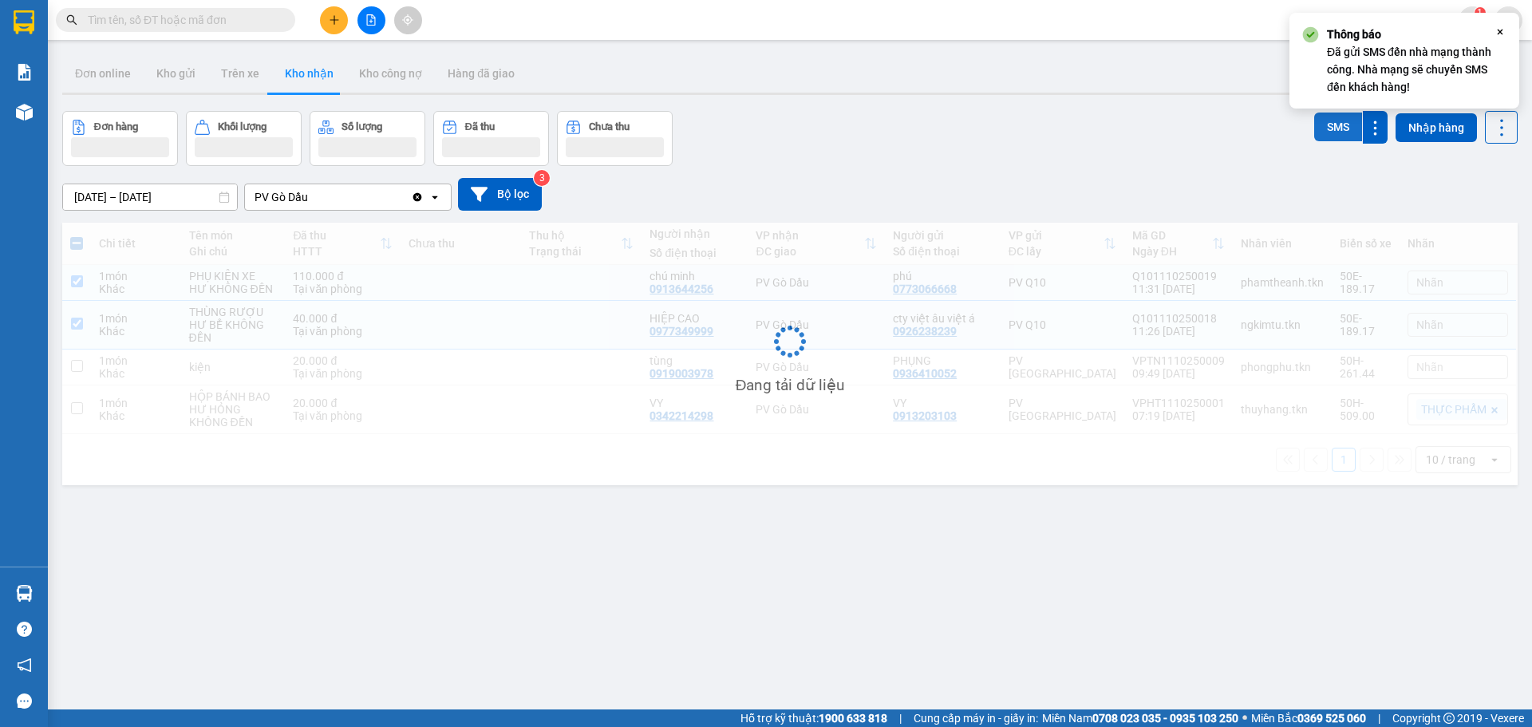
click at [1340, 115] on button "SMS" at bounding box center [1338, 127] width 48 height 29
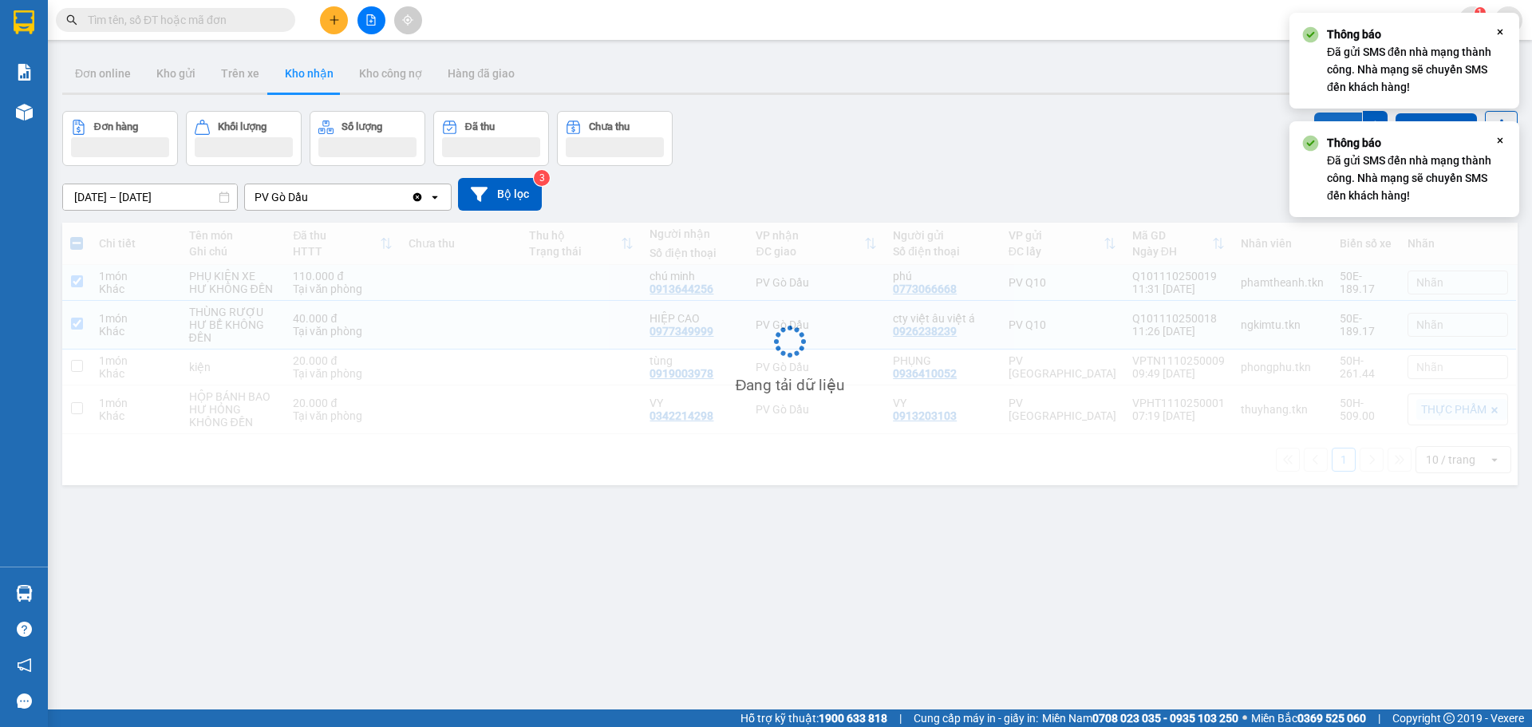
click at [1340, 115] on button "SMS" at bounding box center [1338, 127] width 48 height 29
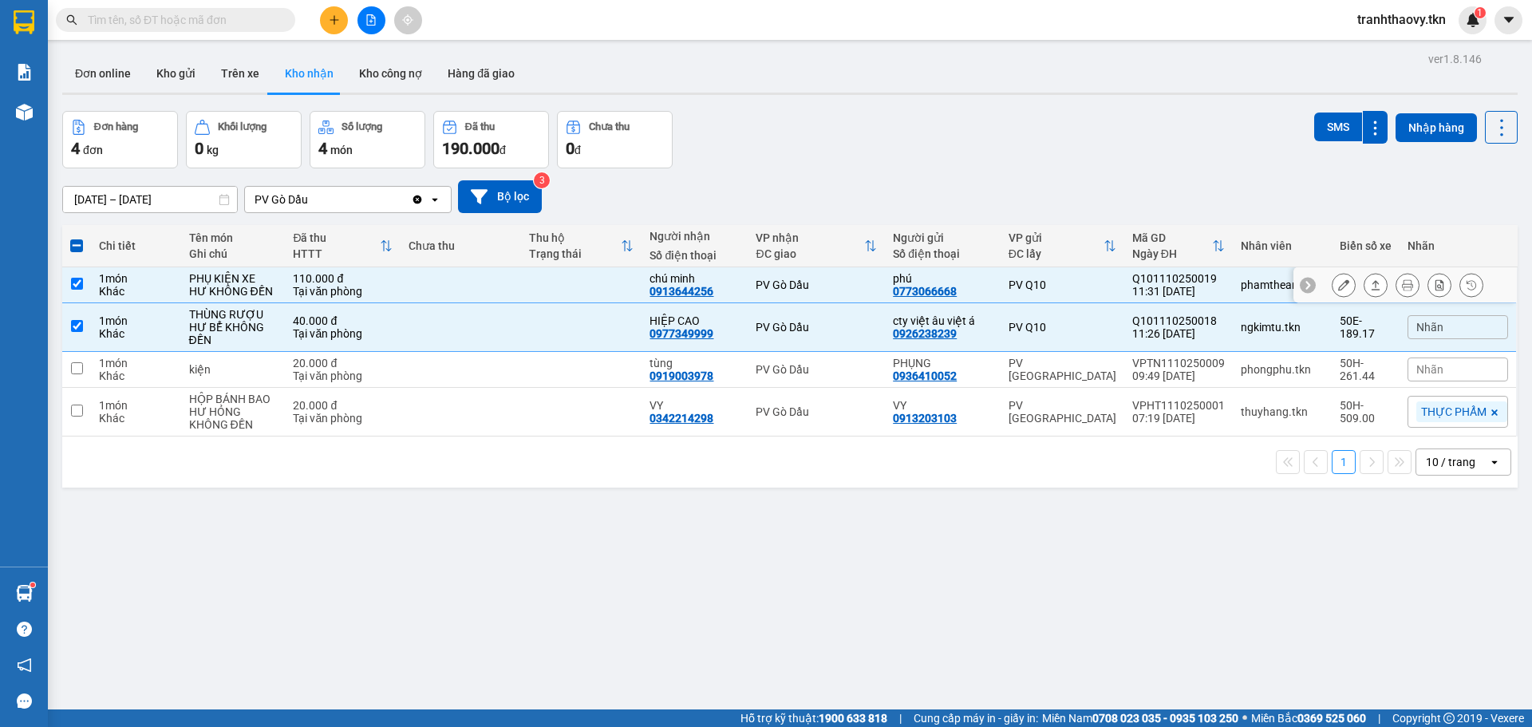
click at [547, 296] on td at bounding box center [581, 285] width 120 height 36
checkbox input "false"
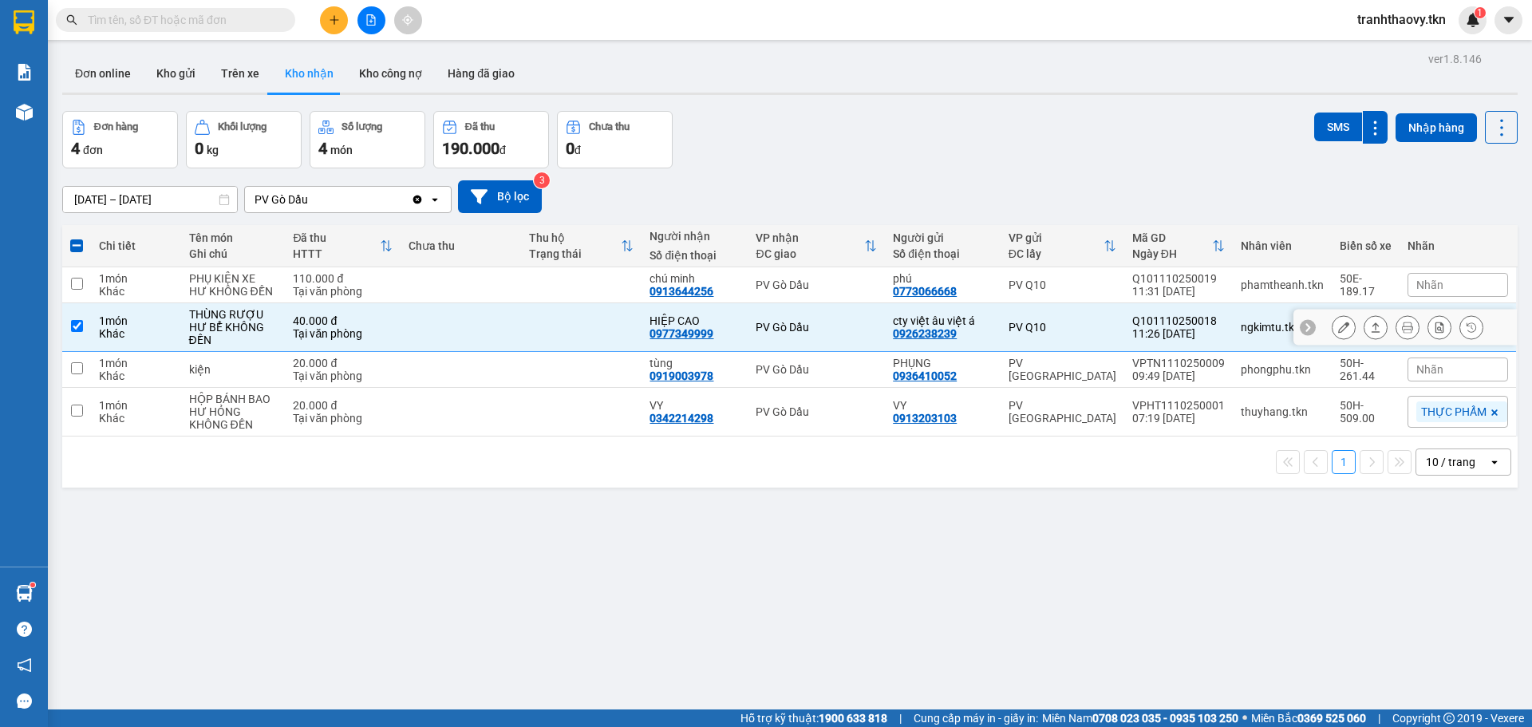
click at [558, 313] on td at bounding box center [581, 327] width 120 height 49
checkbox input "false"
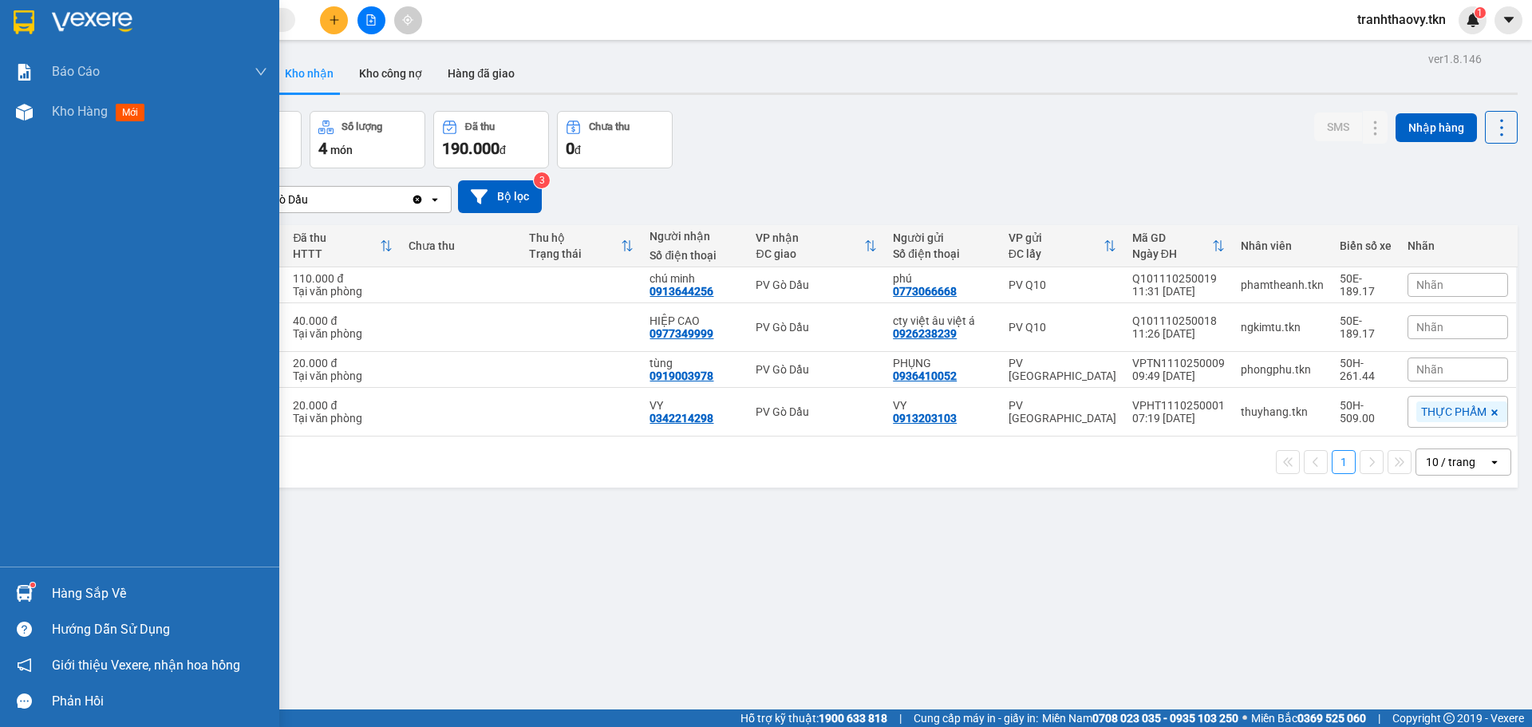
click at [40, 593] on div "Hàng sắp về" at bounding box center [139, 593] width 279 height 36
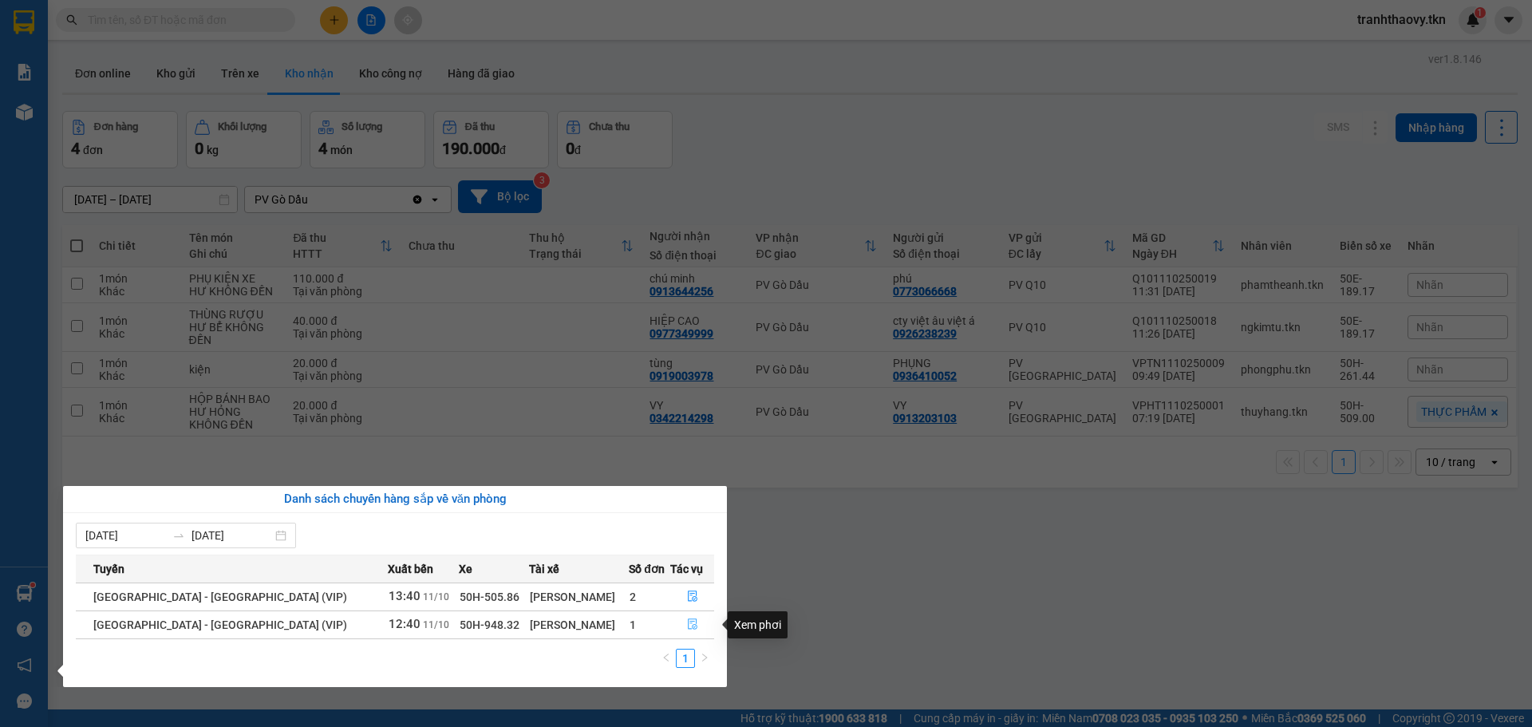
click at [687, 626] on icon "file-done" at bounding box center [692, 623] width 11 height 11
